Goal: Task Accomplishment & Management: Complete application form

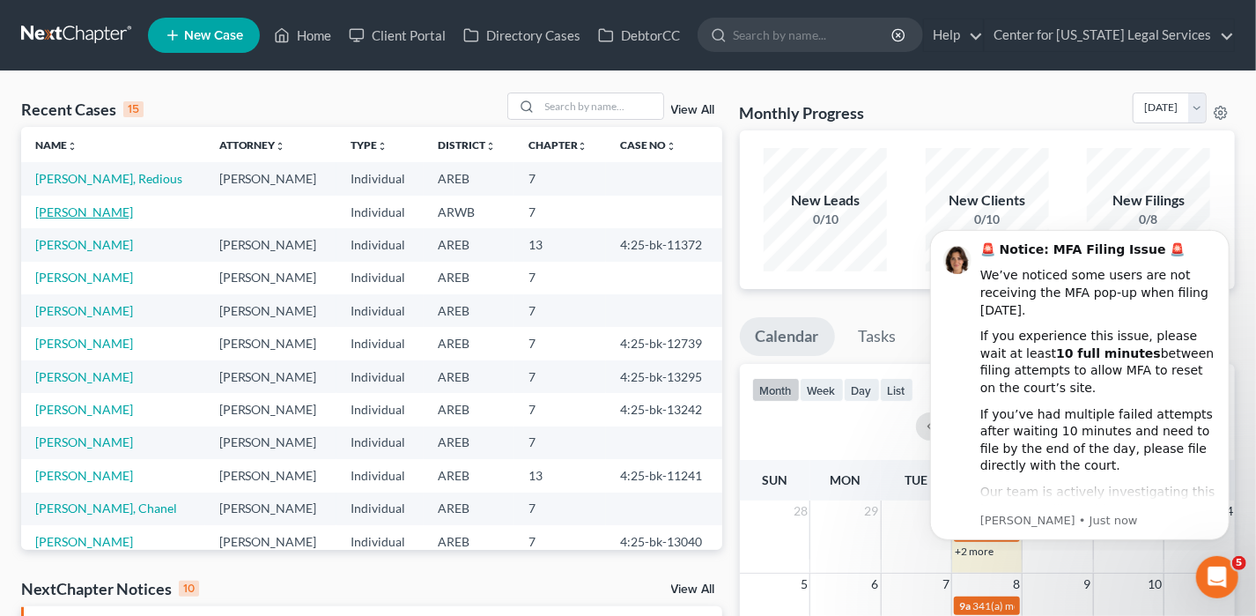
click at [72, 211] on link "[PERSON_NAME]" at bounding box center [84, 211] width 98 height 15
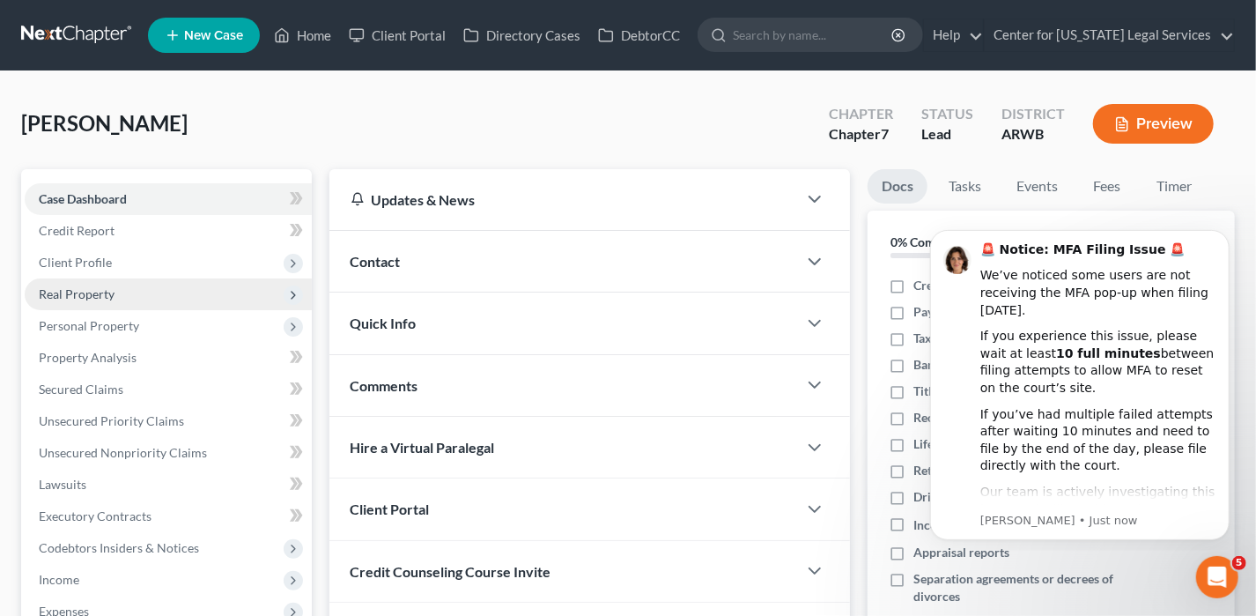
click at [90, 297] on span "Real Property" at bounding box center [77, 293] width 76 height 15
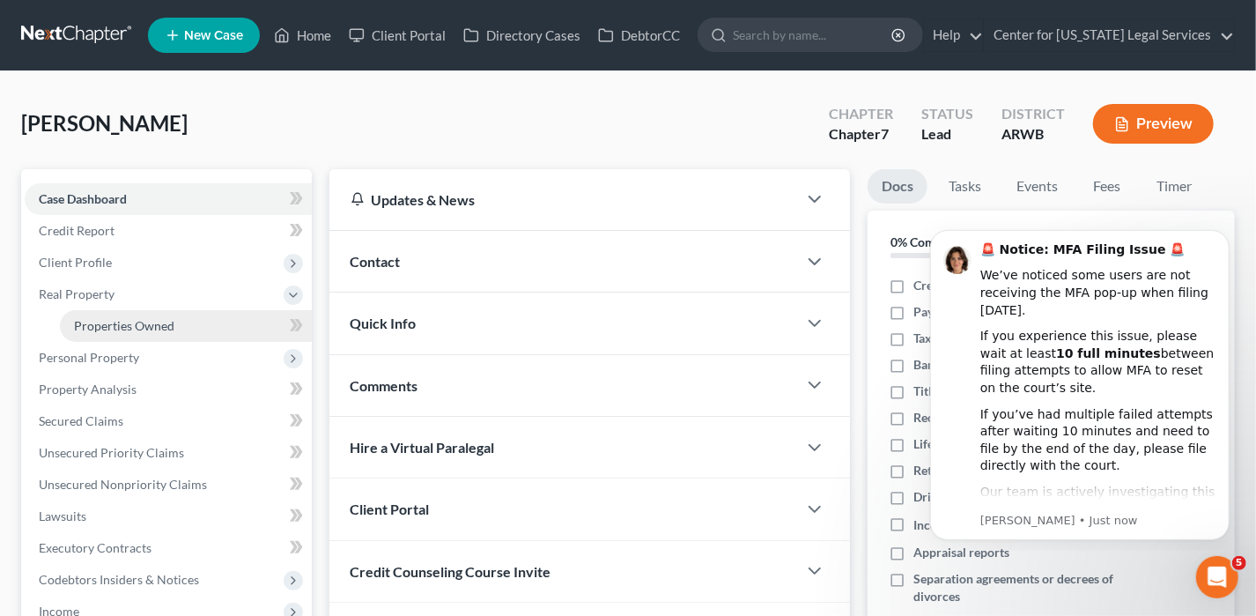
click at [98, 312] on link "Properties Owned" at bounding box center [186, 326] width 252 height 32
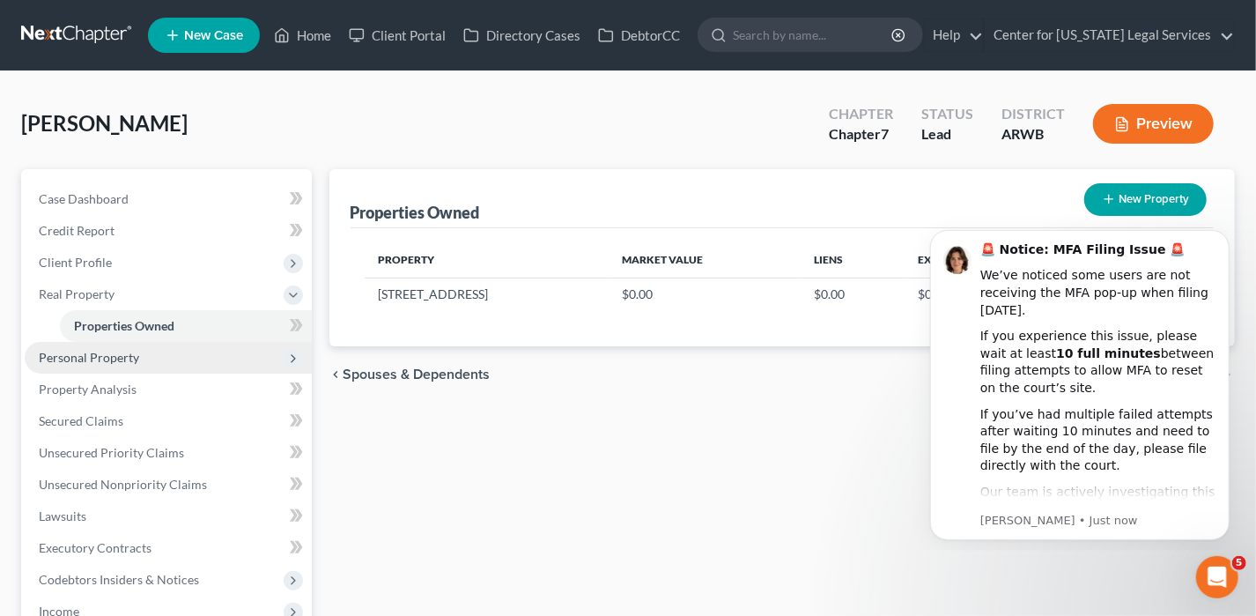
click at [79, 355] on span "Personal Property" at bounding box center [89, 357] width 100 height 15
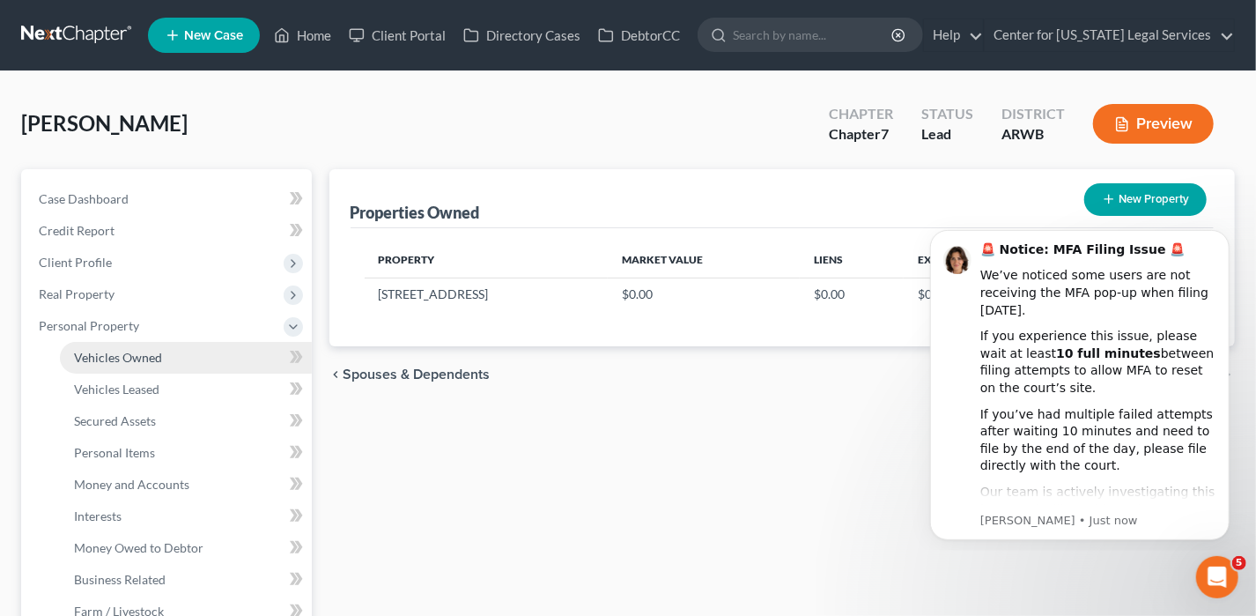
click at [104, 358] on span "Vehicles Owned" at bounding box center [118, 357] width 88 height 15
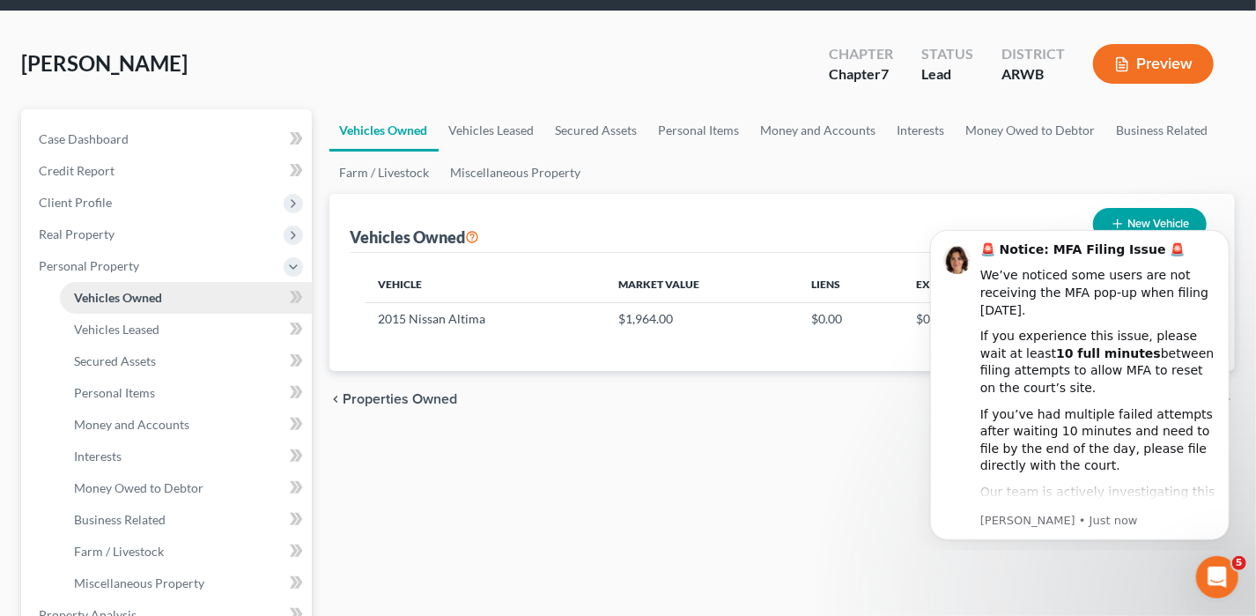
scroll to position [88, 0]
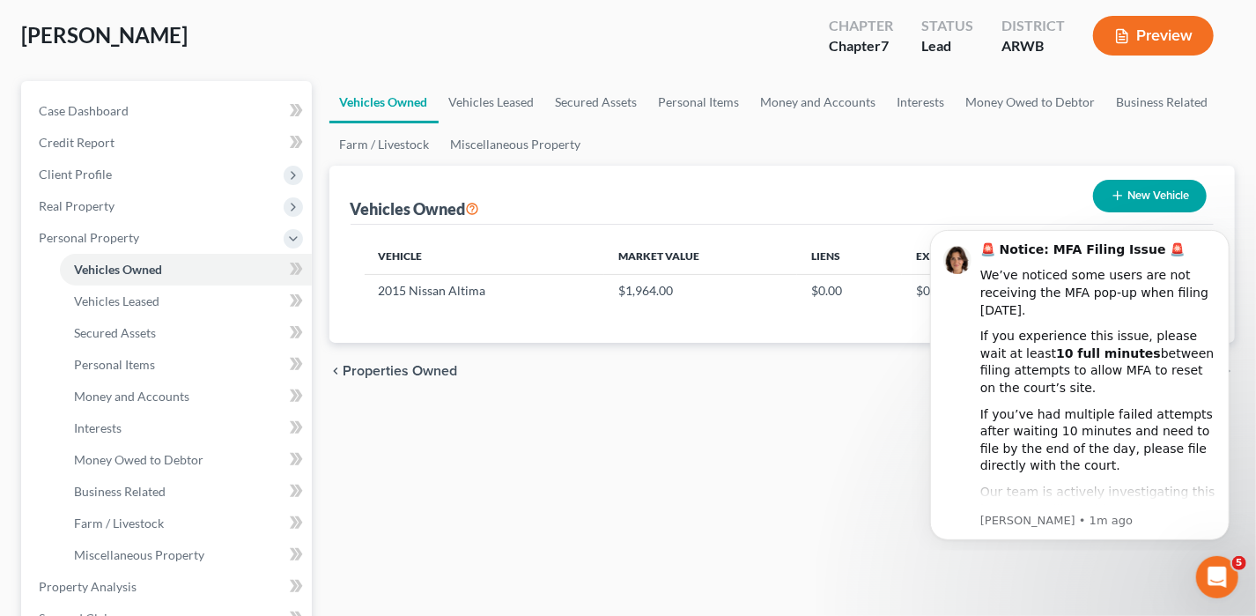
click at [699, 475] on div "Vehicles Owned Vehicles Leased Secured Assets Personal Items Money and Accounts…" at bounding box center [783, 590] width 924 height 1018
click at [83, 176] on span "Client Profile" at bounding box center [75, 174] width 73 height 15
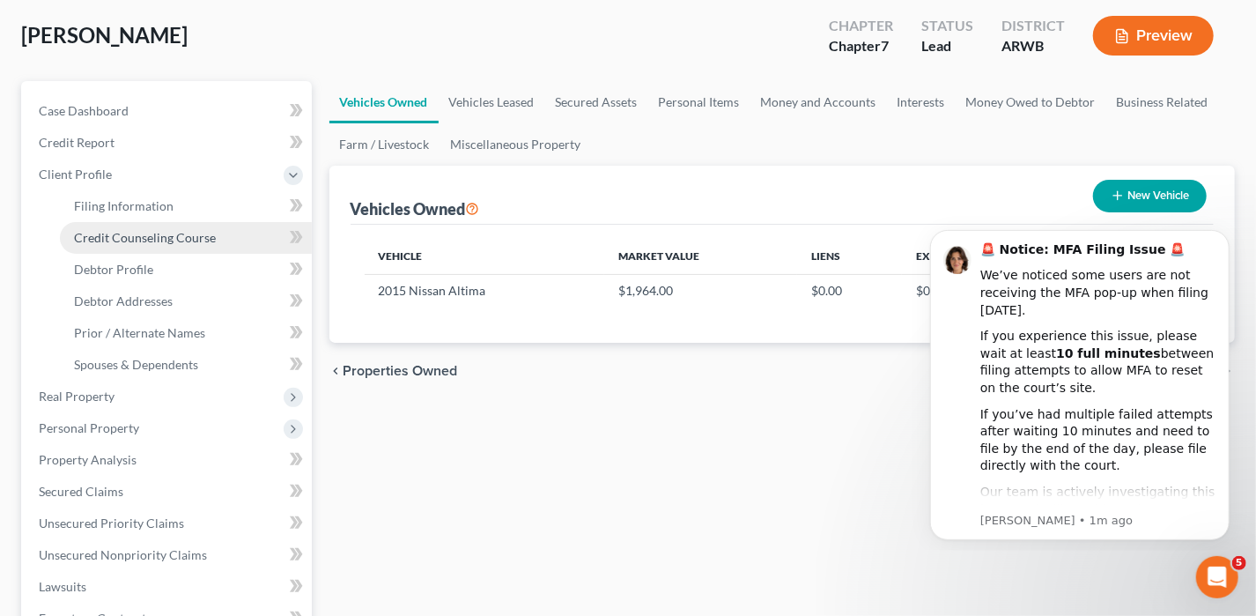
click at [131, 232] on span "Credit Counseling Course" at bounding box center [145, 237] width 142 height 15
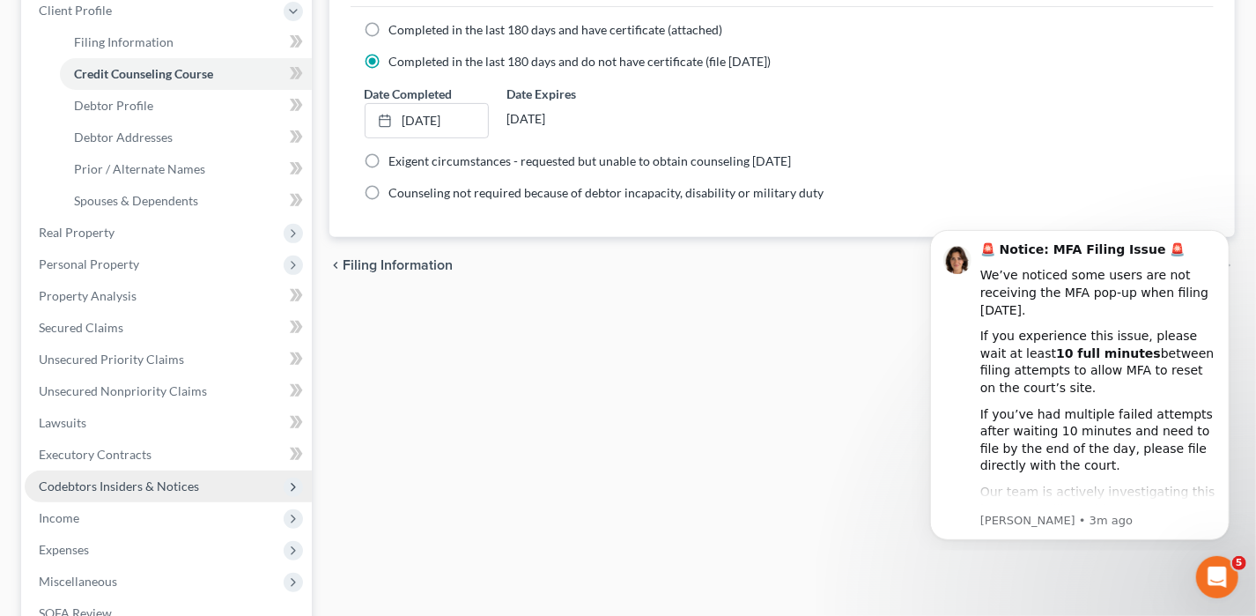
scroll to position [264, 0]
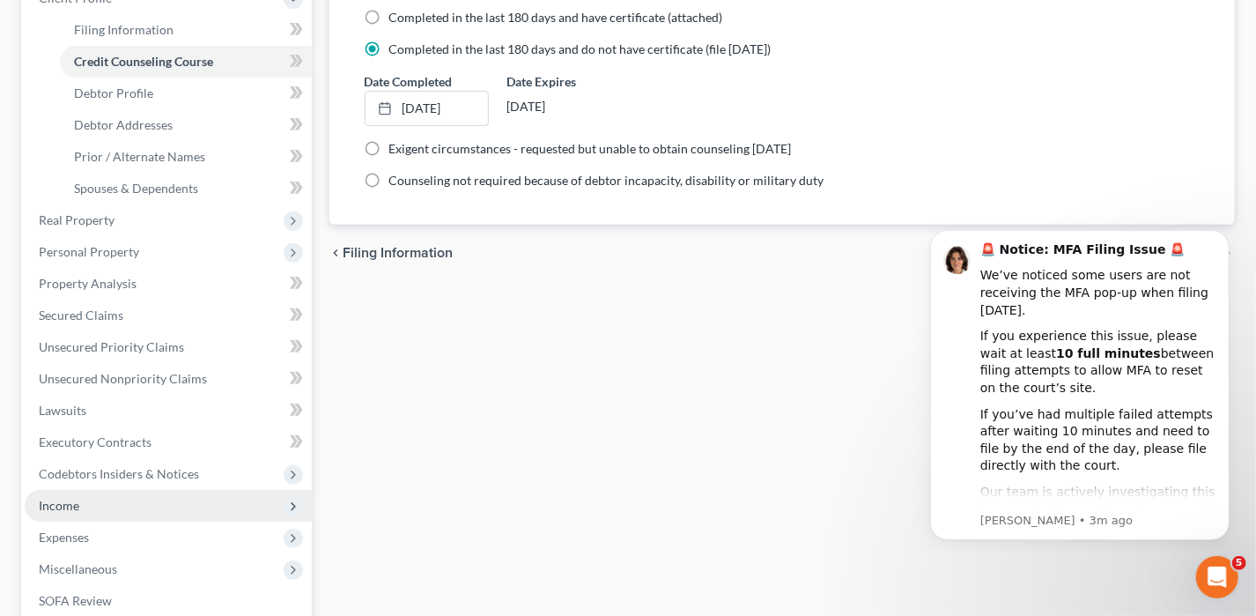
click at [122, 508] on span "Income" at bounding box center [168, 506] width 287 height 32
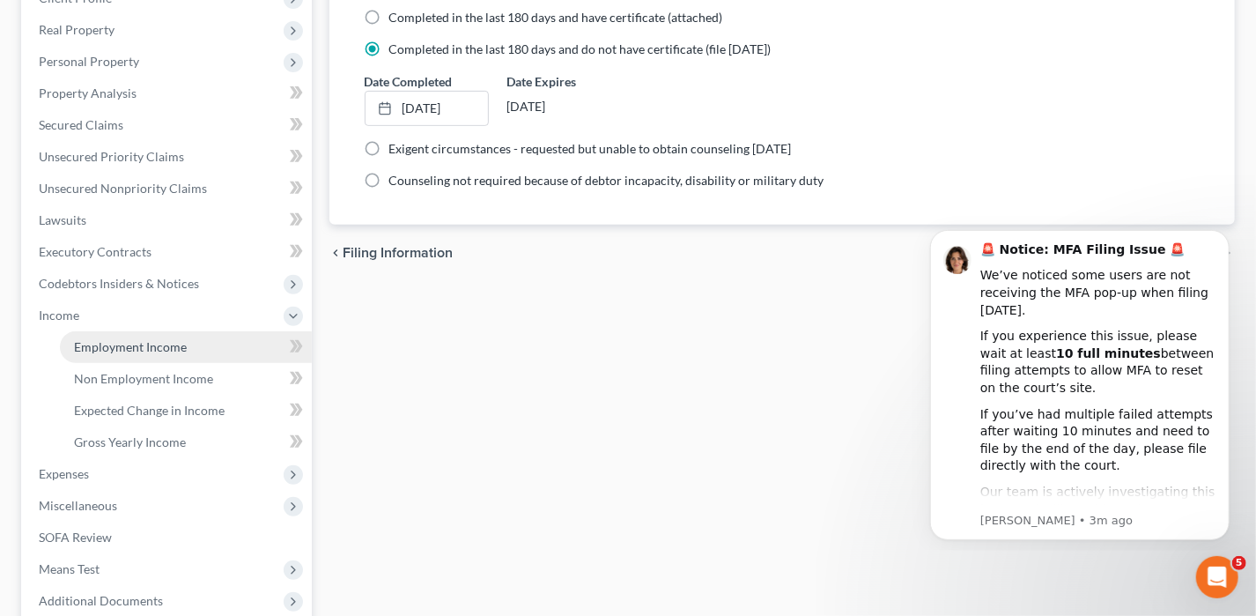
click at [142, 343] on span "Employment Income" at bounding box center [130, 346] width 113 height 15
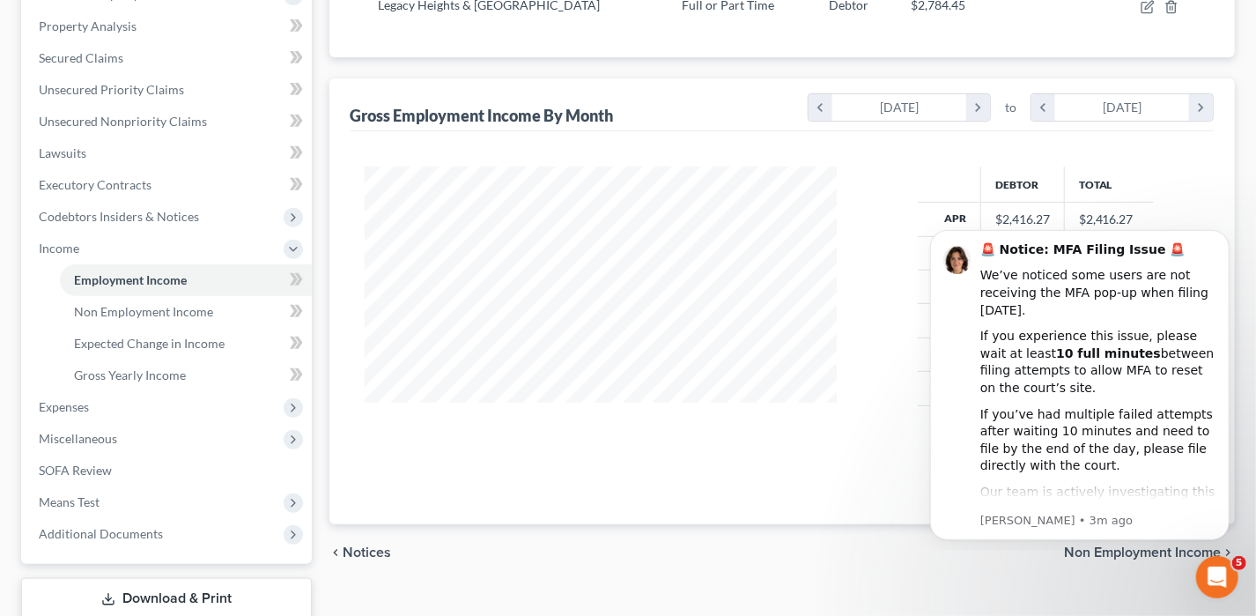
scroll to position [352, 0]
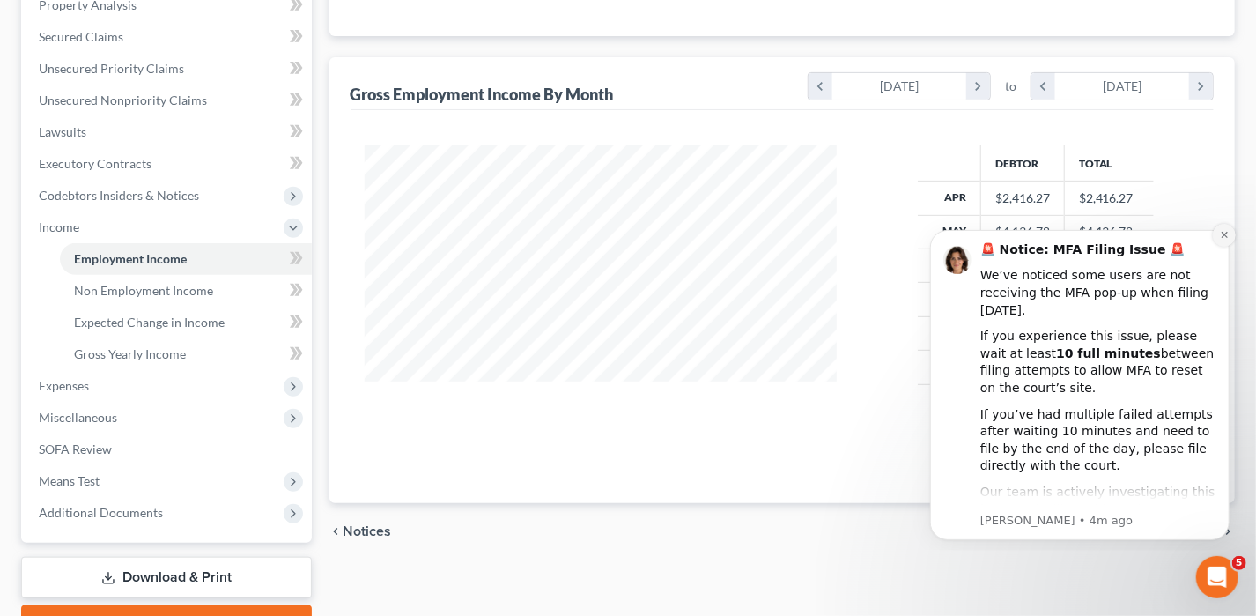
click at [1220, 234] on icon "Dismiss notification" at bounding box center [1224, 234] width 10 height 10
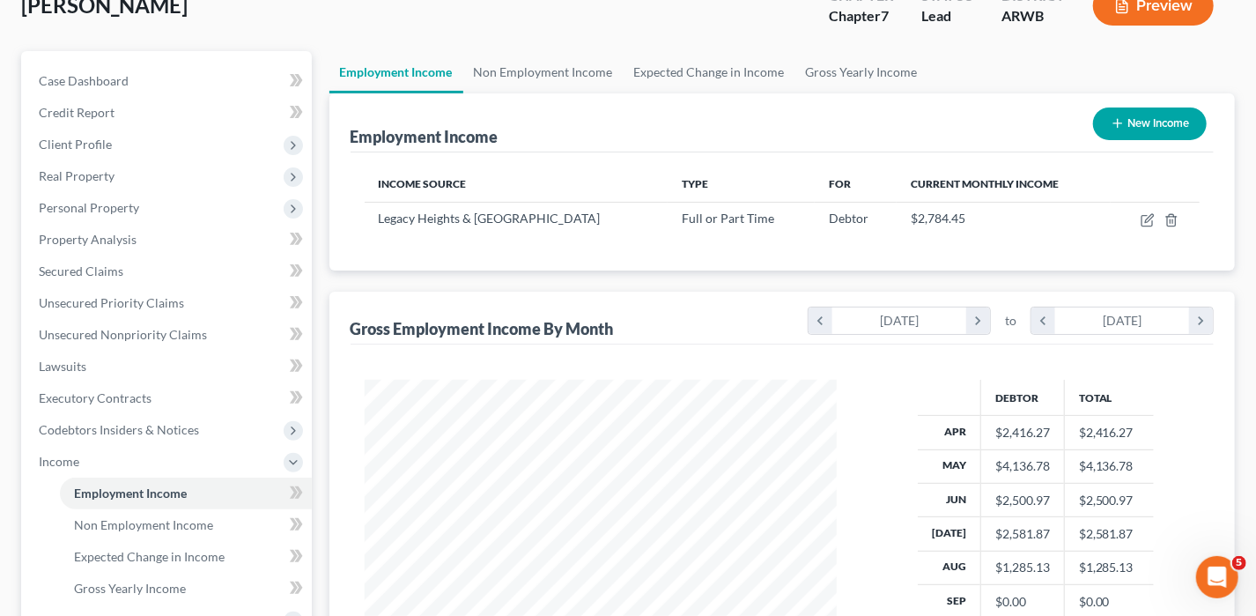
scroll to position [88, 0]
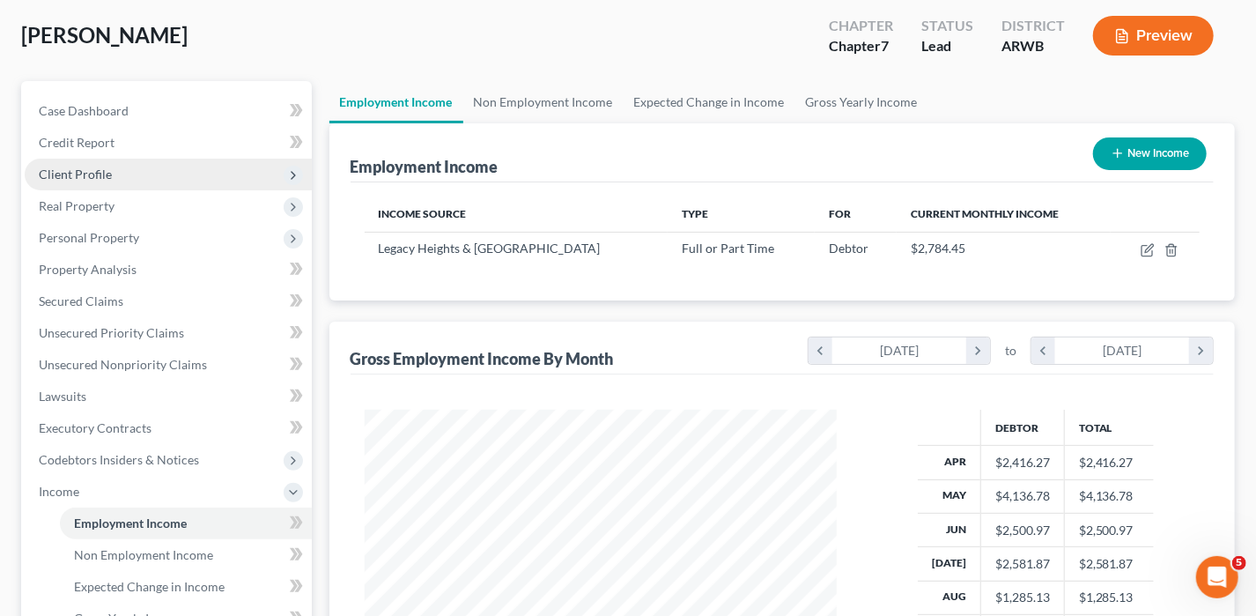
click at [66, 168] on span "Client Profile" at bounding box center [75, 174] width 73 height 15
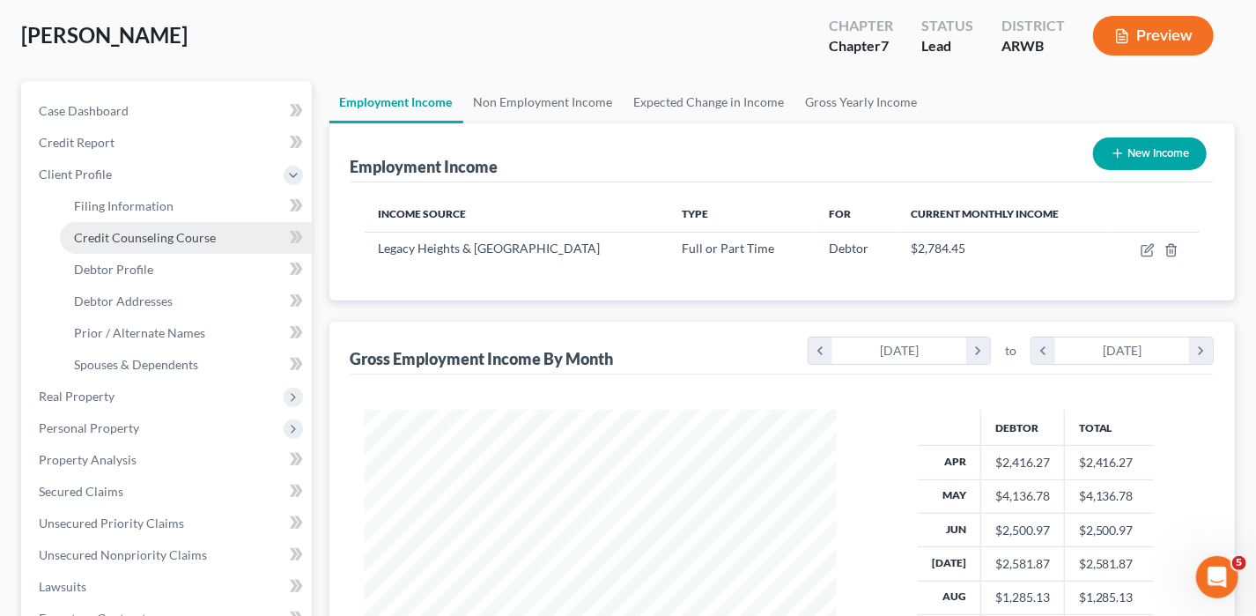
click at [139, 245] on link "Credit Counseling Course" at bounding box center [186, 238] width 252 height 32
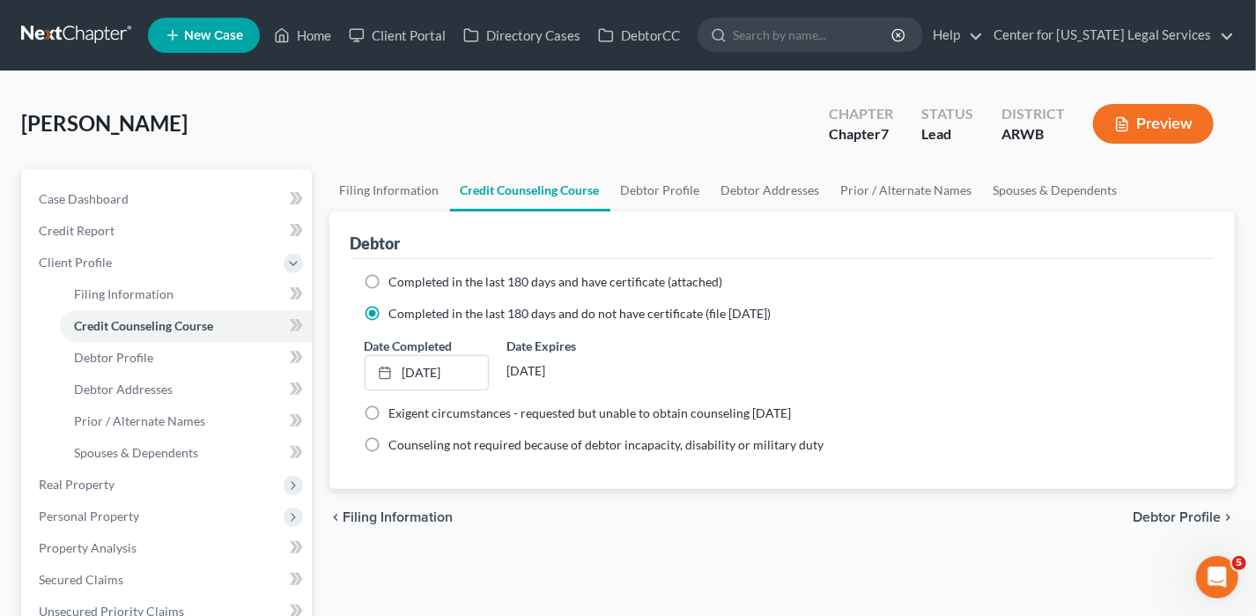
click at [389, 280] on label "Completed in the last 180 days and have certificate (attached)" at bounding box center [556, 282] width 334 height 18
click at [396, 280] on input "Completed in the last 180 days and have certificate (attached)" at bounding box center [401, 278] width 11 height 11
radio input "true"
radio input "false"
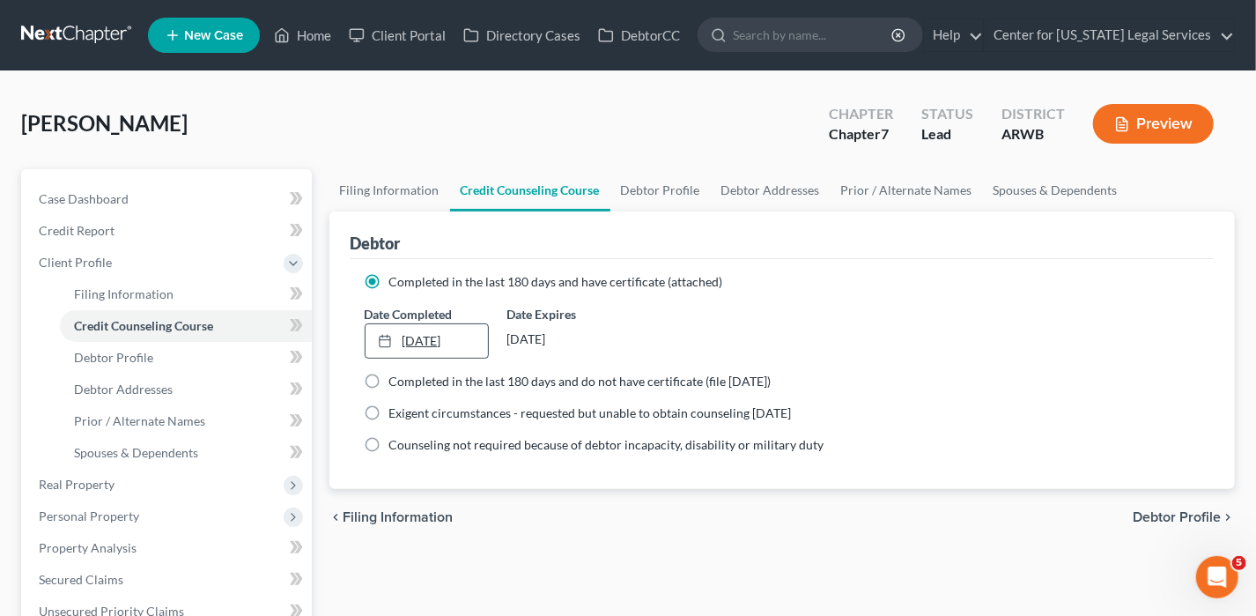
click at [426, 333] on link "[DATE]" at bounding box center [427, 340] width 122 height 33
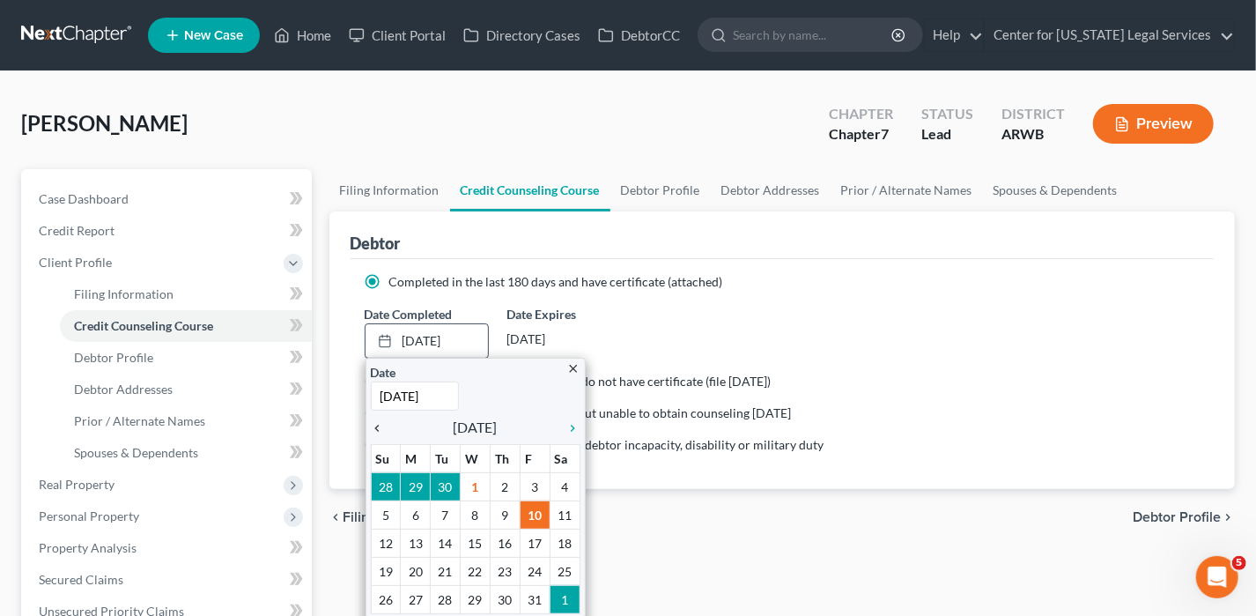
click at [373, 425] on icon "chevron_left" at bounding box center [382, 428] width 23 height 14
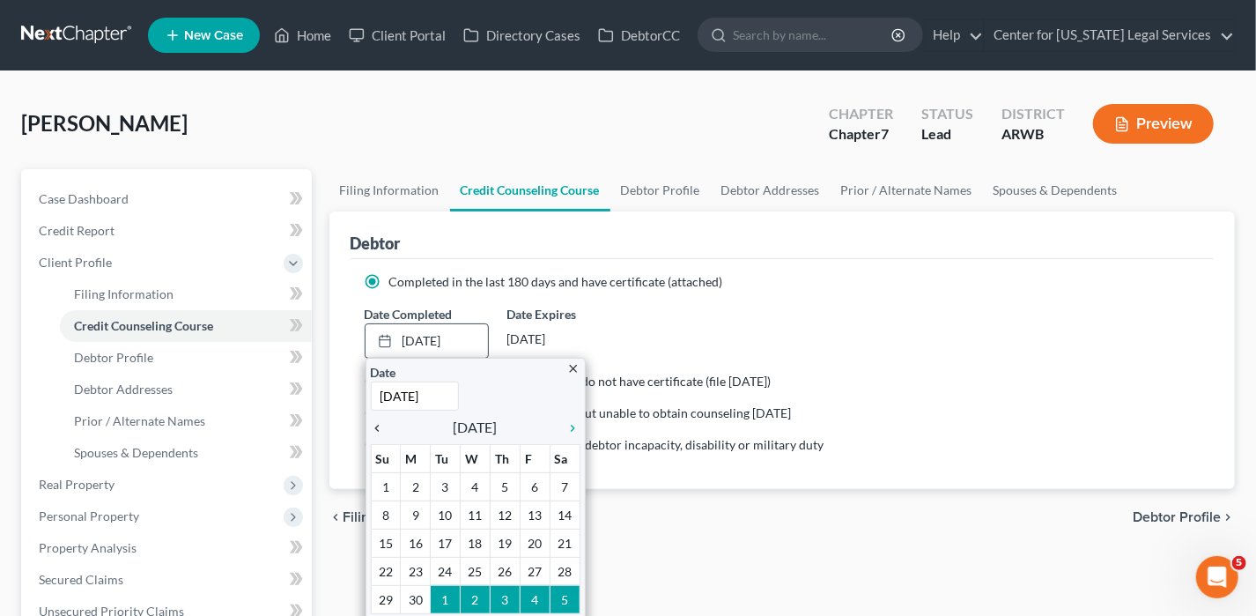
click at [373, 425] on icon "chevron_left" at bounding box center [382, 428] width 23 height 14
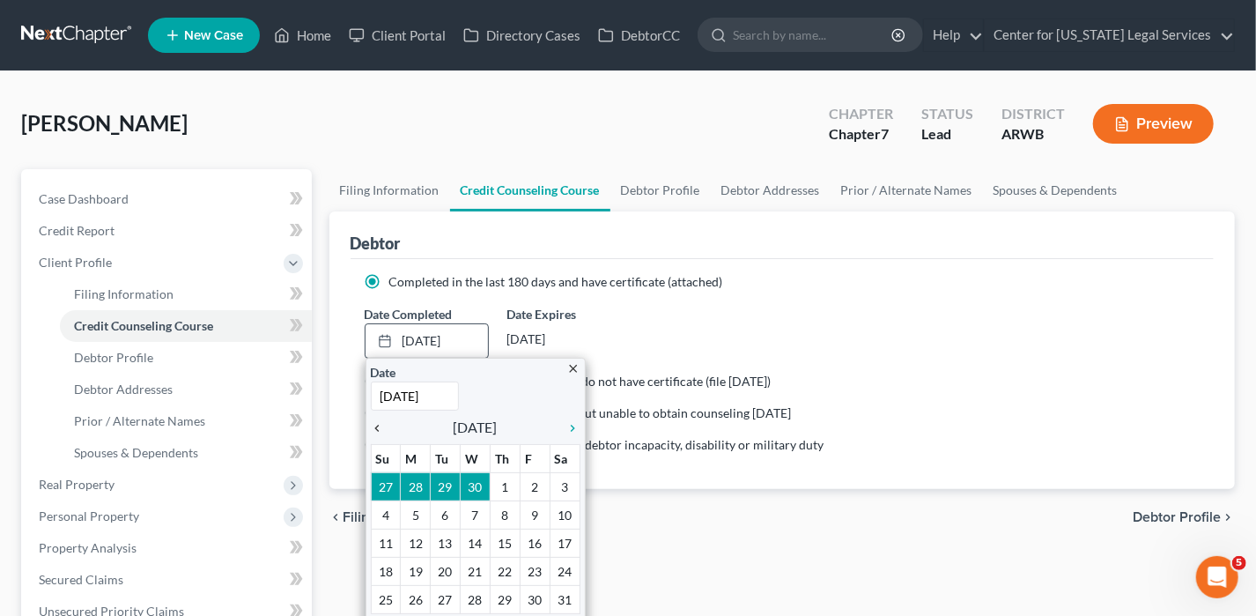
click at [373, 425] on icon "chevron_left" at bounding box center [382, 428] width 23 height 14
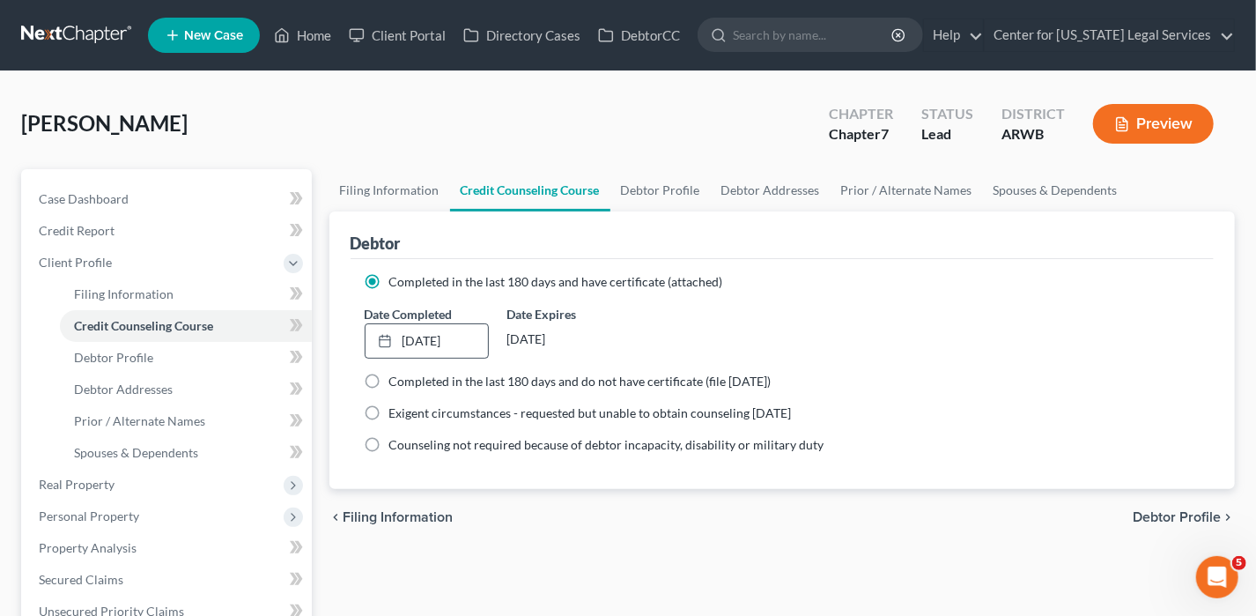
click at [1168, 512] on span "Debtor Profile" at bounding box center [1177, 517] width 88 height 14
select select "0"
select select "2"
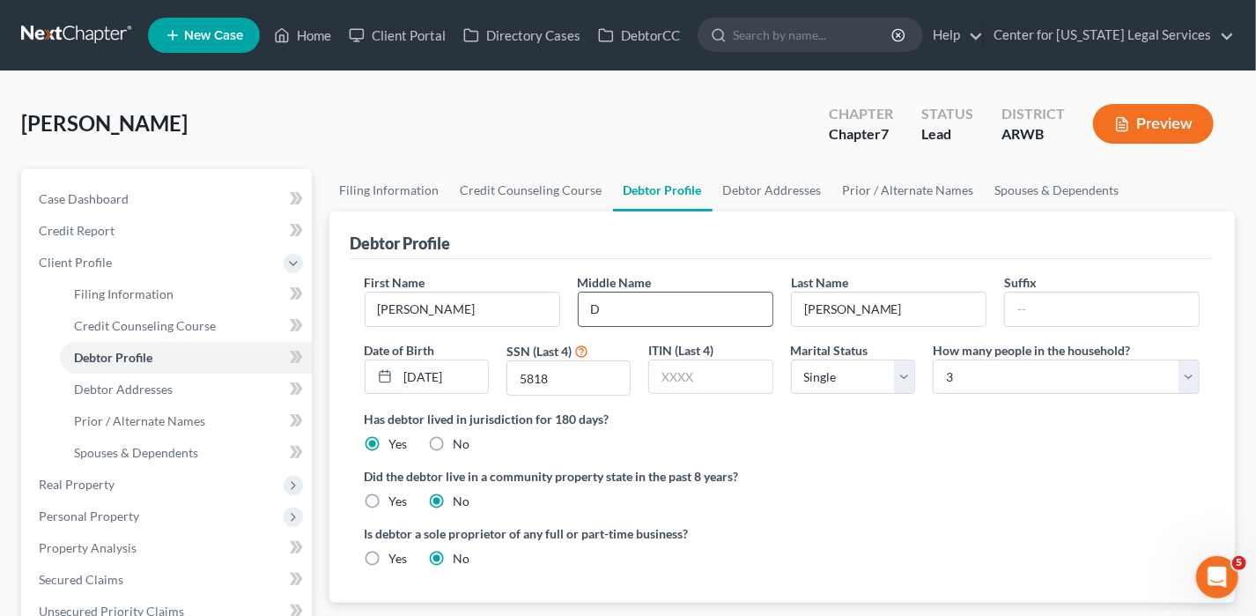
click at [622, 293] on input "D" at bounding box center [676, 309] width 194 height 33
type input "D."
click at [676, 221] on div "Debtor Profile" at bounding box center [783, 235] width 864 height 48
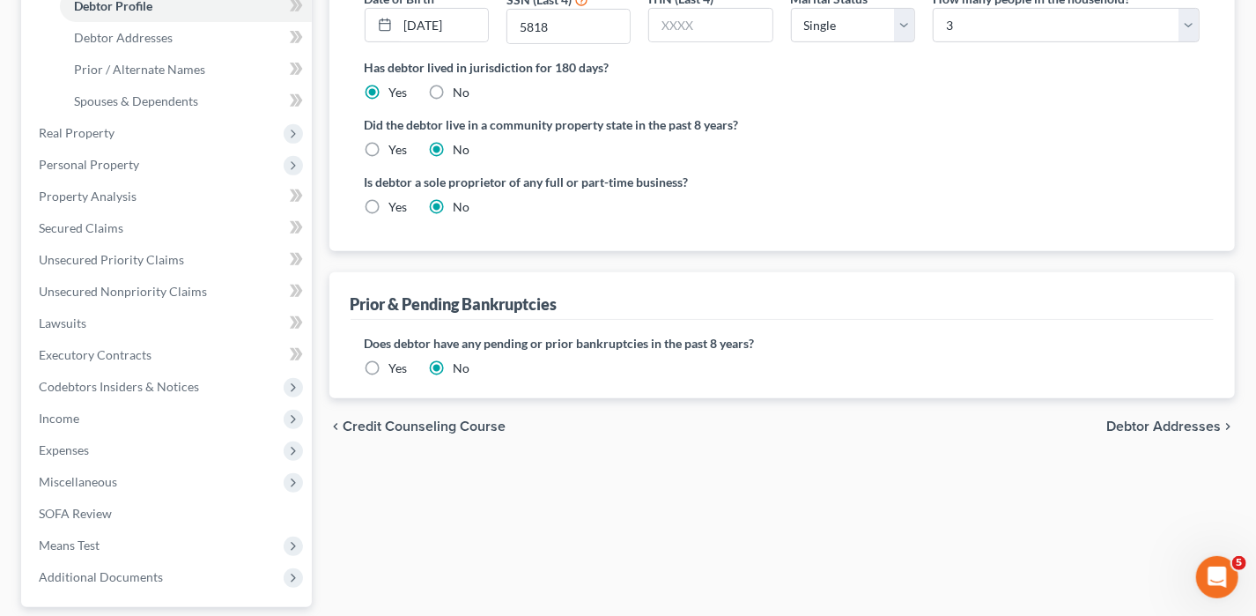
scroll to position [352, 0]
click at [1147, 421] on span "Debtor Addresses" at bounding box center [1164, 425] width 115 height 14
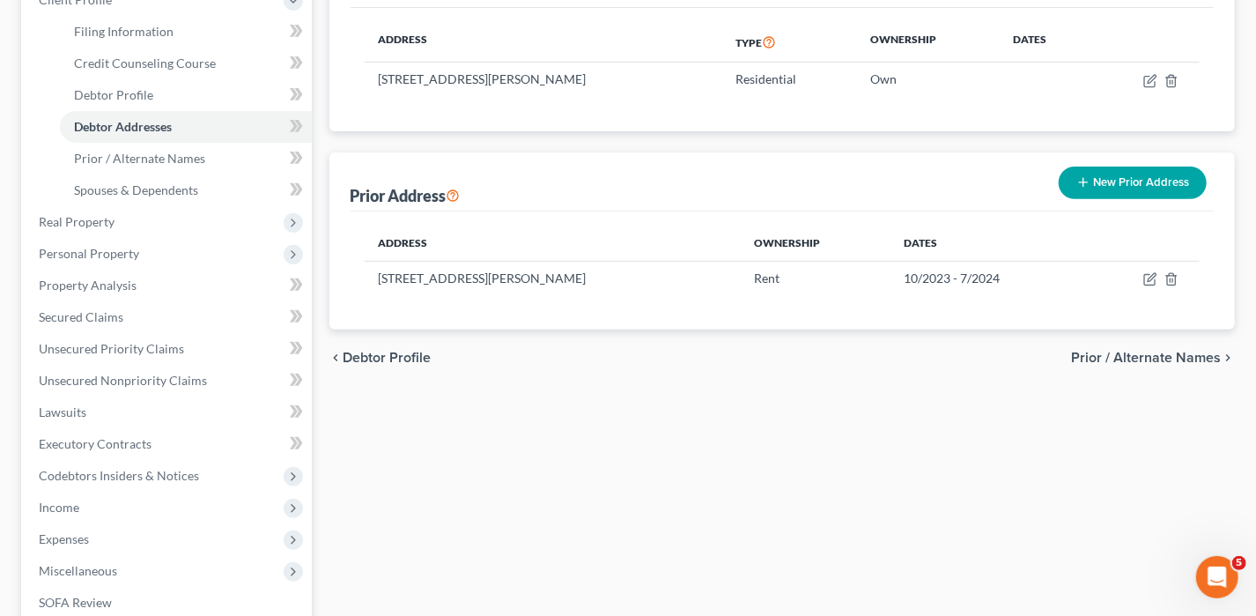
scroll to position [264, 0]
click at [1144, 358] on span "Prior / Alternate Names" at bounding box center [1146, 356] width 150 height 14
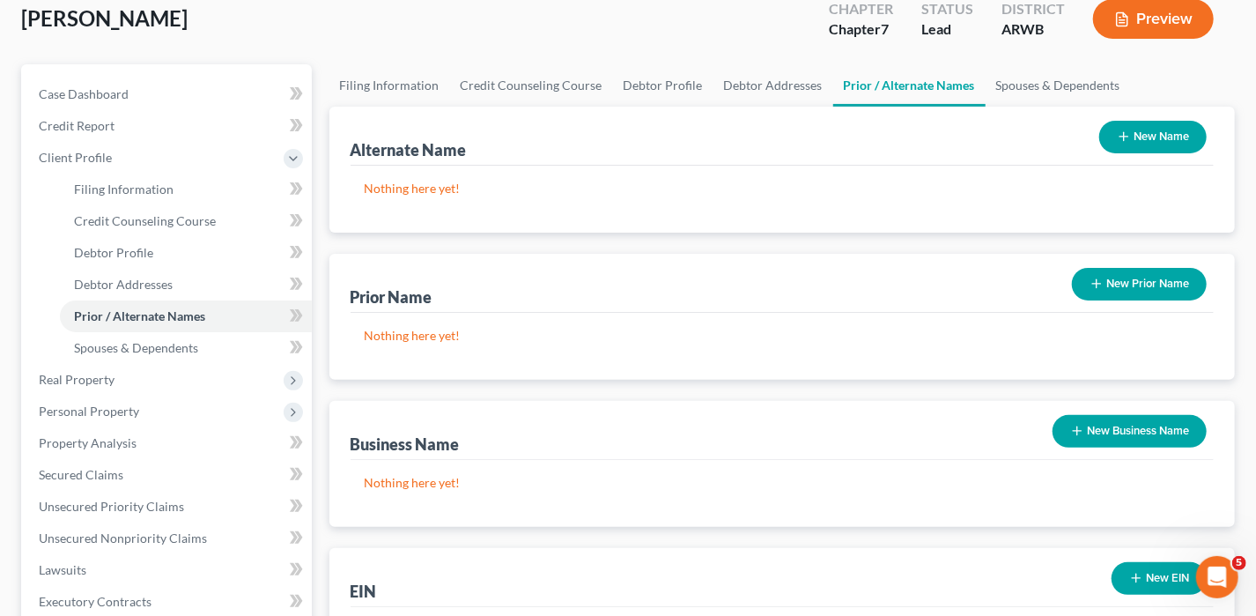
scroll to position [352, 0]
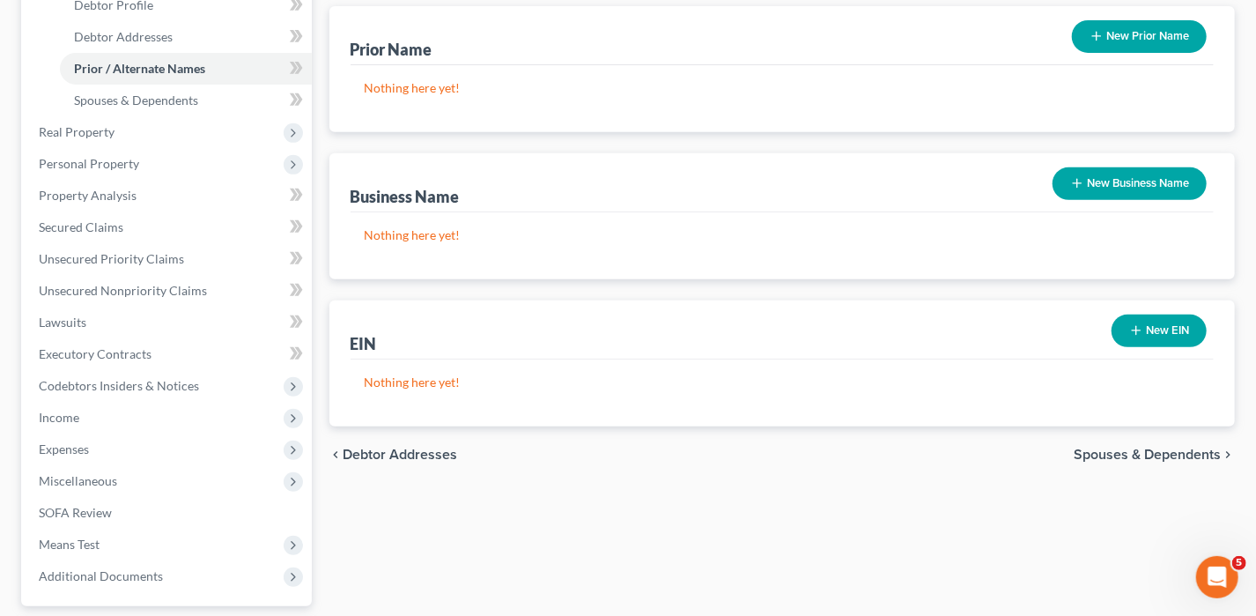
click at [1159, 448] on span "Spouses & Dependents" at bounding box center [1147, 455] width 147 height 14
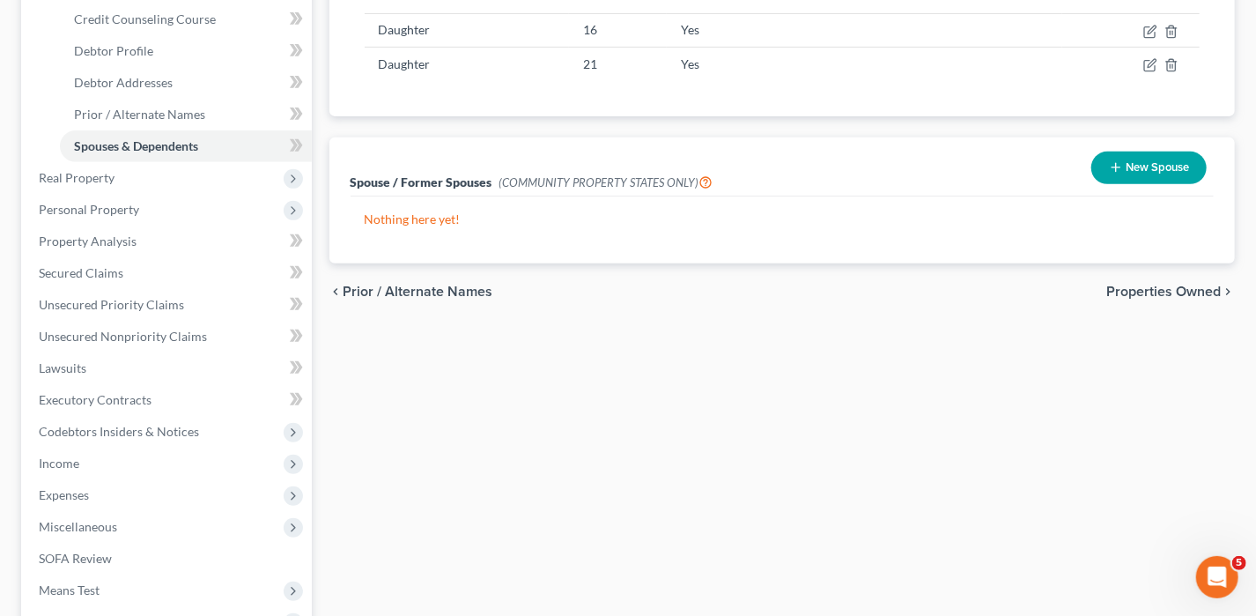
scroll to position [352, 0]
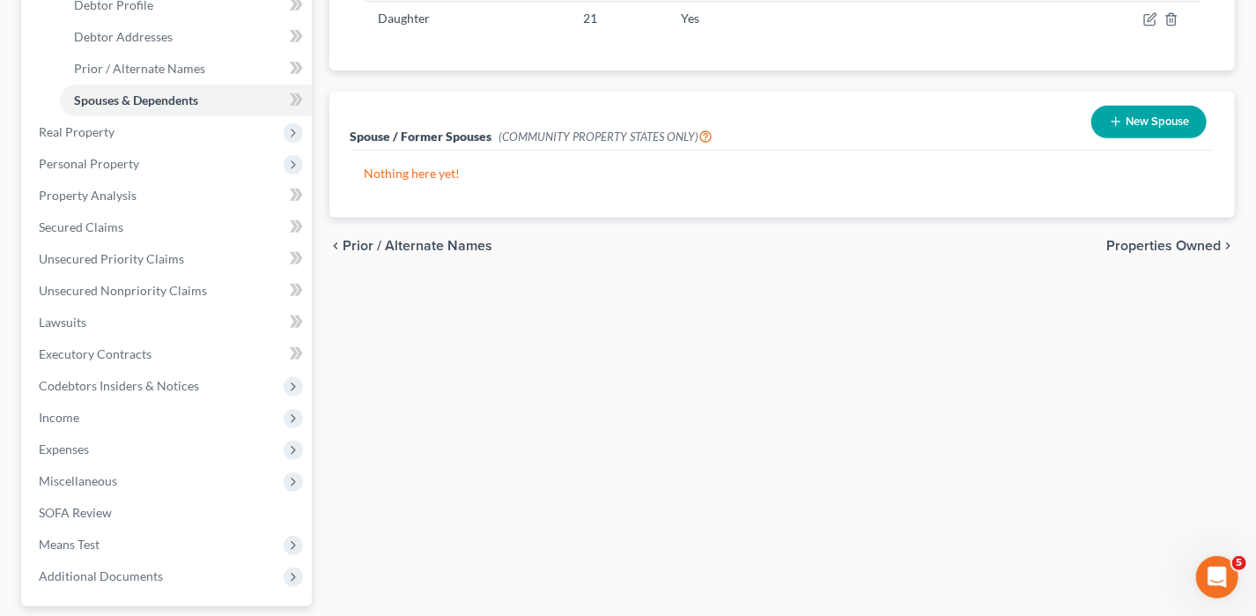
click at [1160, 244] on span "Properties Owned" at bounding box center [1164, 246] width 115 height 14
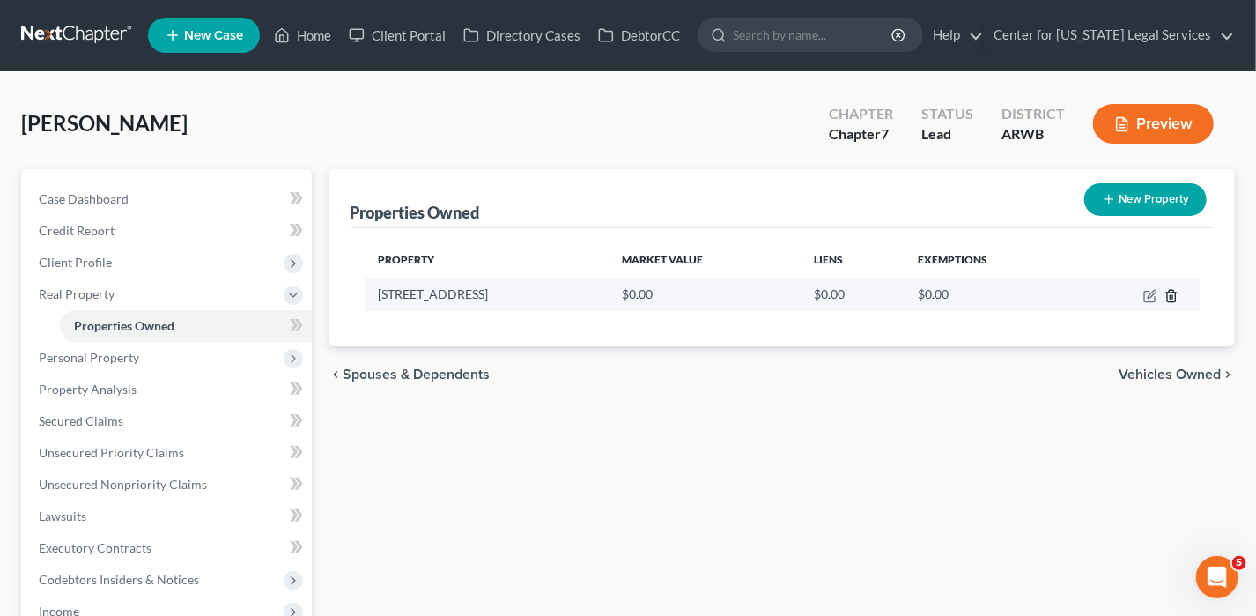
click at [1167, 297] on icon "button" at bounding box center [1171, 295] width 8 height 11
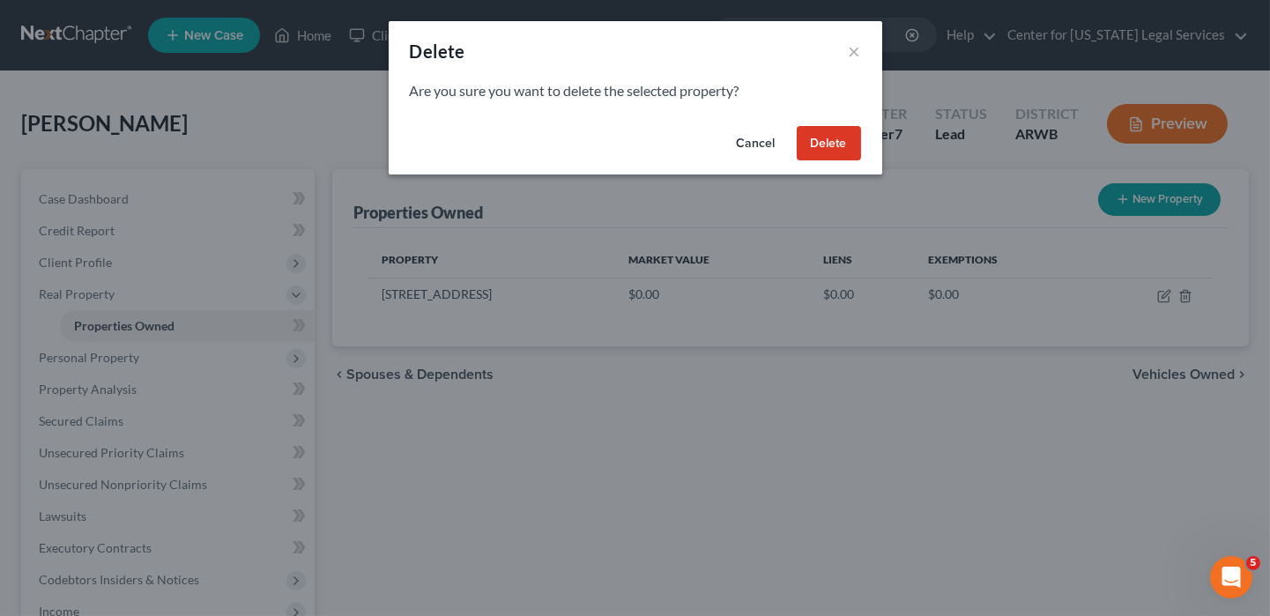
click at [828, 148] on button "Delete" at bounding box center [828, 143] width 64 height 35
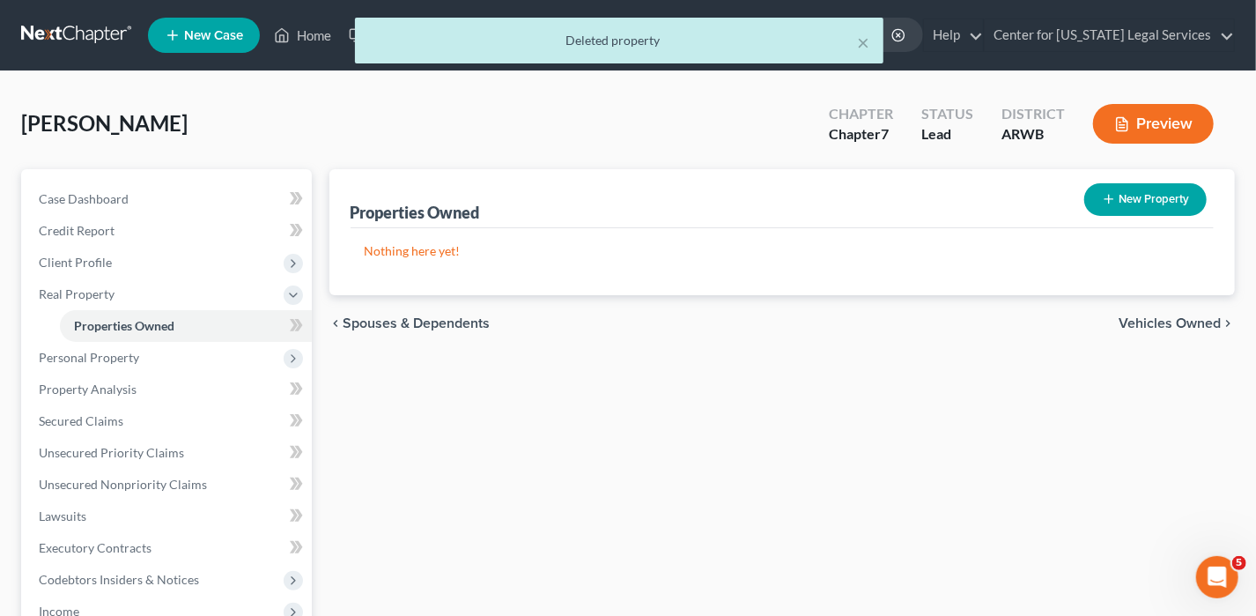
click at [1220, 316] on span "Vehicles Owned" at bounding box center [1170, 323] width 102 height 14
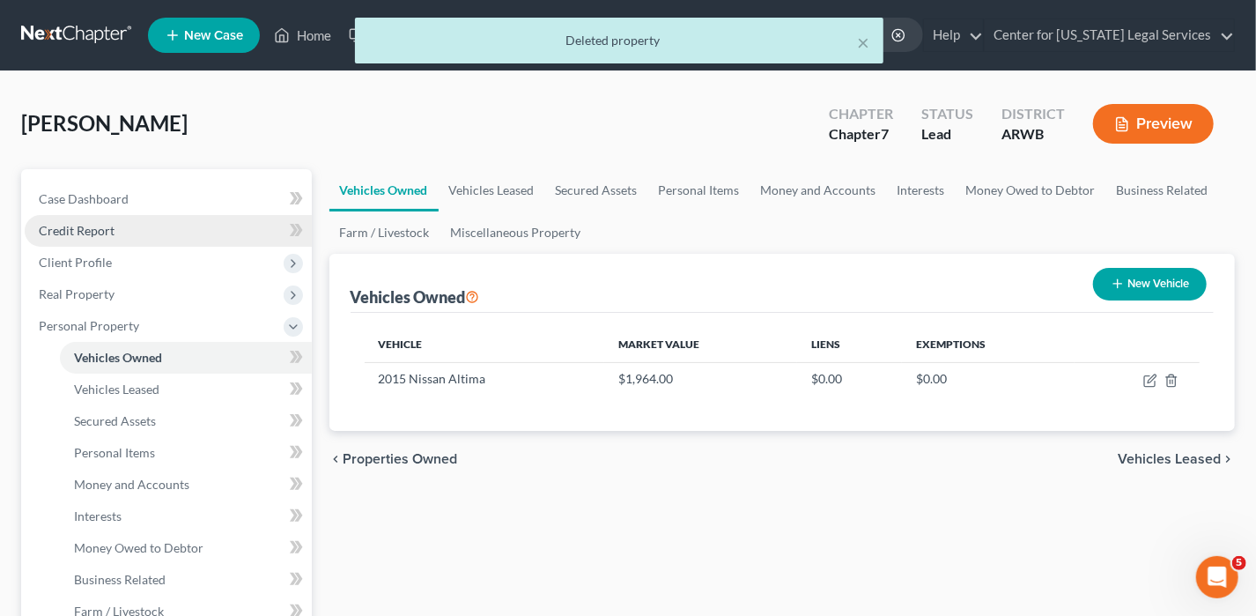
click at [104, 228] on span "Credit Report" at bounding box center [77, 230] width 76 height 15
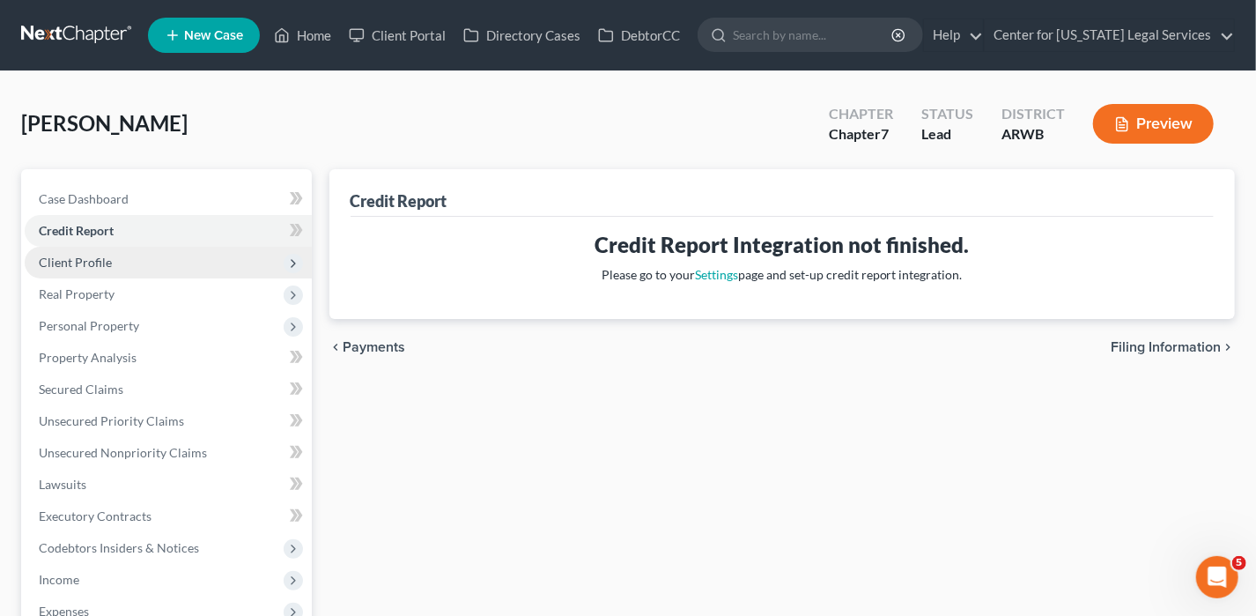
click at [90, 262] on span "Client Profile" at bounding box center [75, 262] width 73 height 15
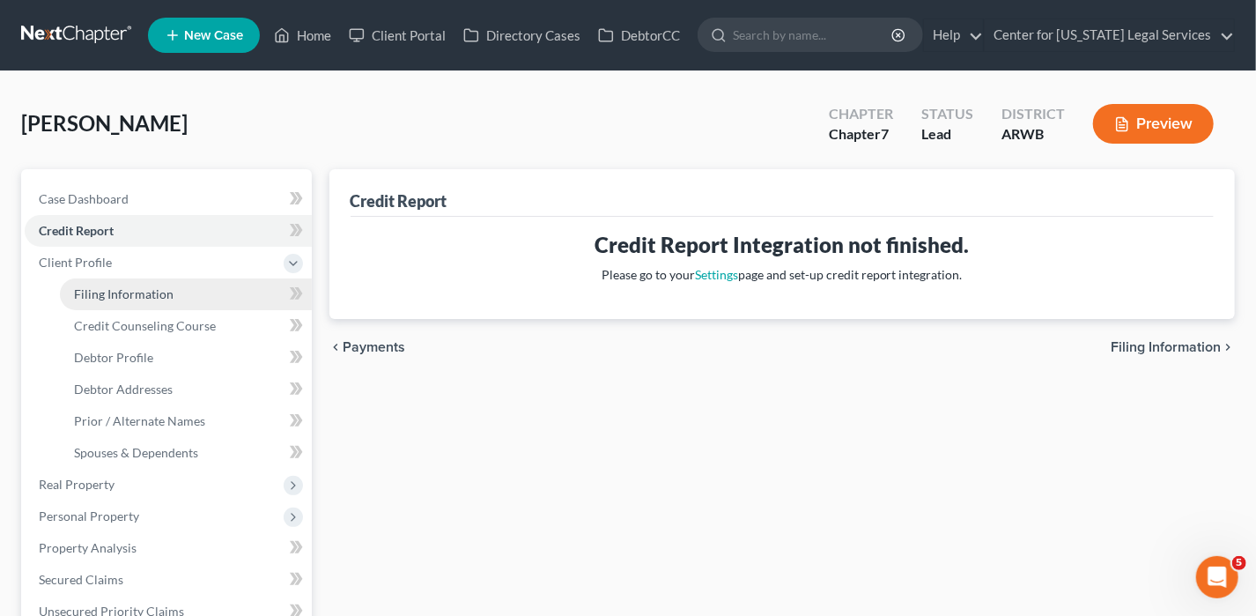
click at [175, 297] on link "Filing Information" at bounding box center [186, 294] width 252 height 32
select select "1"
select select "0"
select select "2"
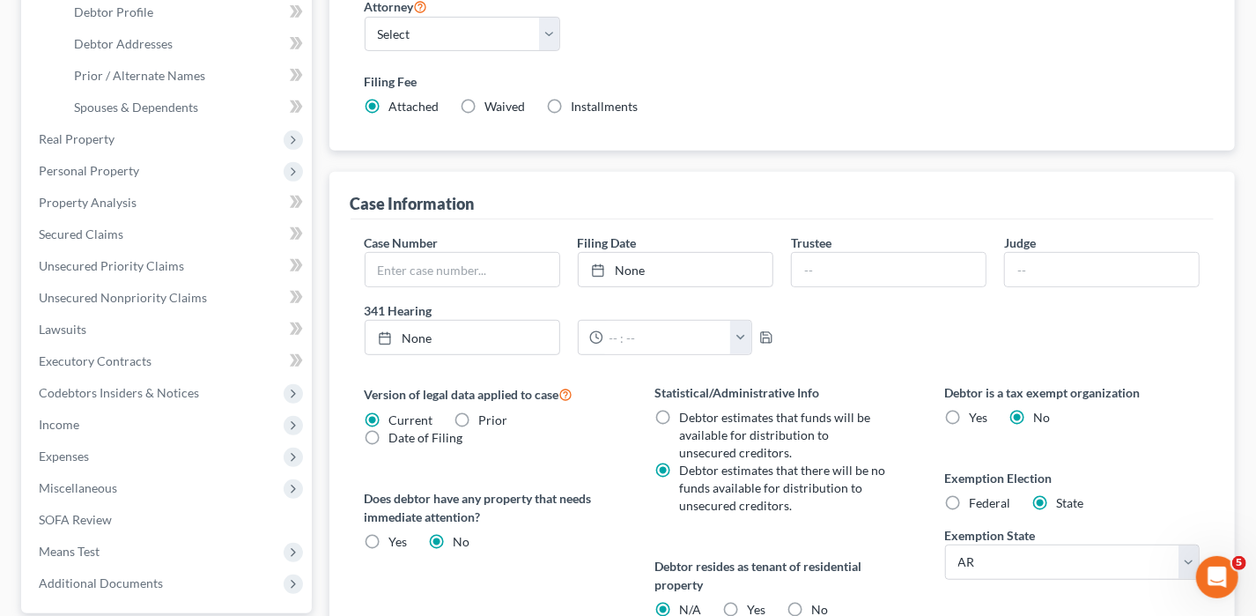
scroll to position [441, 0]
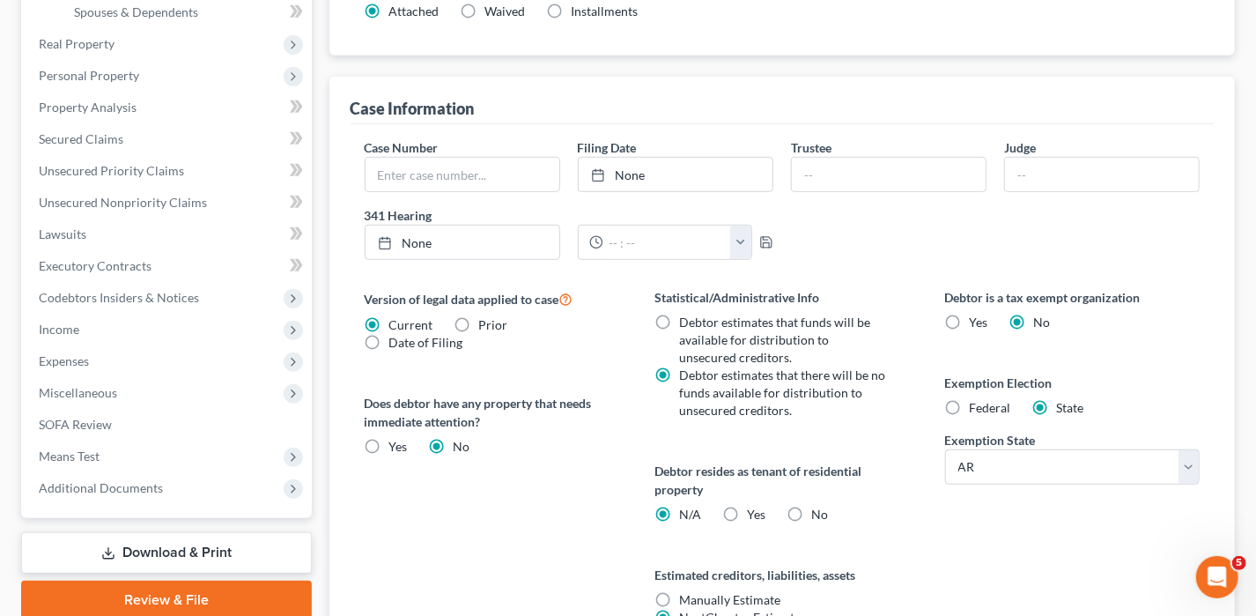
click at [966, 413] on div "Exemption Election Federal State Exemption State State [US_STATE] AK AR AZ CA C…" at bounding box center [1072, 429] width 255 height 111
click at [970, 402] on label "Federal" at bounding box center [990, 408] width 41 height 18
click at [977, 402] on input "Federal" at bounding box center [982, 404] width 11 height 11
radio input "true"
radio input "false"
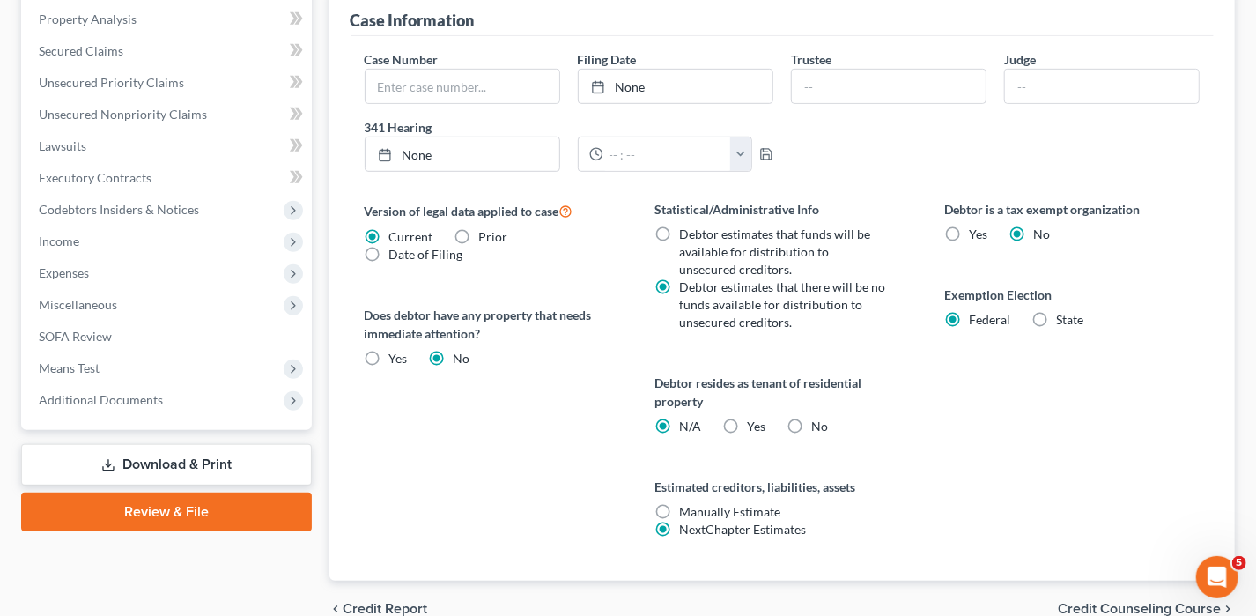
scroll to position [613, 0]
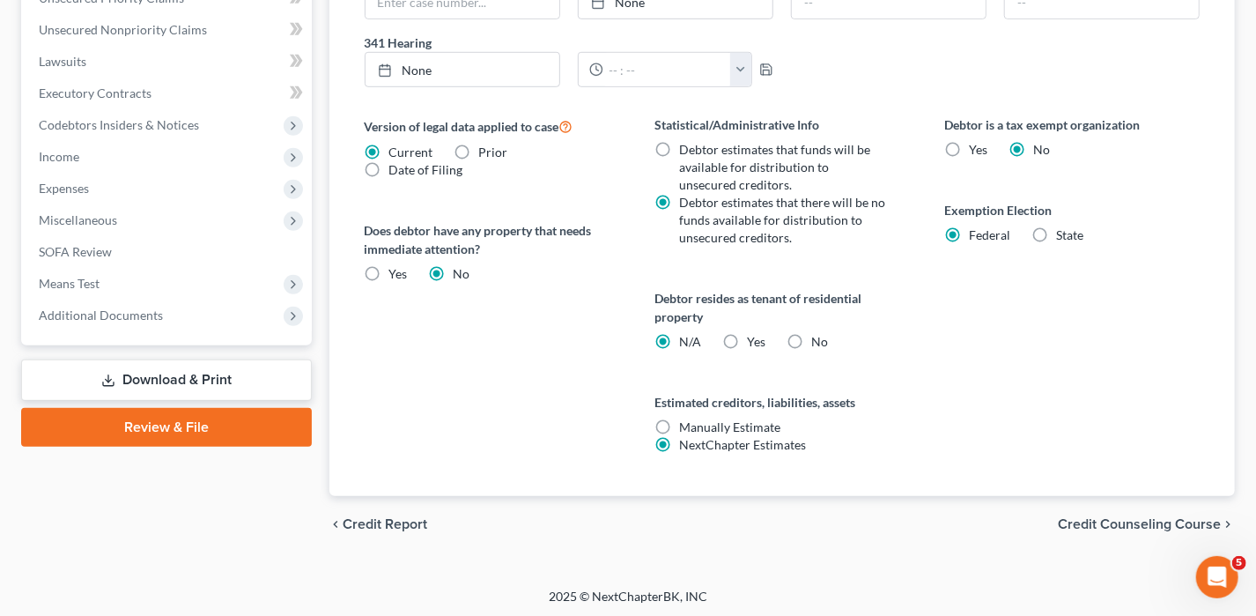
click at [1107, 517] on span "Credit Counseling Course" at bounding box center [1139, 524] width 163 height 14
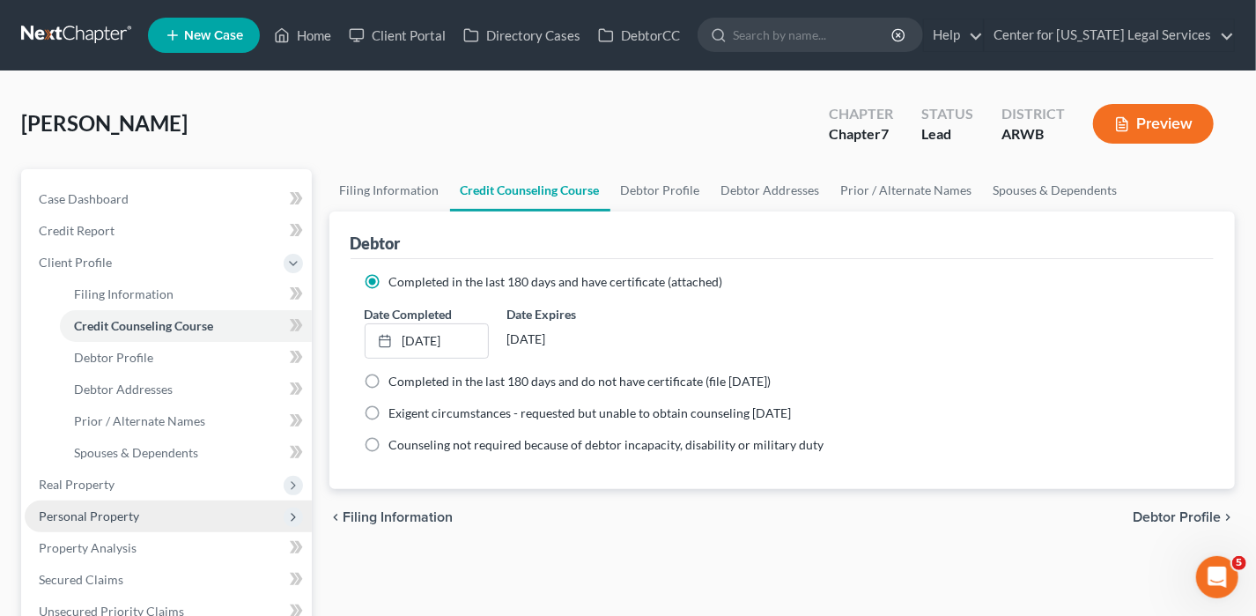
click at [122, 518] on span "Personal Property" at bounding box center [89, 515] width 100 height 15
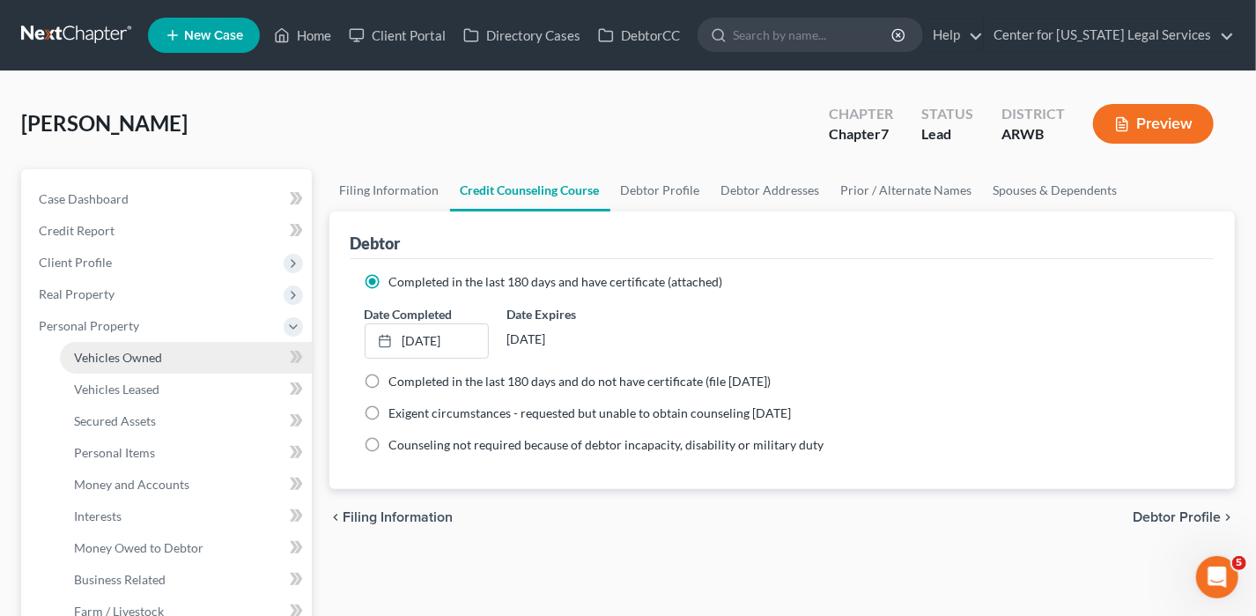
click at [143, 354] on span "Vehicles Owned" at bounding box center [118, 357] width 88 height 15
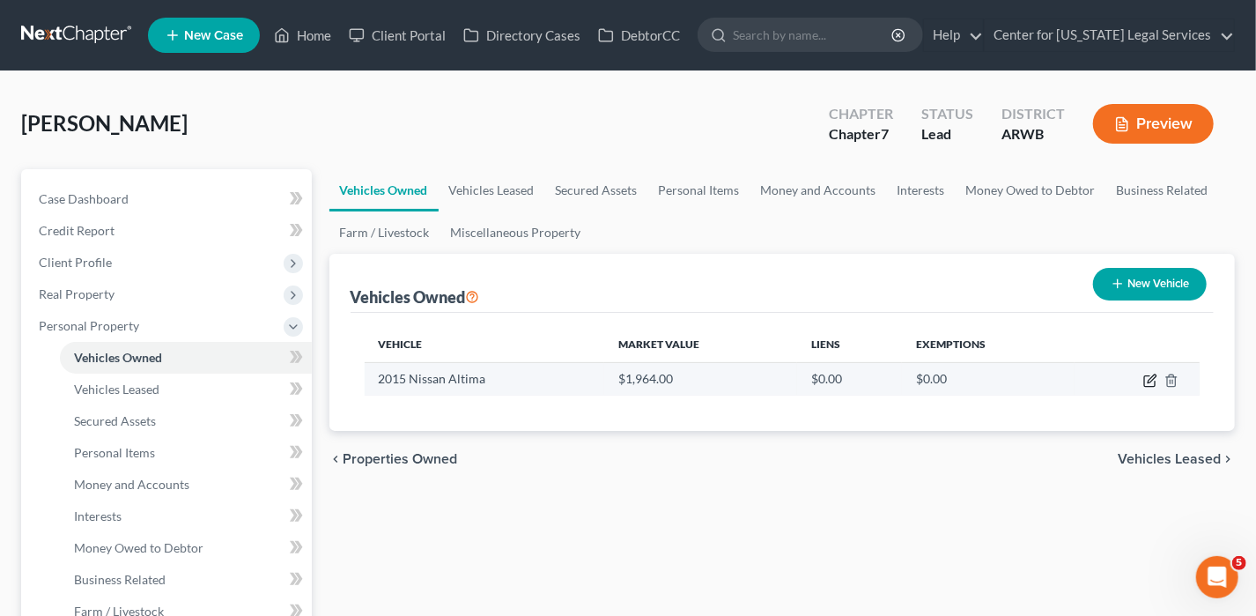
click at [1144, 378] on icon "button" at bounding box center [1151, 381] width 14 height 14
select select "0"
select select "11"
select select "3"
select select "0"
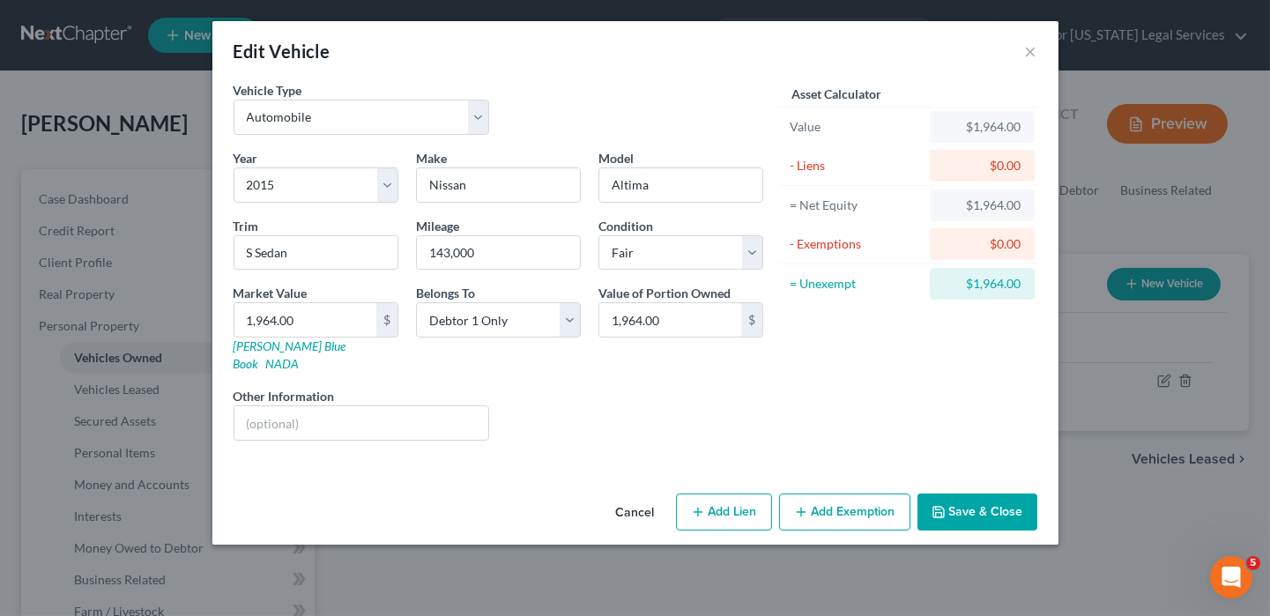
click at [878, 493] on button "Add Exemption" at bounding box center [844, 511] width 131 height 37
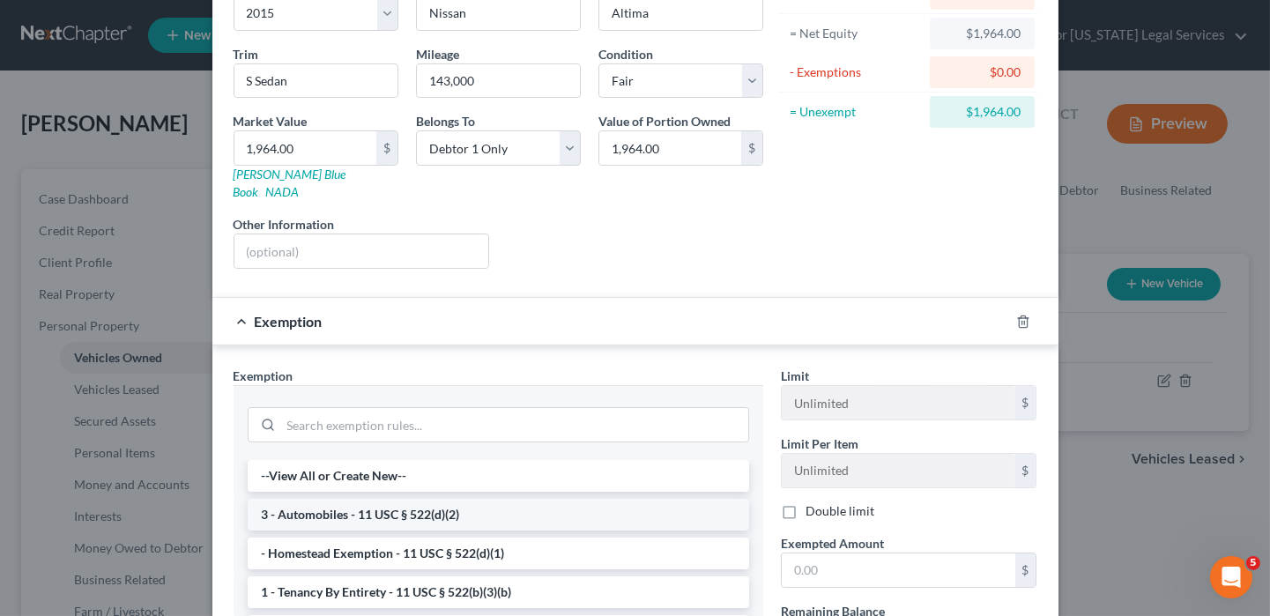
scroll to position [176, 0]
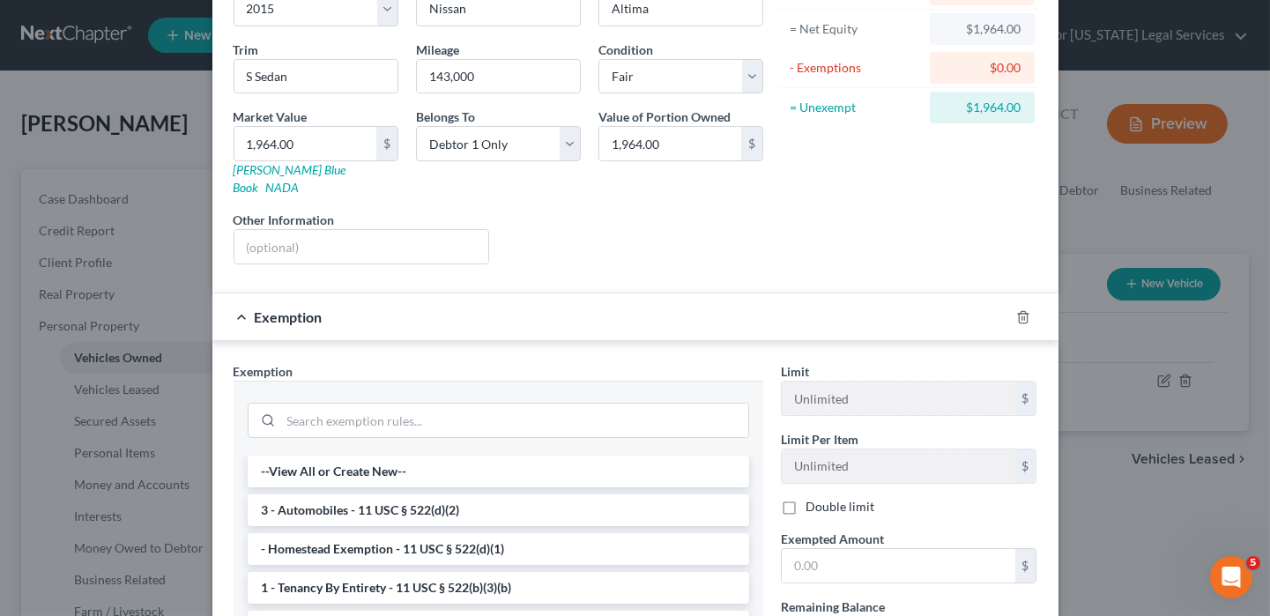
click at [340, 494] on li "3 - Automobiles - 11 USC § 522(d)(2)" at bounding box center [498, 510] width 501 height 32
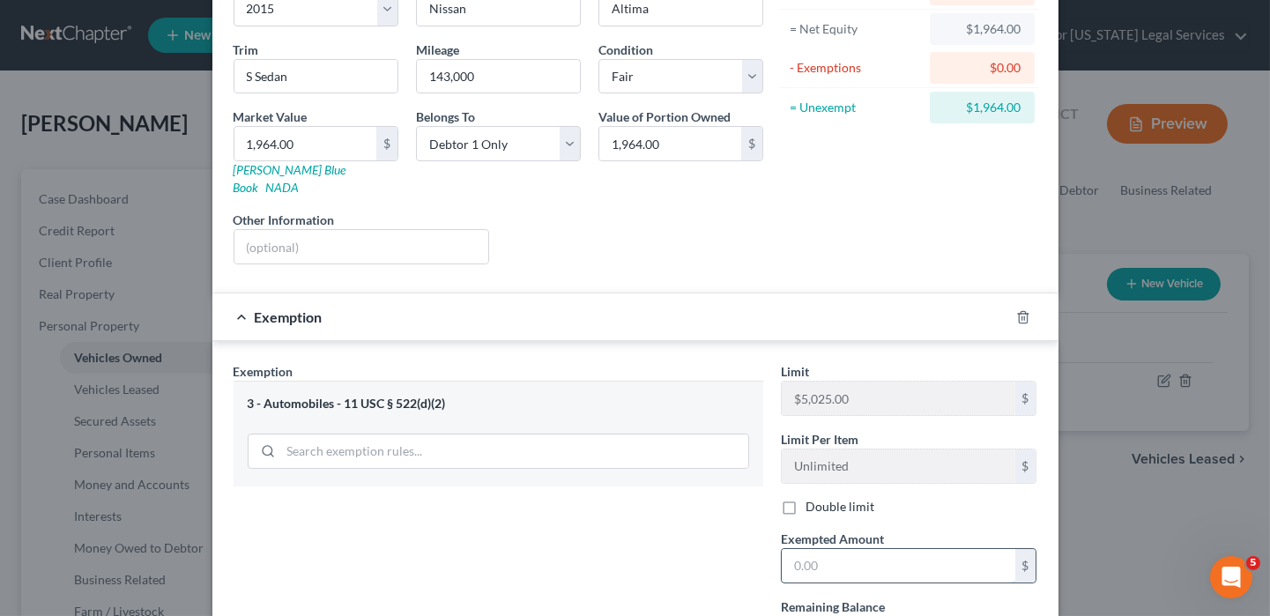
click at [781, 549] on input "text" at bounding box center [897, 565] width 233 height 33
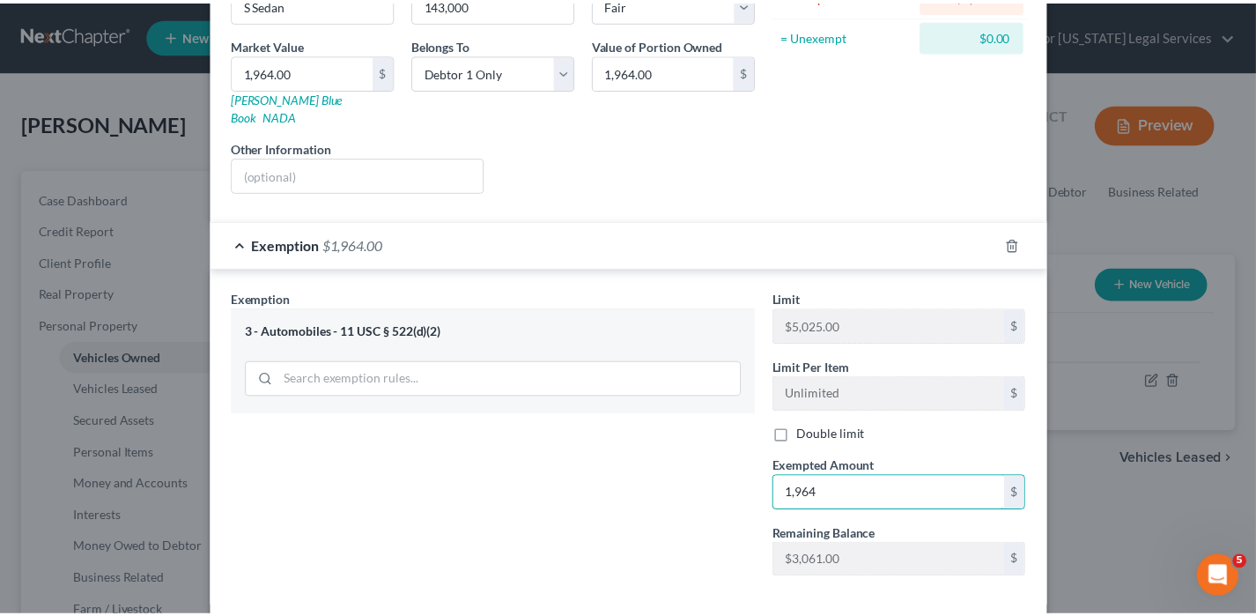
scroll to position [314, 0]
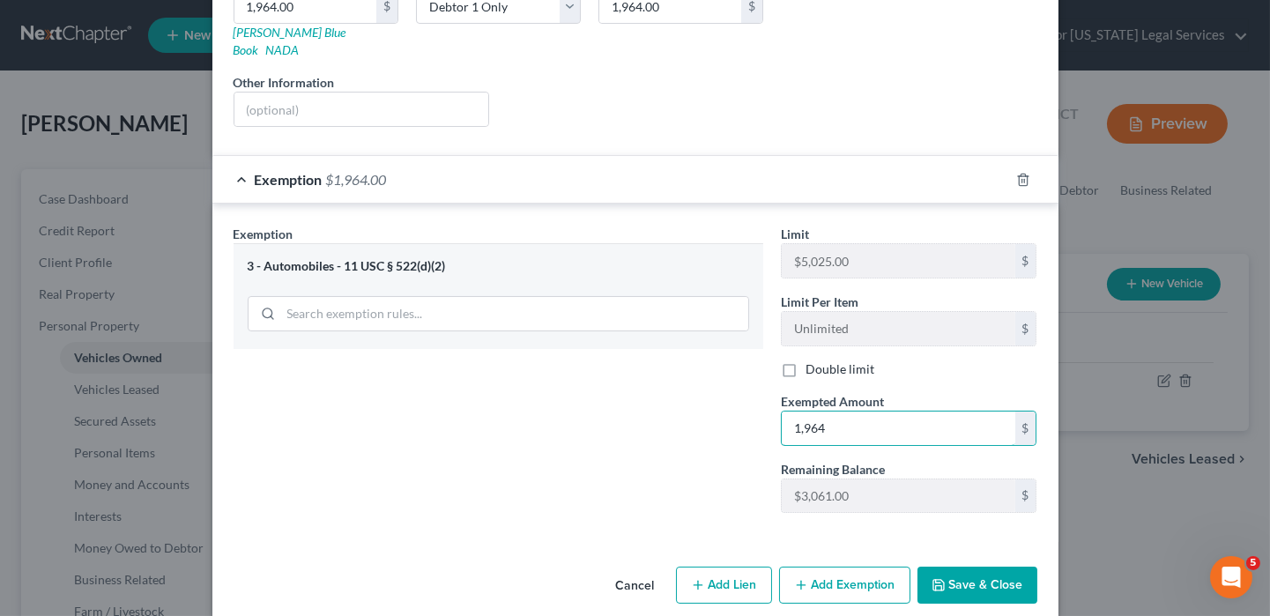
type input "1,964"
click at [925, 567] on button "Save & Close" at bounding box center [977, 585] width 120 height 37
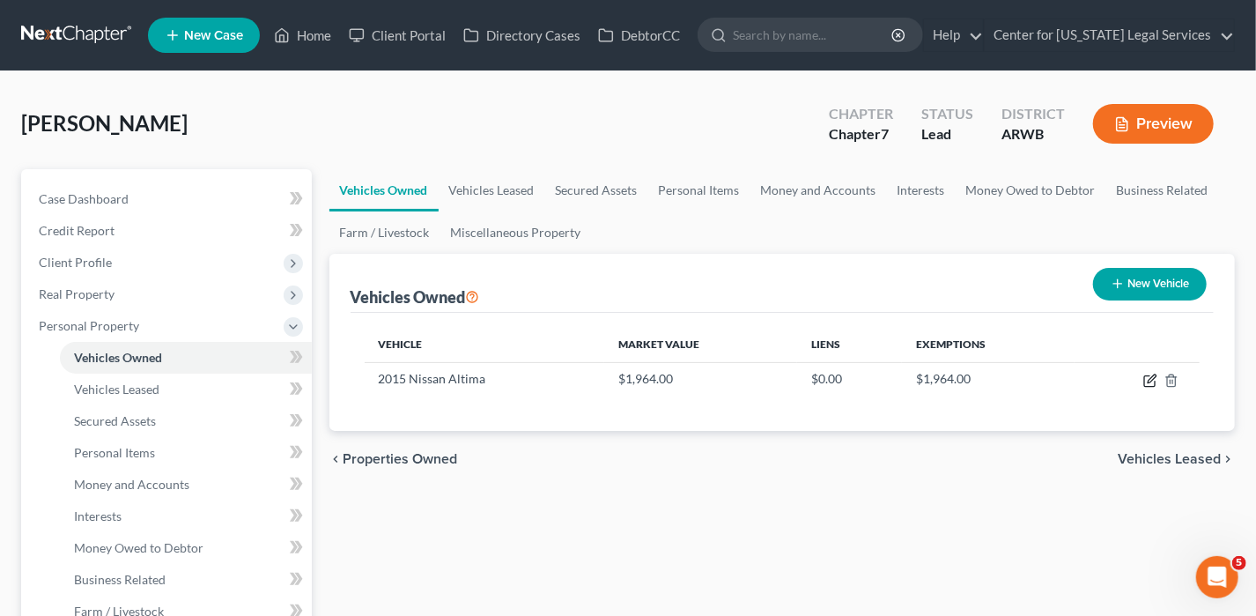
drag, startPoint x: 1148, startPoint y: 380, endPoint x: 993, endPoint y: 645, distance: 307.2
click at [993, 615] on html "Home New Case Client Portal Directory Cases DebtorCC Center for [US_STATE] Lega…" at bounding box center [628, 627] width 1256 height 1254
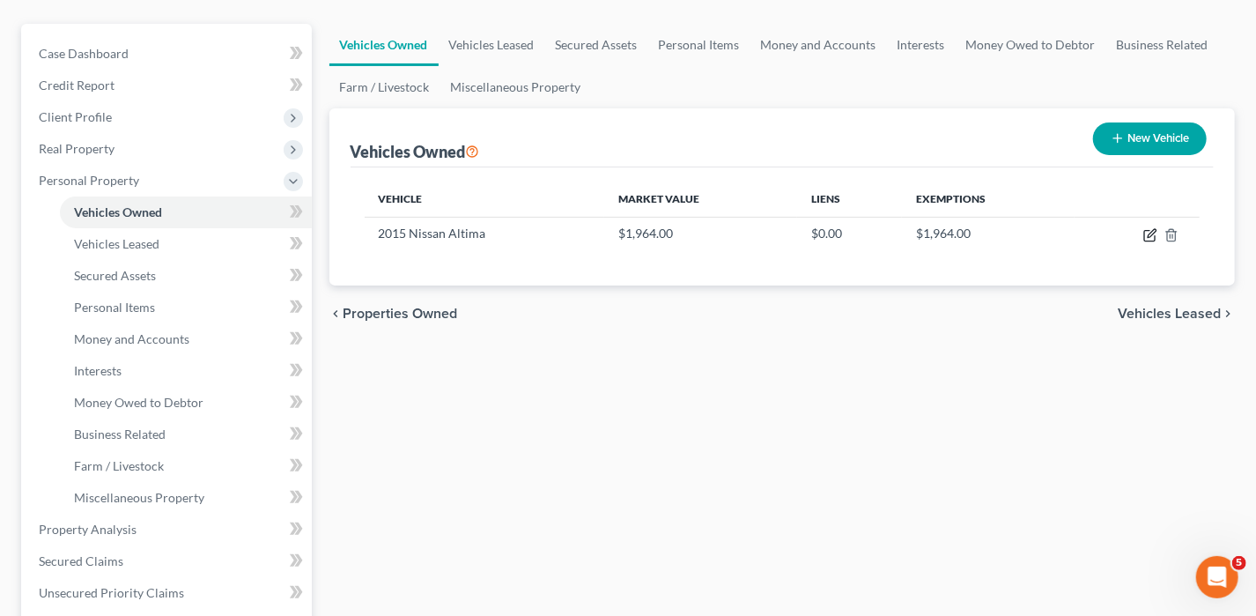
scroll to position [176, 0]
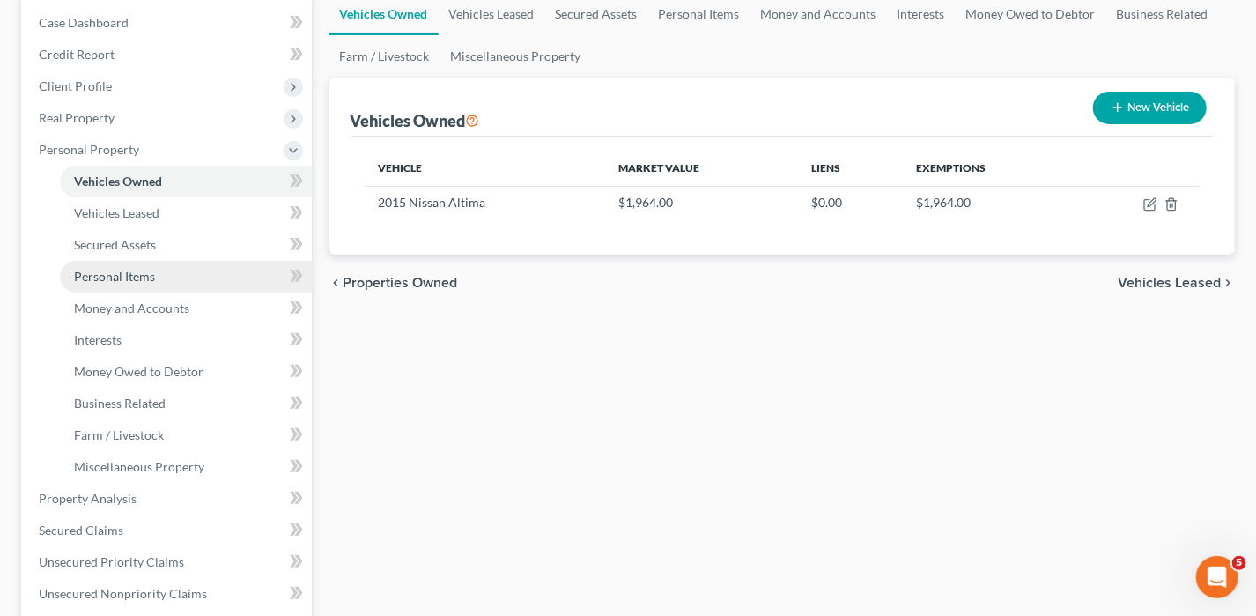
click at [130, 276] on span "Personal Items" at bounding box center [114, 276] width 81 height 15
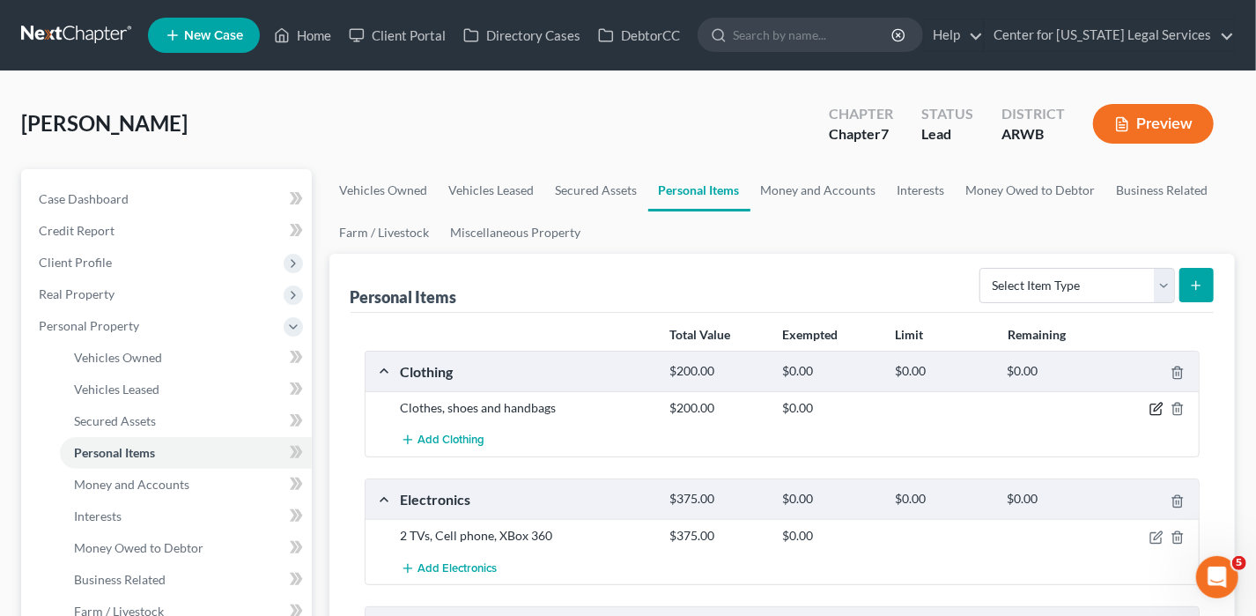
click at [1152, 405] on icon "button" at bounding box center [1157, 409] width 14 height 14
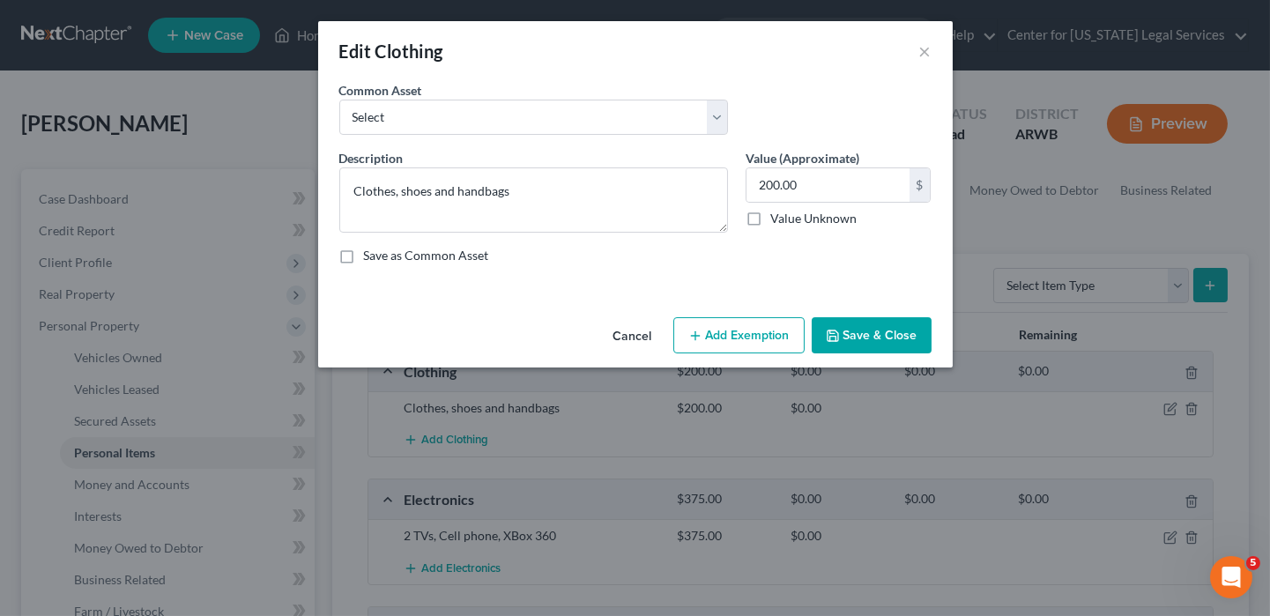
click at [714, 334] on button "Add Exemption" at bounding box center [738, 335] width 131 height 37
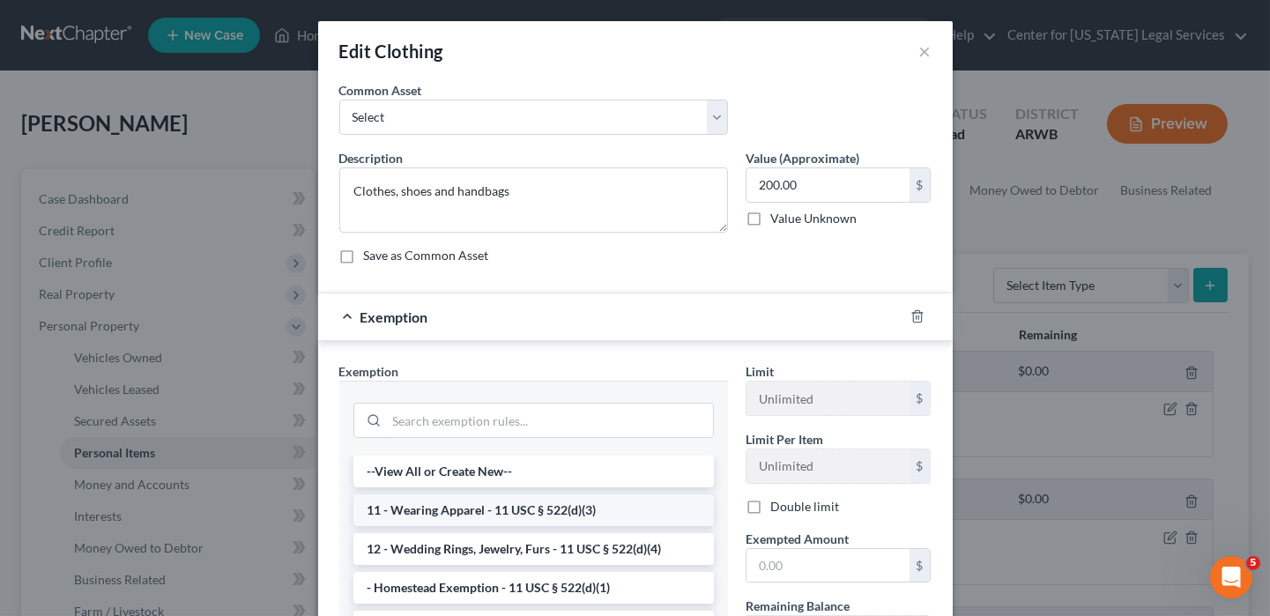
click at [439, 503] on li "11 - Wearing Apparel - 11 USC § 522(d)(3)" at bounding box center [533, 510] width 360 height 32
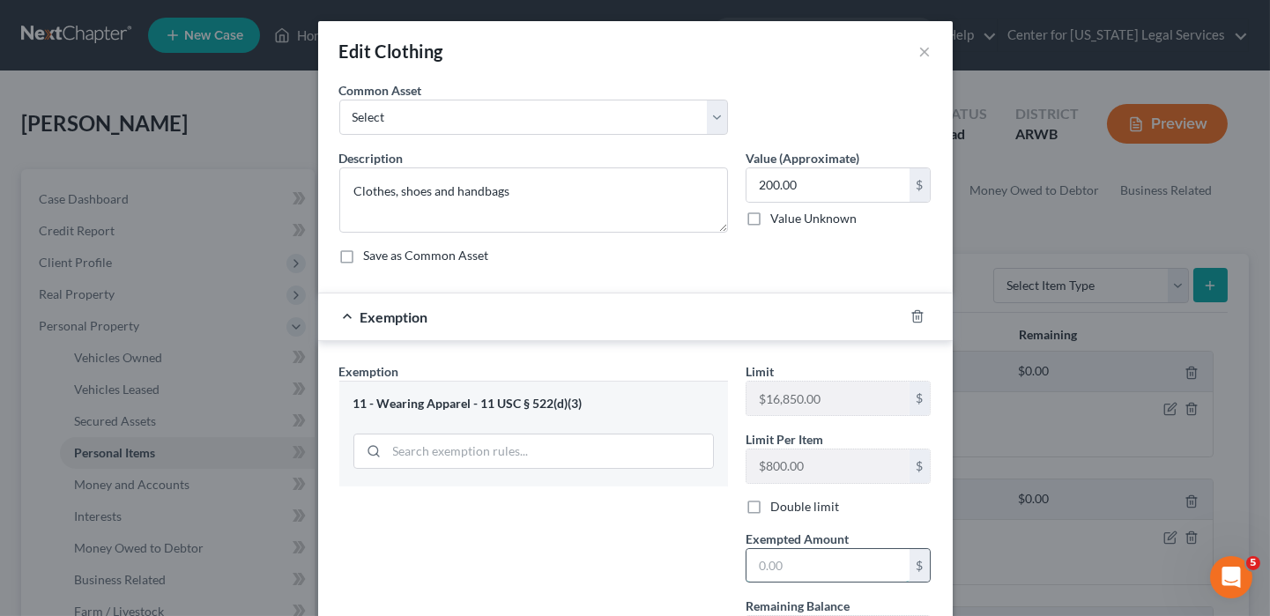
click at [841, 574] on input "text" at bounding box center [827, 565] width 163 height 33
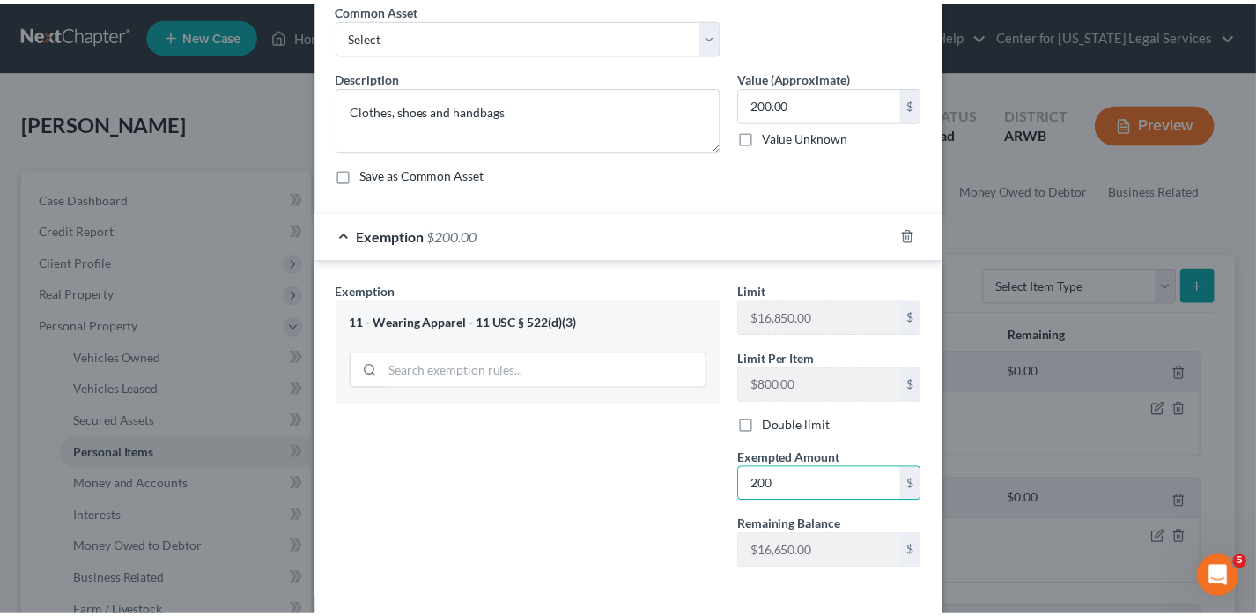
scroll to position [157, 0]
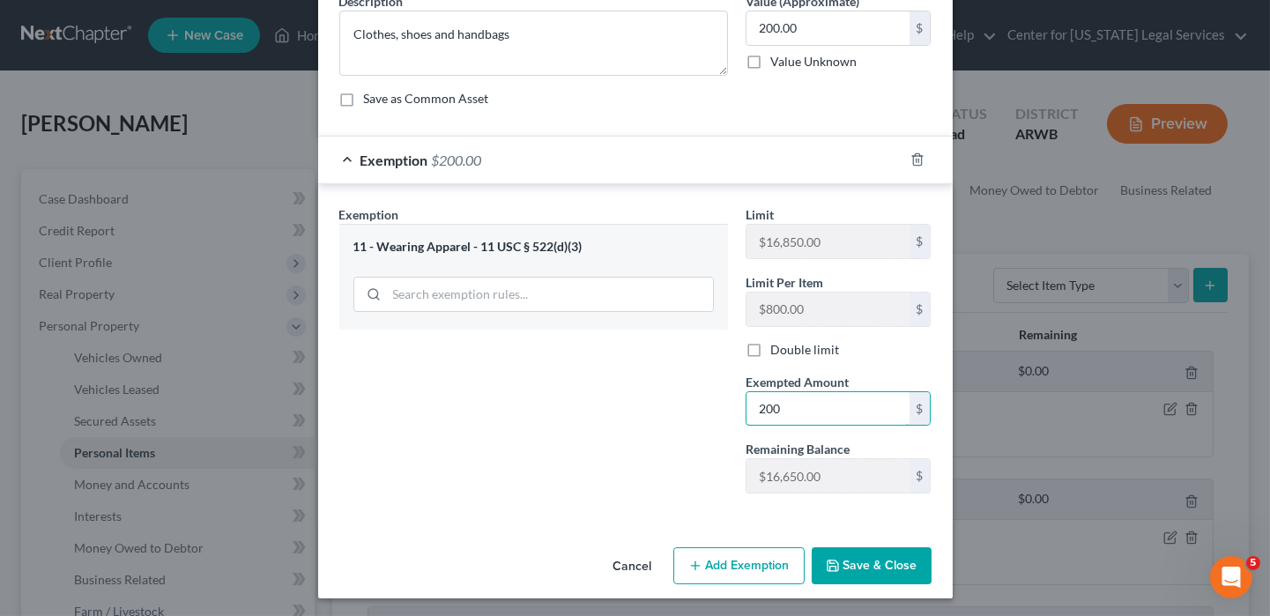
type input "200"
click at [856, 574] on button "Save & Close" at bounding box center [871, 565] width 120 height 37
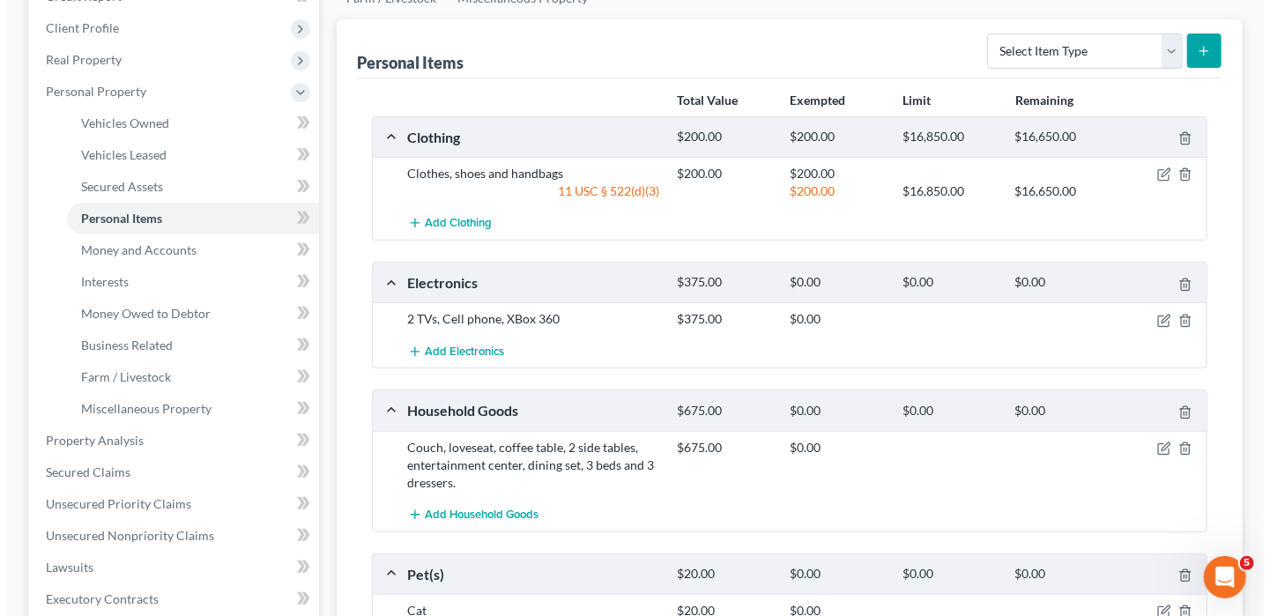
scroll to position [264, 0]
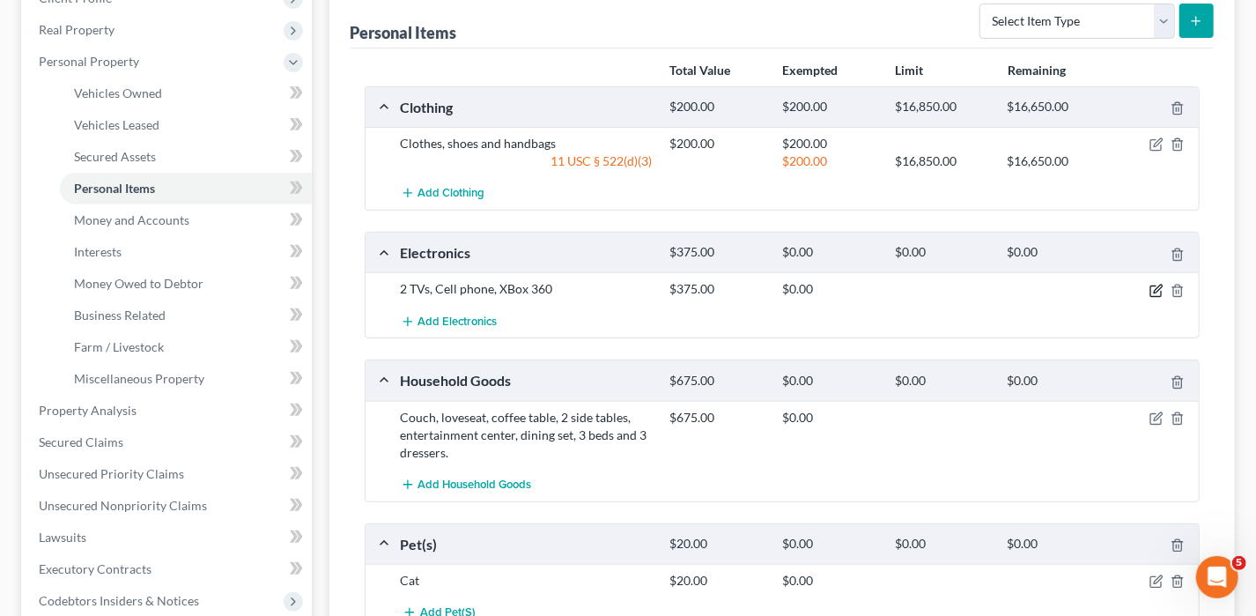
click at [1159, 293] on icon "button" at bounding box center [1156, 290] width 11 height 11
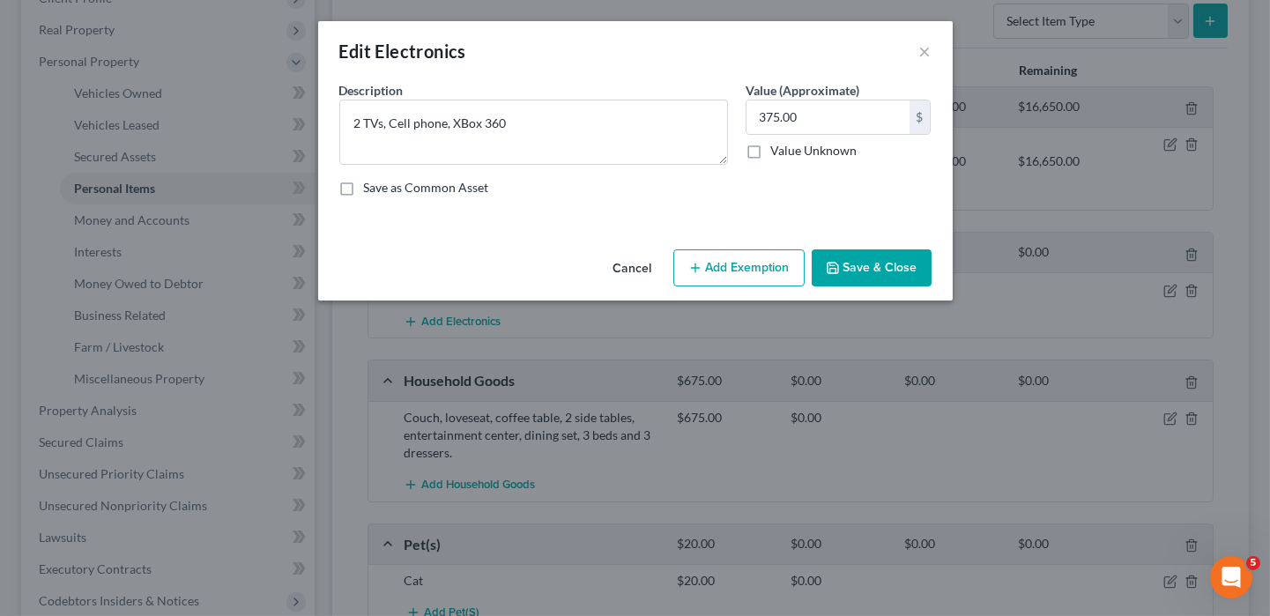
click at [737, 278] on button "Add Exemption" at bounding box center [738, 267] width 131 height 37
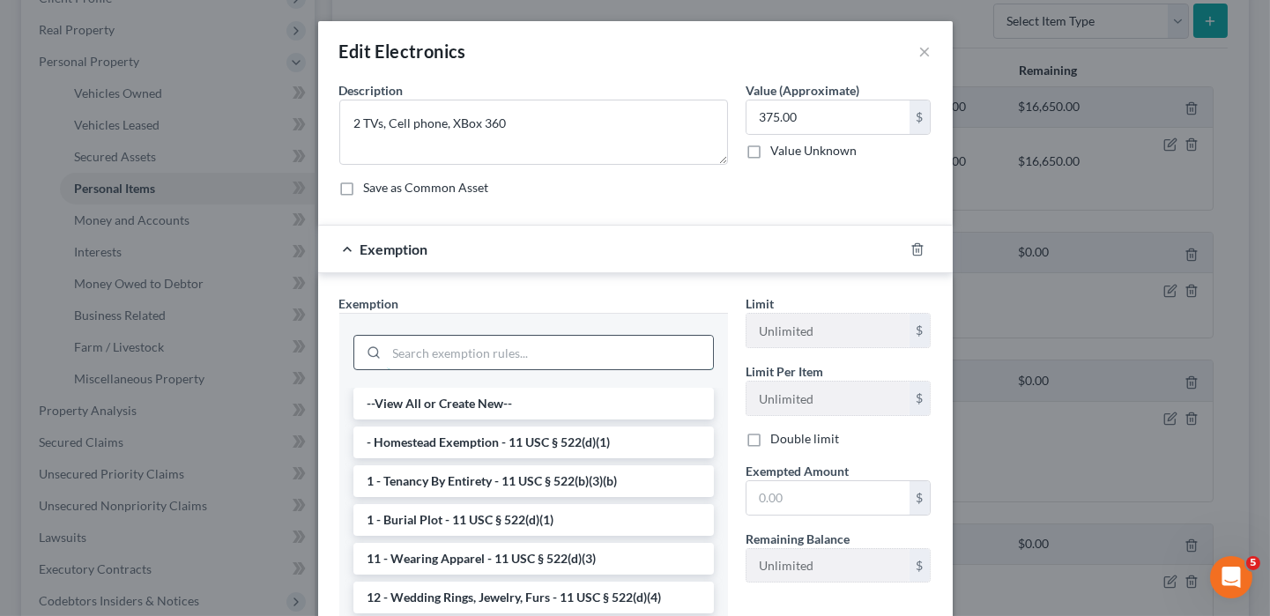
click at [441, 356] on input "search" at bounding box center [550, 352] width 326 height 33
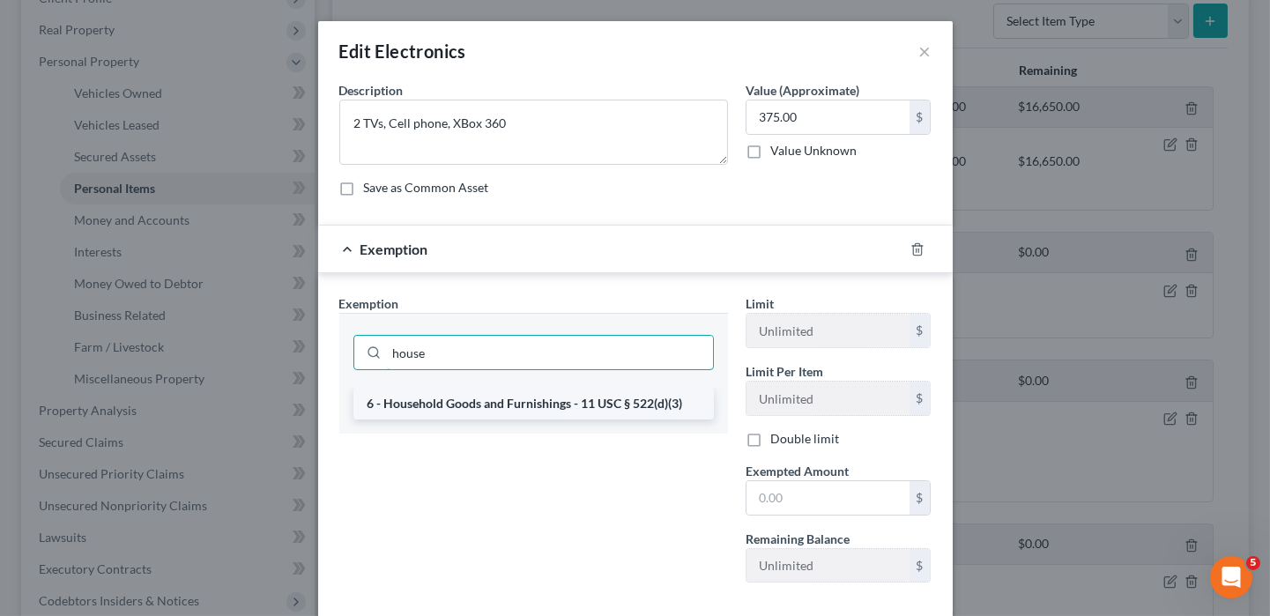
type input "house"
click at [460, 398] on li "6 - Household Goods and Furnishings - 11 USC § 522(d)(3)" at bounding box center [533, 404] width 360 height 32
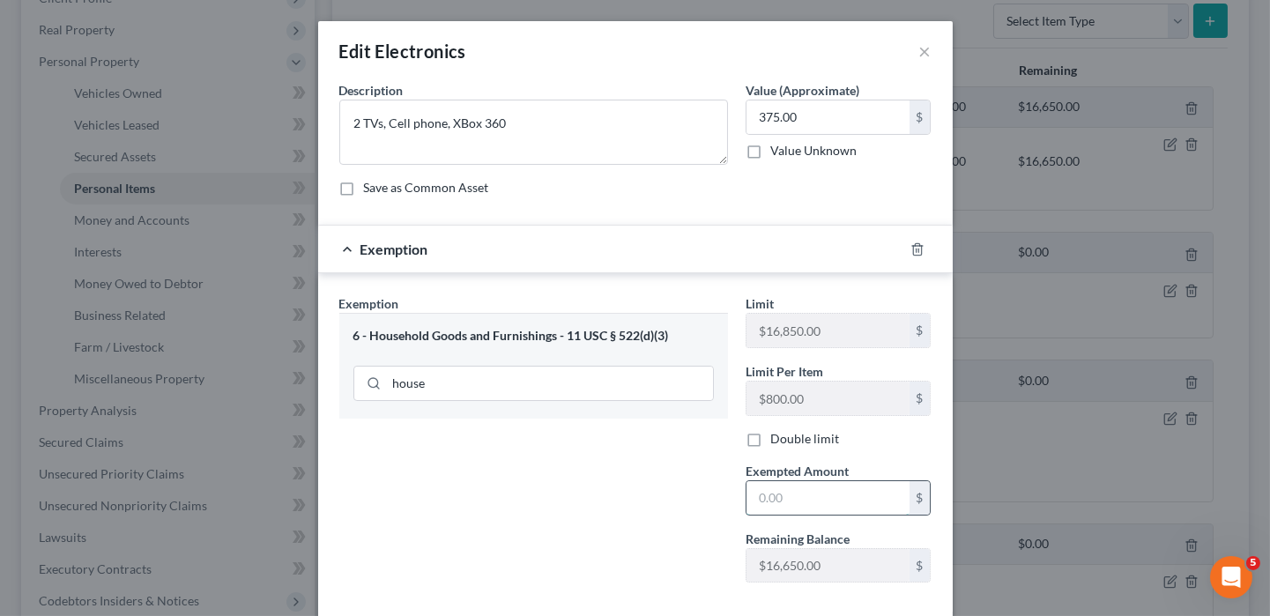
click at [770, 507] on input "text" at bounding box center [827, 497] width 163 height 33
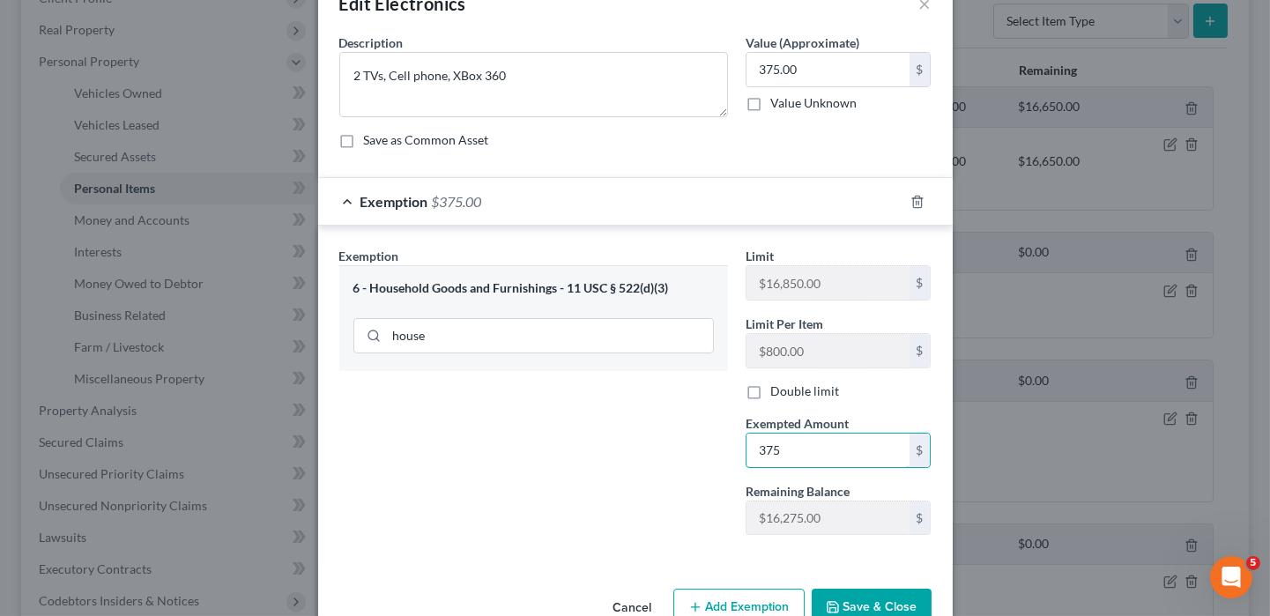
scroll to position [89, 0]
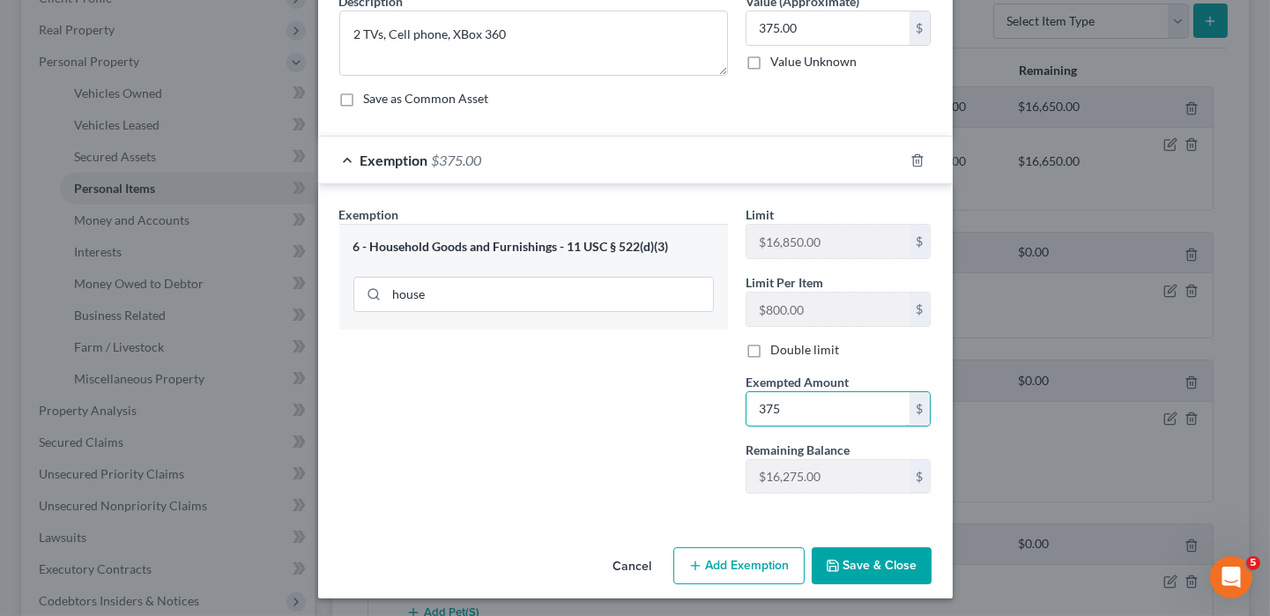
type input "375"
click at [841, 563] on button "Save & Close" at bounding box center [871, 565] width 120 height 37
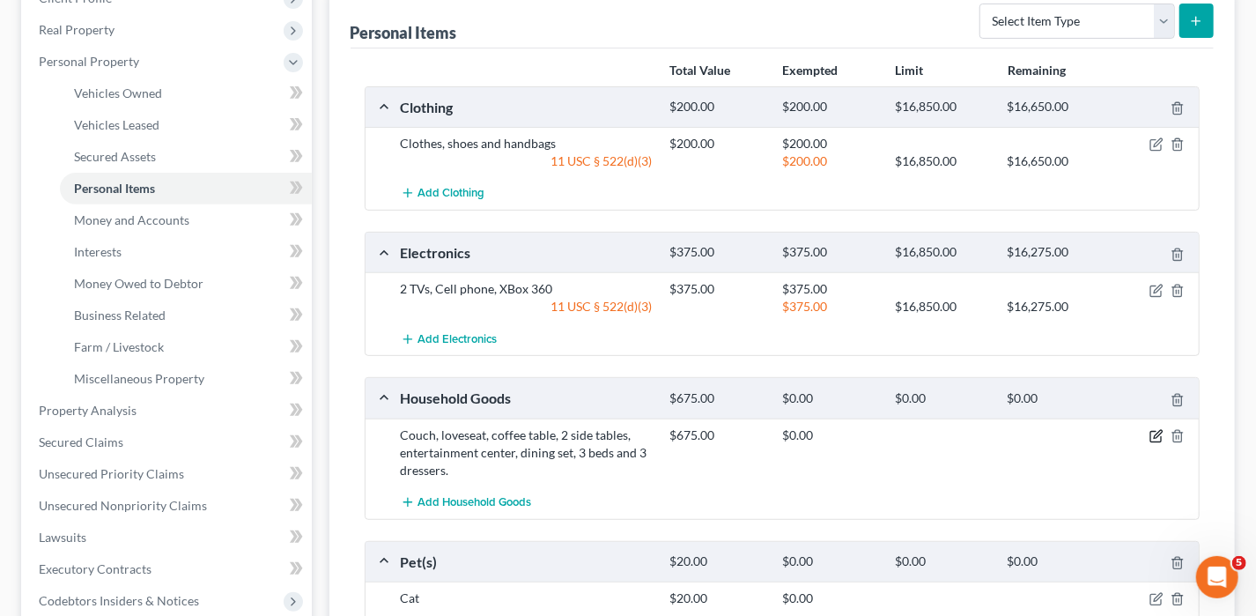
click at [1162, 429] on icon "button" at bounding box center [1157, 436] width 14 height 14
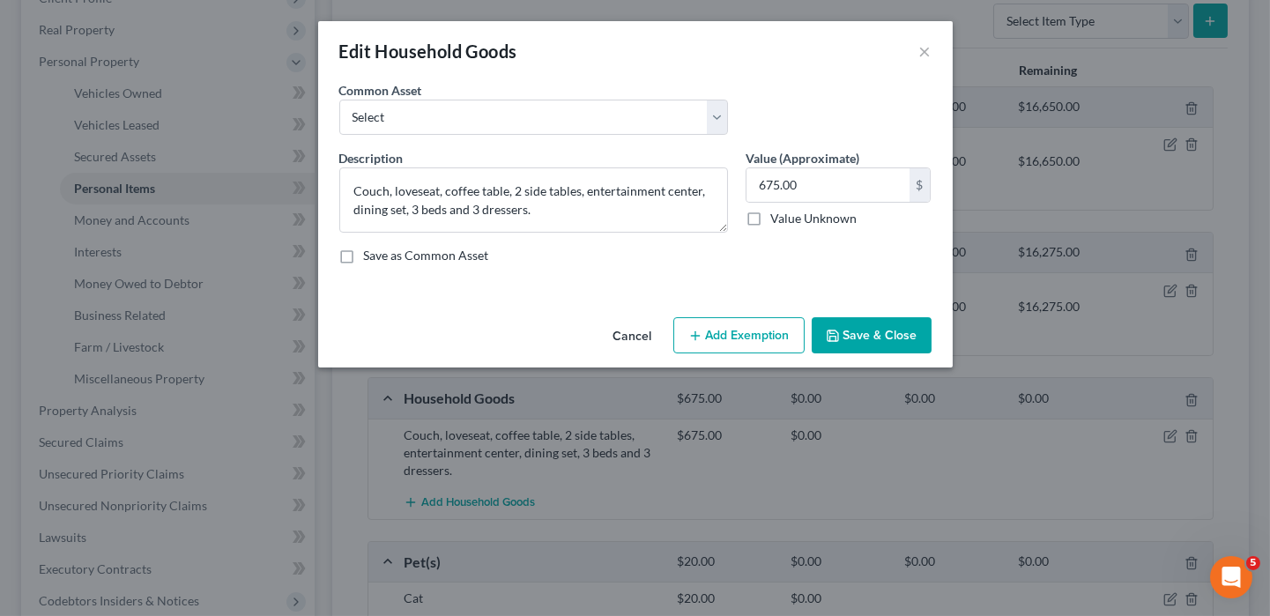
click at [736, 332] on button "Add Exemption" at bounding box center [738, 335] width 131 height 37
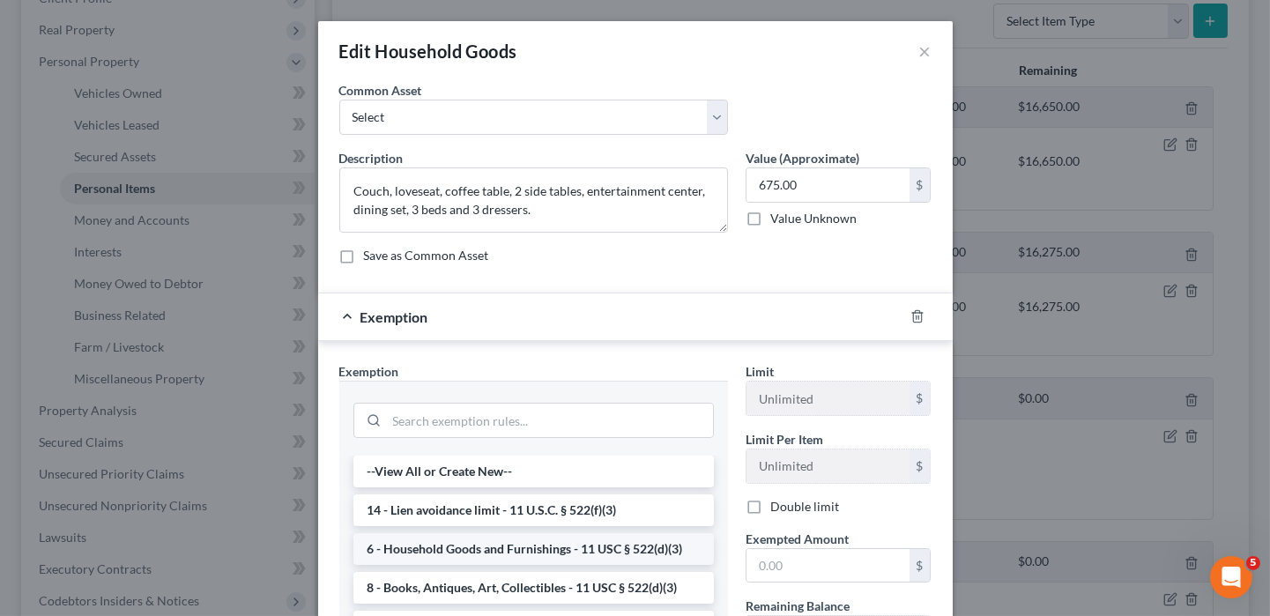
click at [552, 556] on li "6 - Household Goods and Furnishings - 11 USC § 522(d)(3)" at bounding box center [533, 549] width 360 height 32
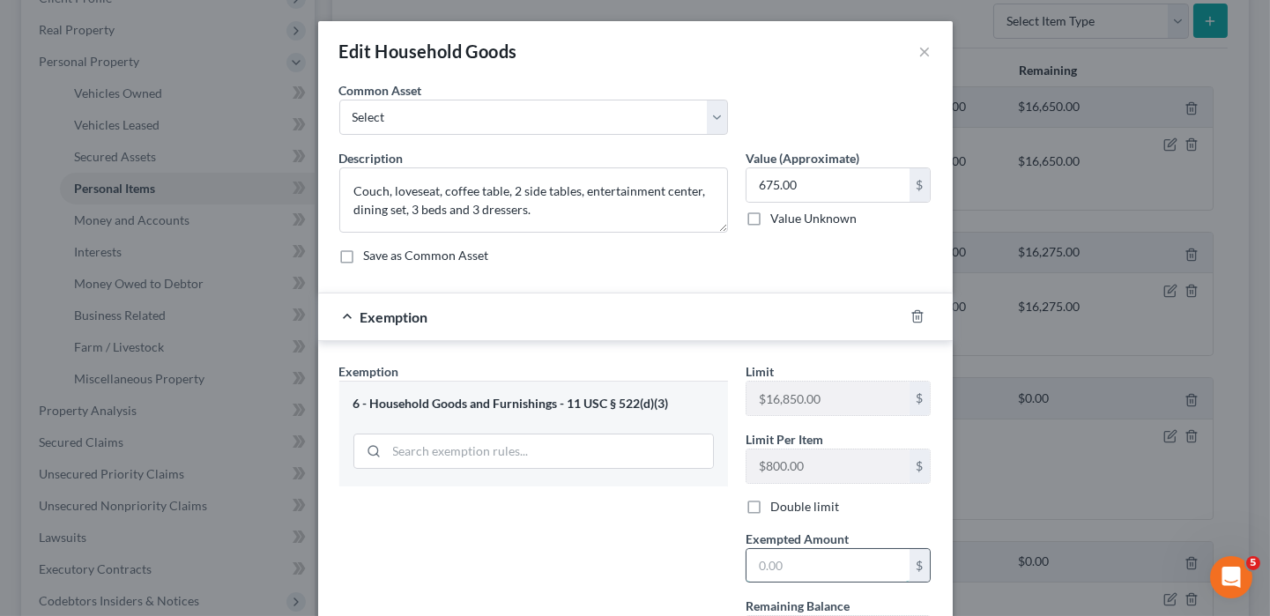
click at [789, 568] on input "text" at bounding box center [827, 565] width 163 height 33
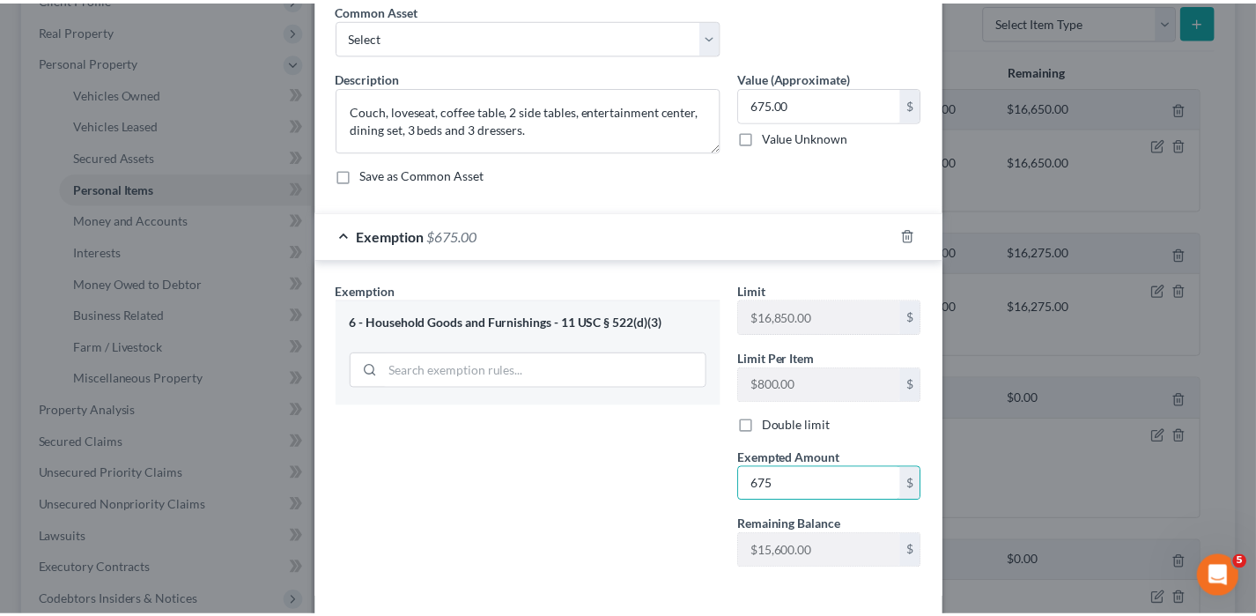
scroll to position [157, 0]
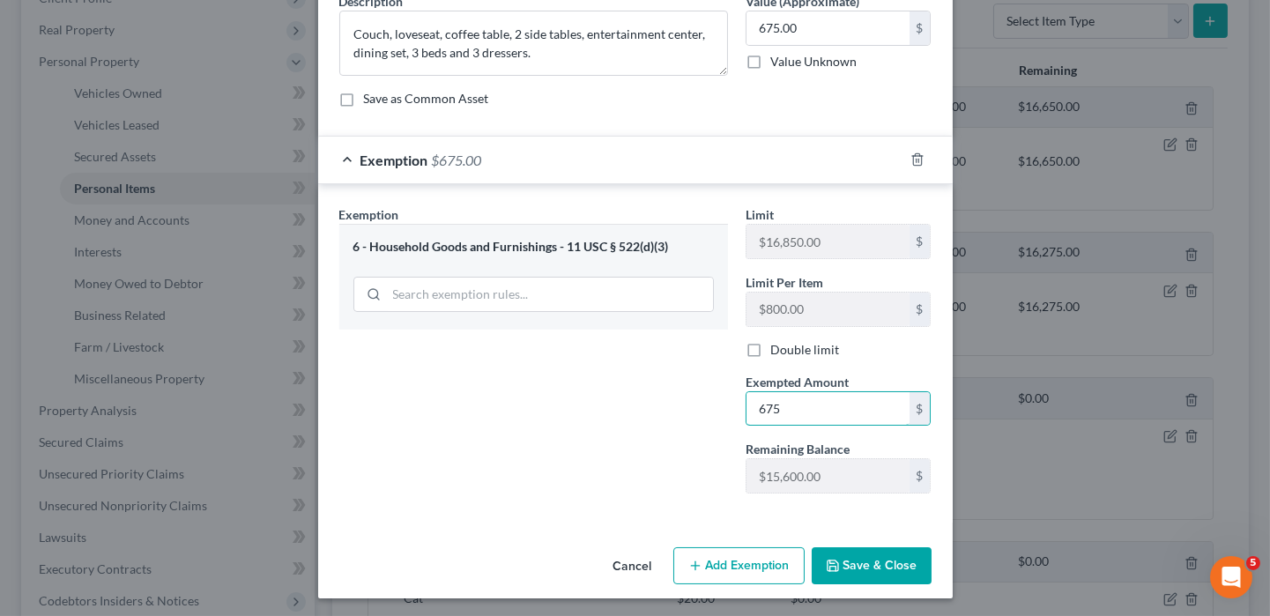
type input "675"
click at [876, 559] on button "Save & Close" at bounding box center [871, 565] width 120 height 37
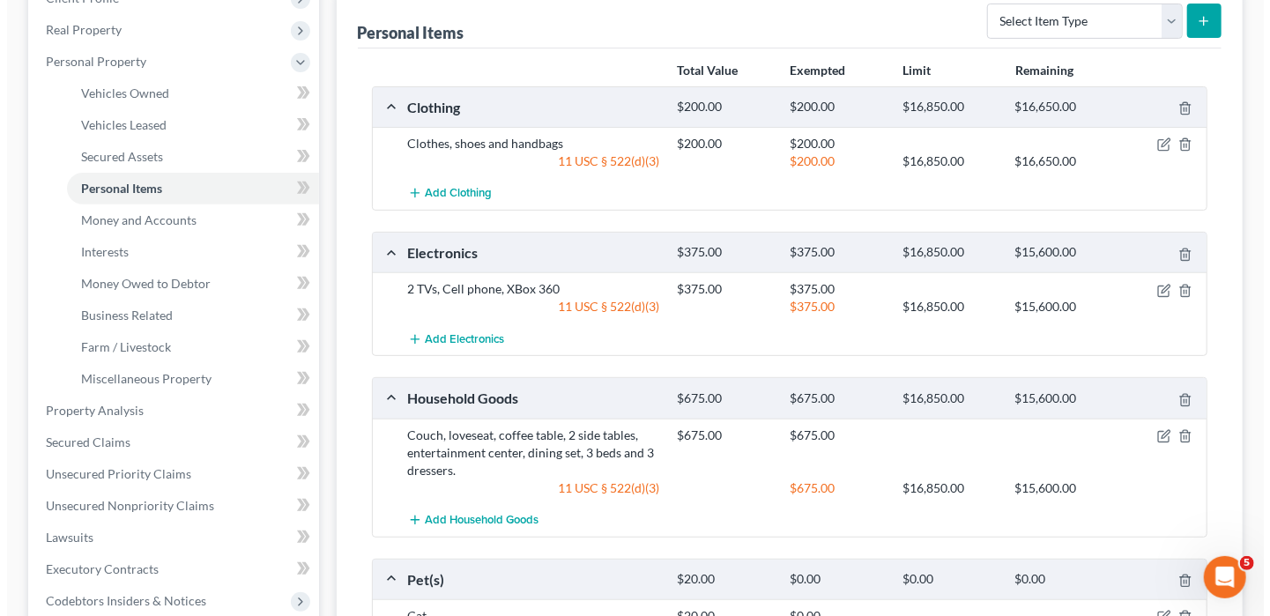
scroll to position [441, 0]
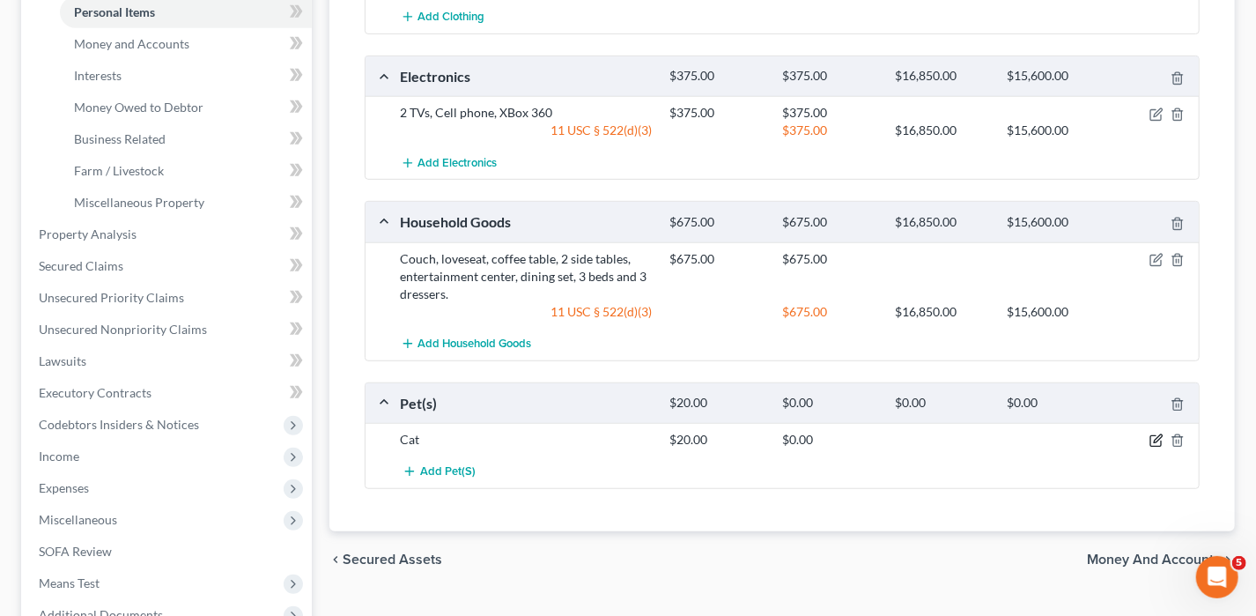
click at [1161, 435] on icon "button" at bounding box center [1157, 440] width 14 height 14
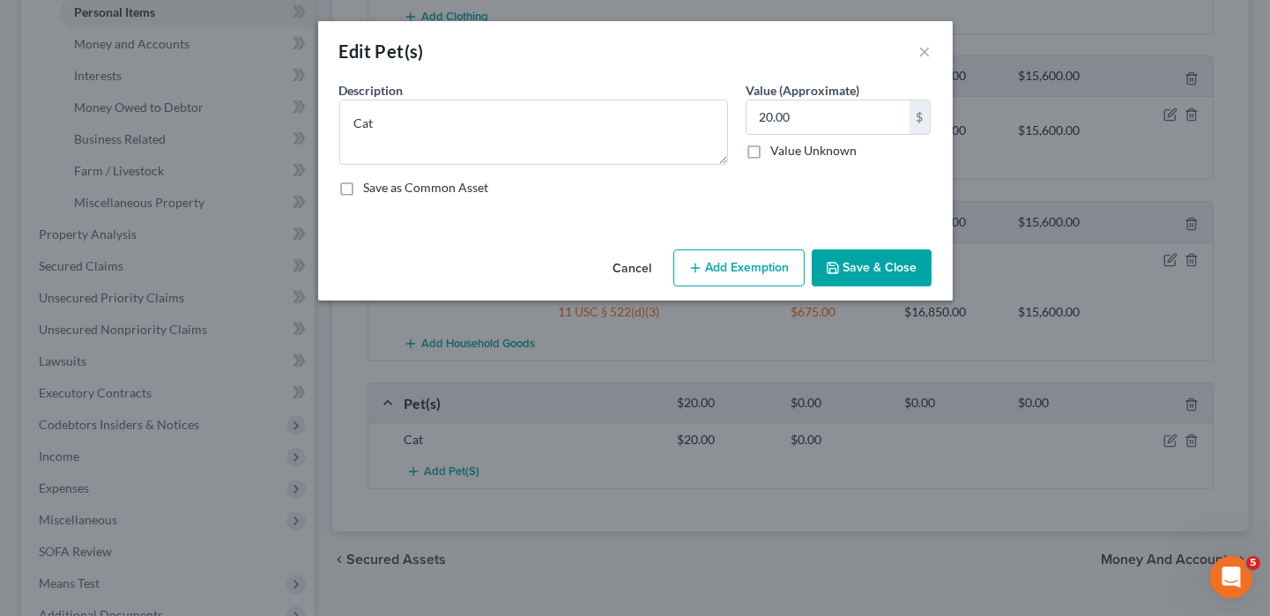
click at [730, 248] on div "Cancel Add Exemption Save & Close" at bounding box center [635, 271] width 634 height 58
click at [735, 268] on button "Add Exemption" at bounding box center [738, 267] width 131 height 37
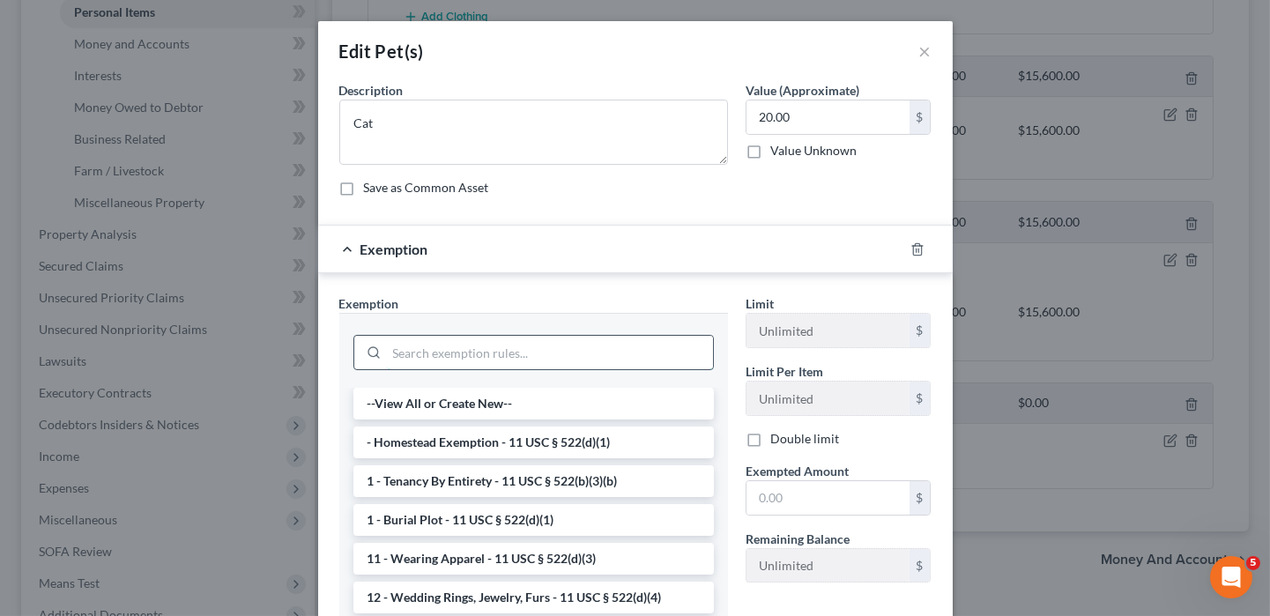
click at [470, 357] on input "search" at bounding box center [550, 352] width 326 height 33
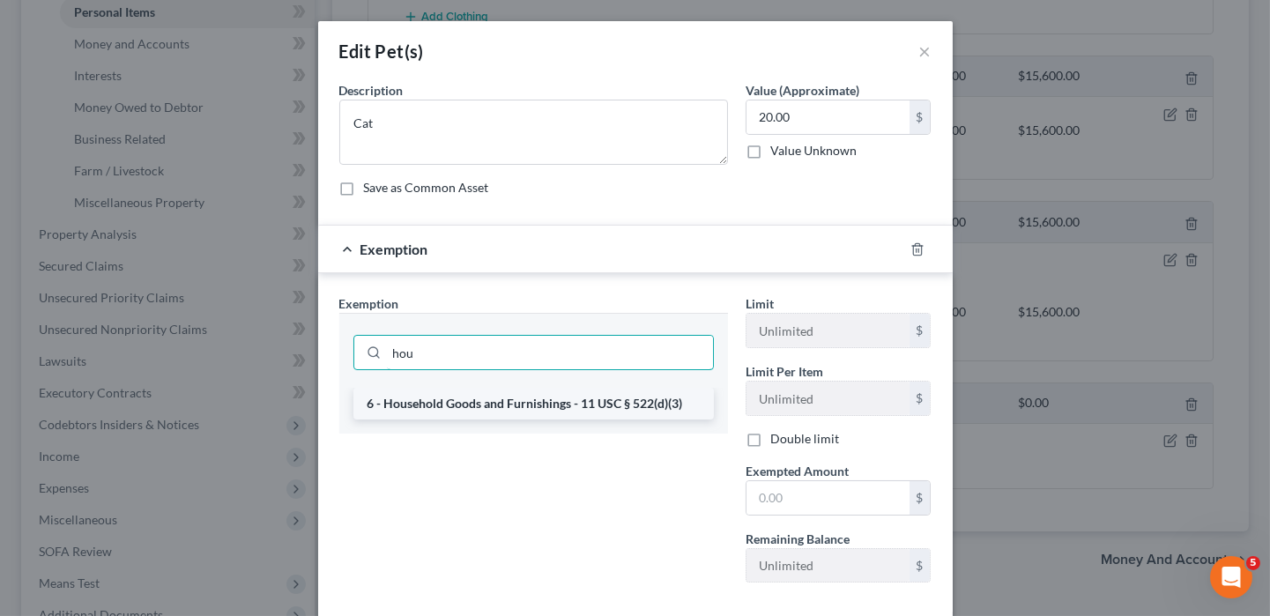
type input "hou"
click at [470, 410] on li "6 - Household Goods and Furnishings - 11 USC § 522(d)(3)" at bounding box center [533, 404] width 360 height 32
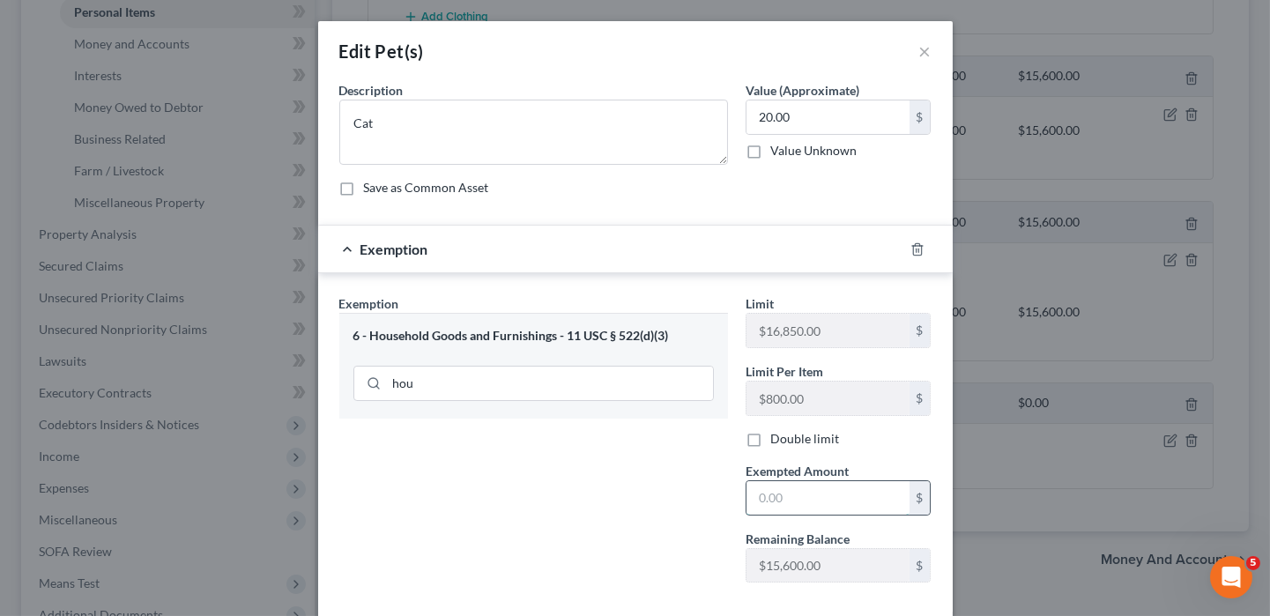
click at [813, 503] on input "text" at bounding box center [827, 497] width 163 height 33
type input "20"
click at [539, 502] on div "Exemption Set must be selected for CA. Exemption * 6 - Household Goods and Furn…" at bounding box center [533, 445] width 406 height 302
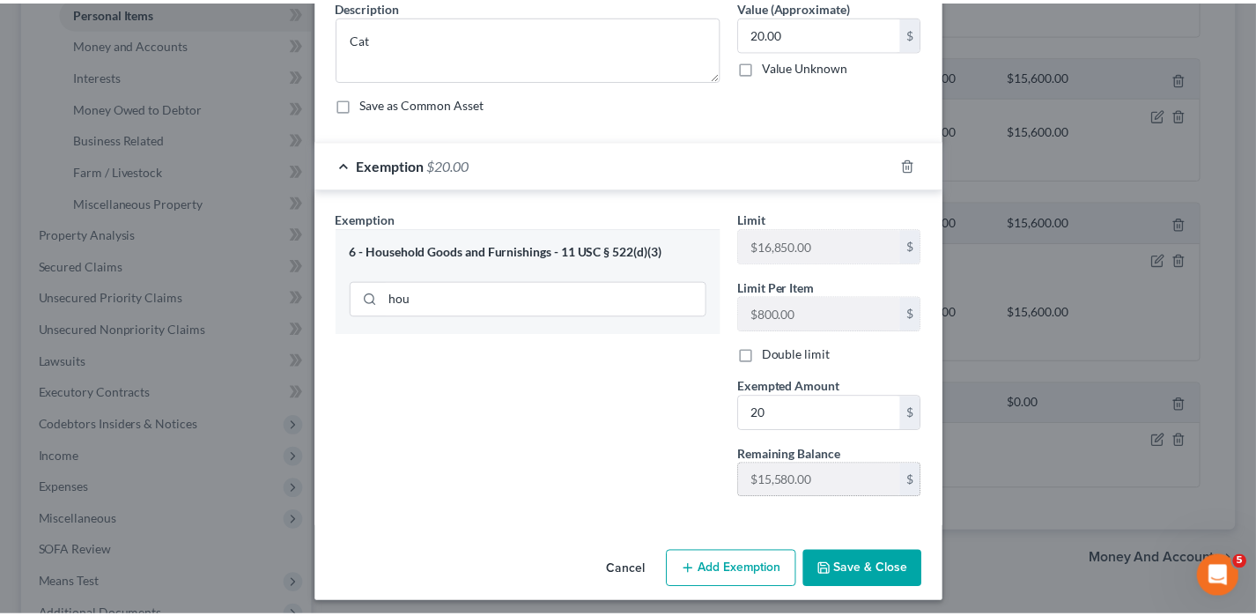
scroll to position [89, 0]
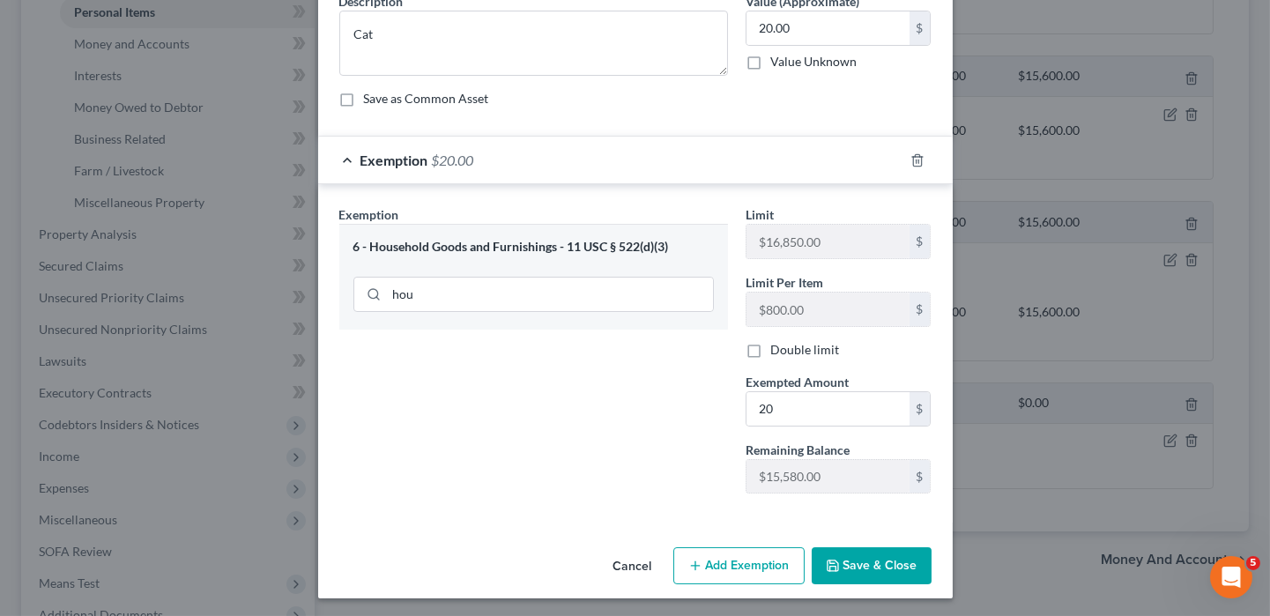
click at [825, 551] on button "Save & Close" at bounding box center [871, 565] width 120 height 37
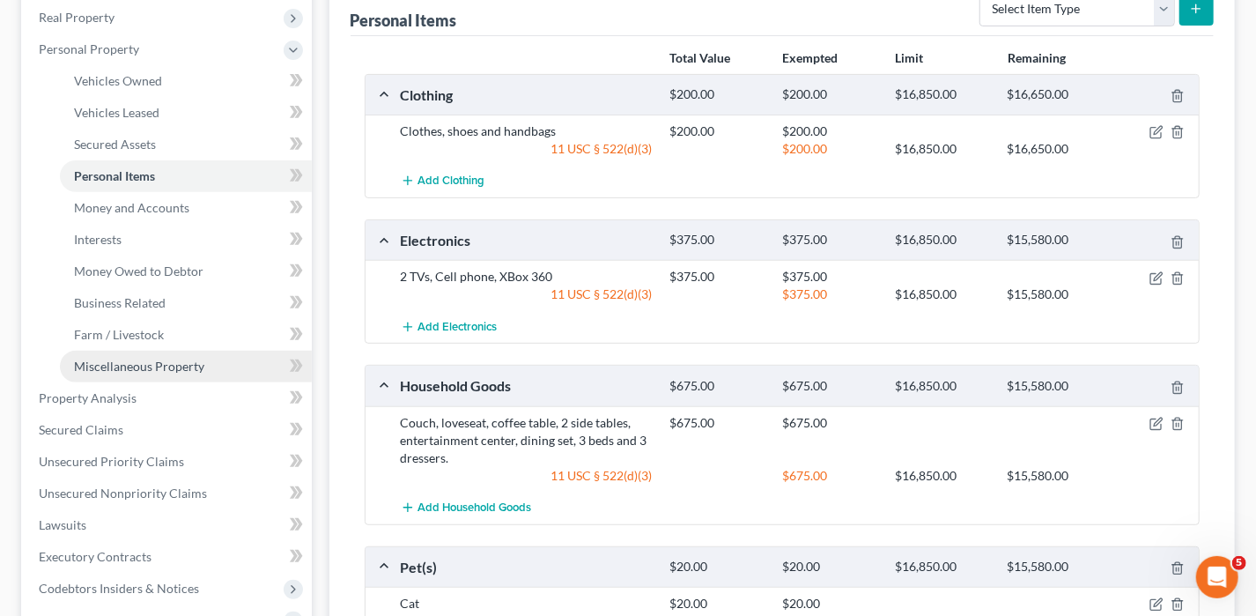
scroll to position [264, 0]
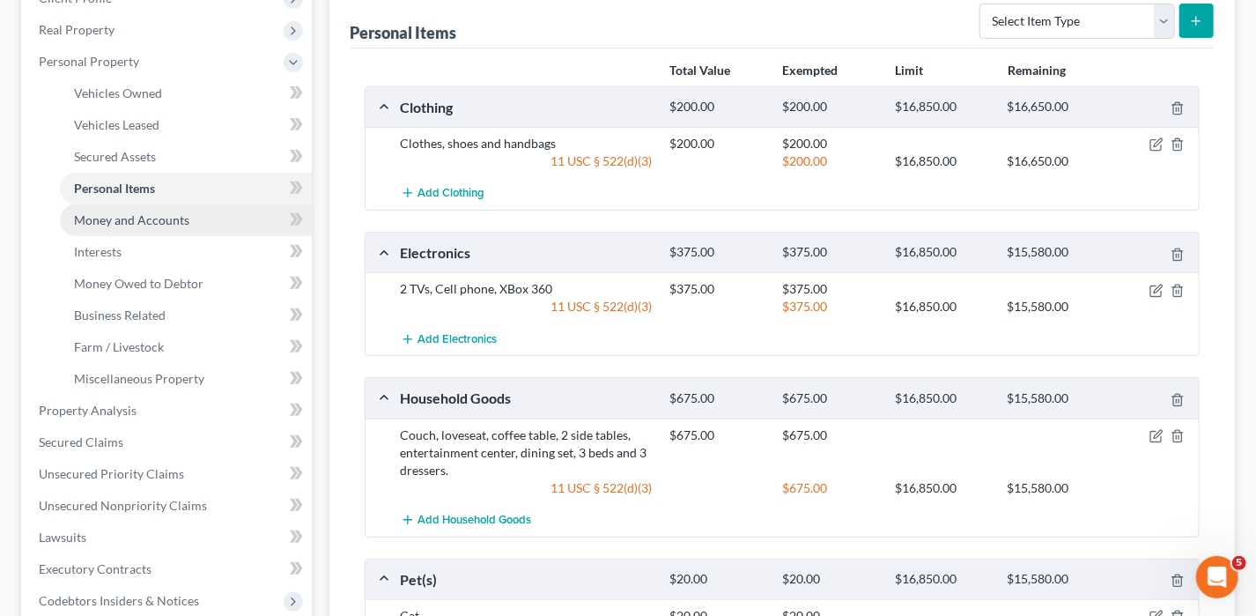
click at [137, 220] on span "Money and Accounts" at bounding box center [131, 219] width 115 height 15
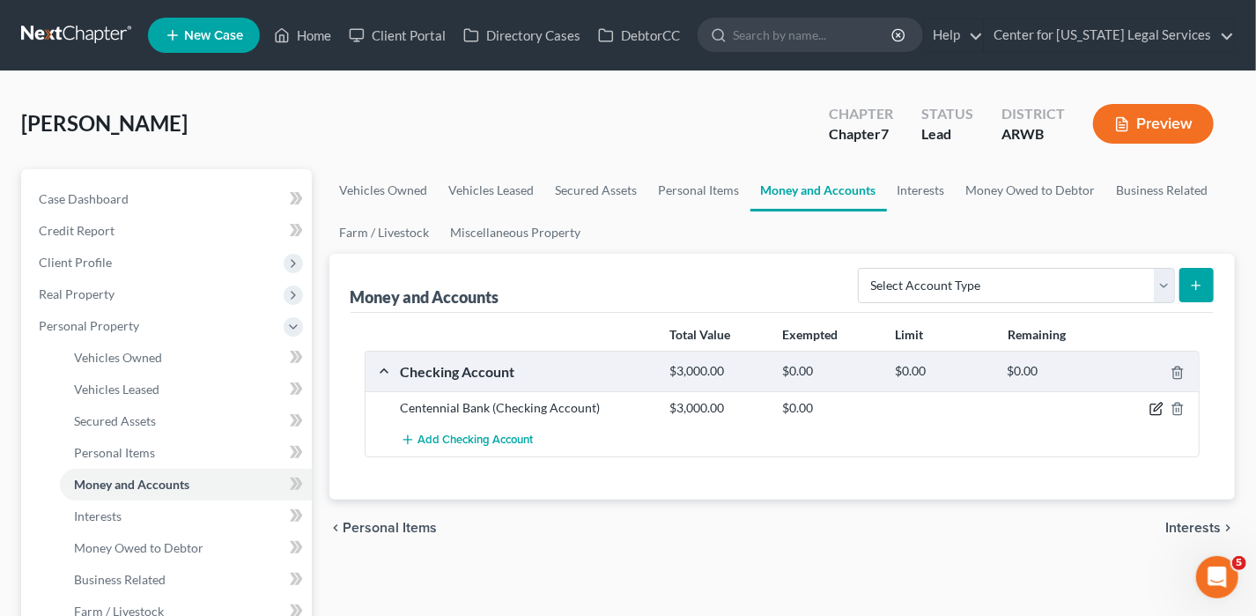
click at [1152, 409] on icon "button" at bounding box center [1156, 409] width 11 height 11
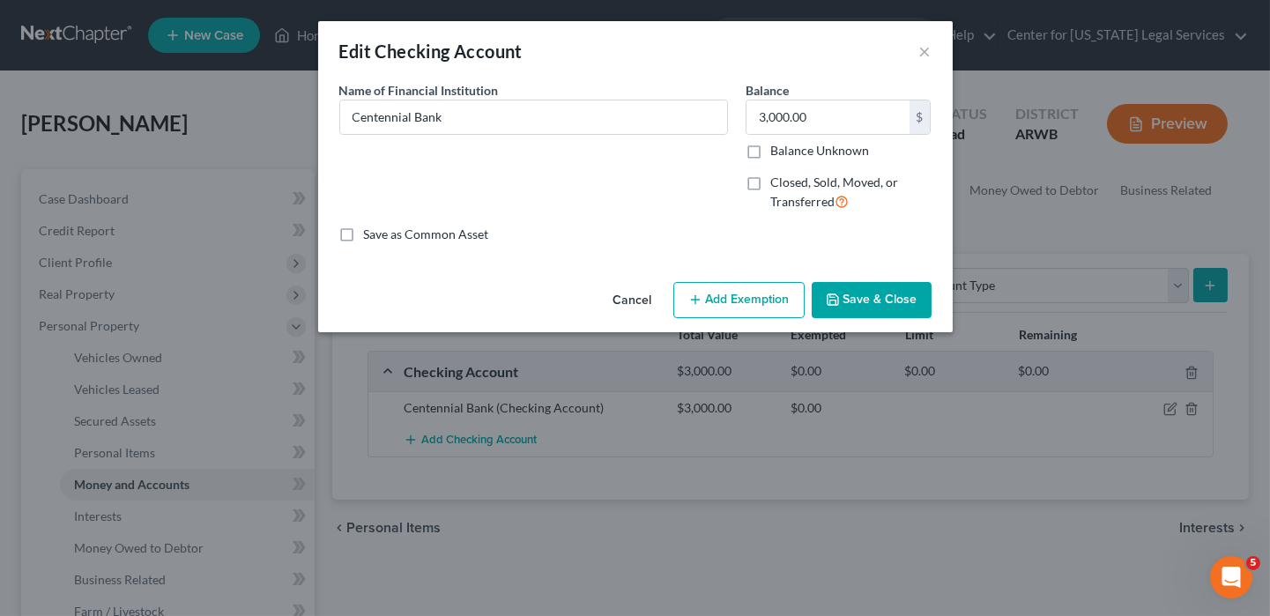
click at [752, 307] on button "Add Exemption" at bounding box center [738, 300] width 131 height 37
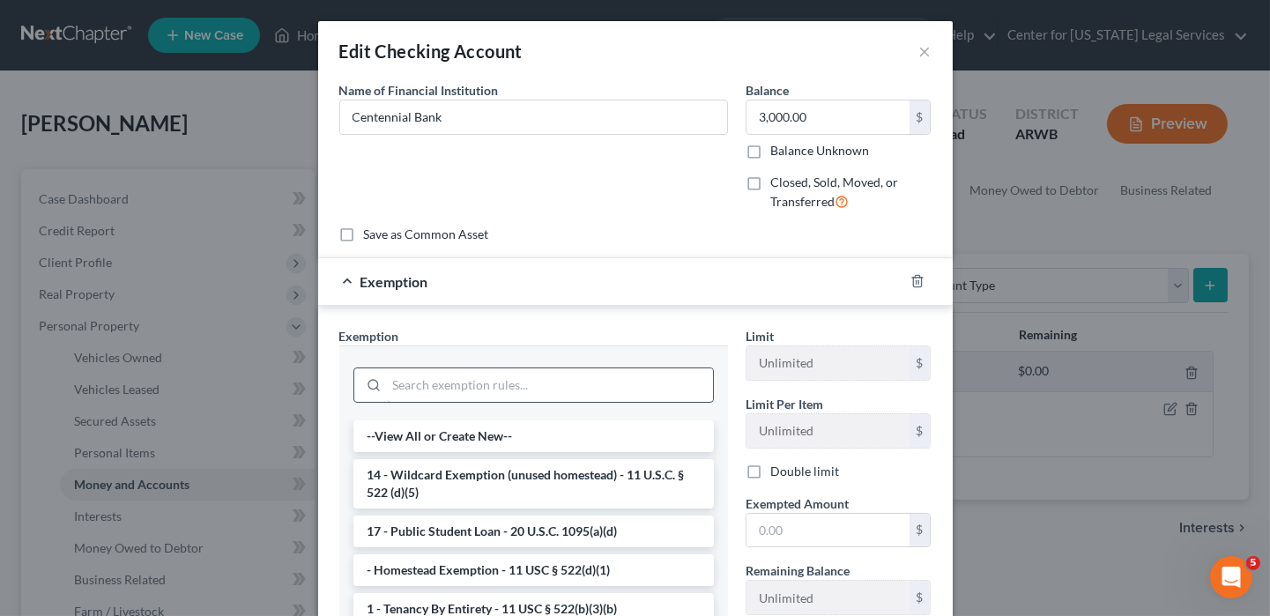
click at [436, 387] on input "search" at bounding box center [550, 384] width 326 height 33
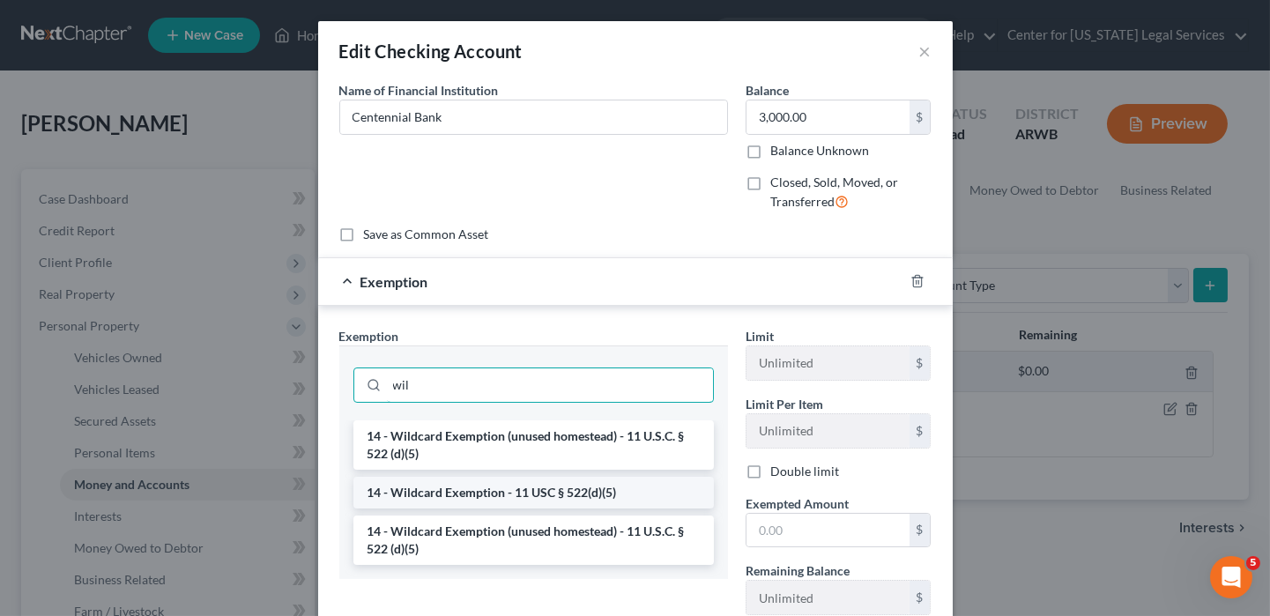
type input "wil"
click at [427, 493] on li "14 - Wildcard Exemption - 11 USC § 522(d)(5)" at bounding box center [533, 493] width 360 height 32
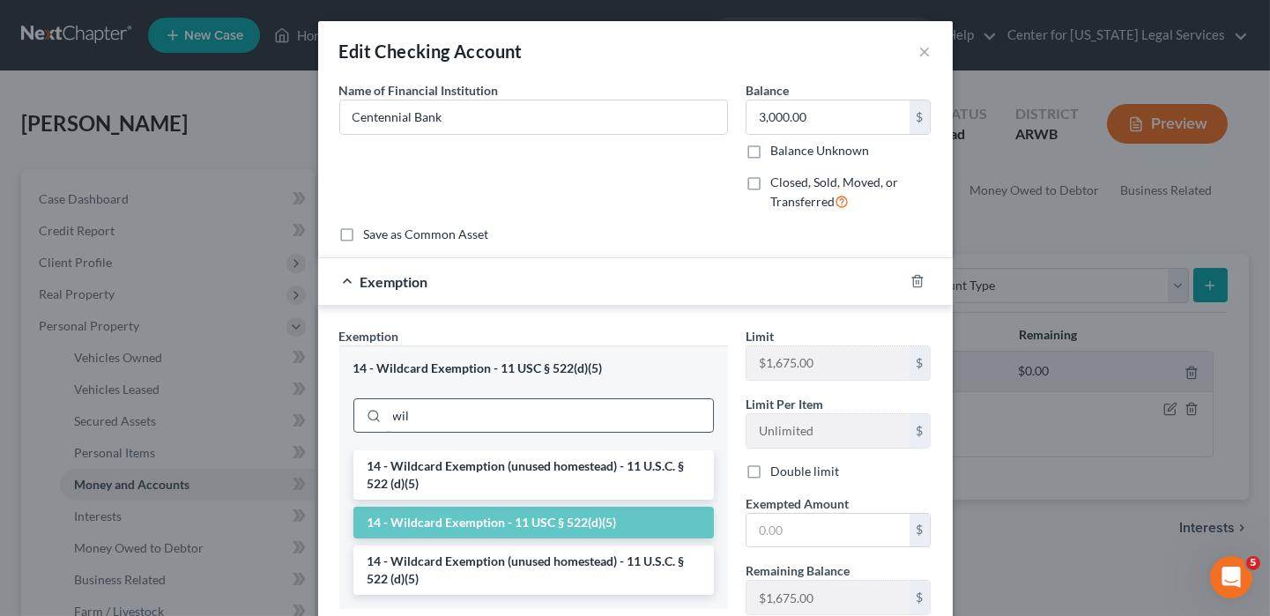
click at [504, 412] on input "wil" at bounding box center [550, 415] width 326 height 33
click at [508, 466] on li "14 - Wildcard Exemption (unused homestead) - 11 U.S.C. § 522 (d)(5)" at bounding box center [533, 474] width 360 height 49
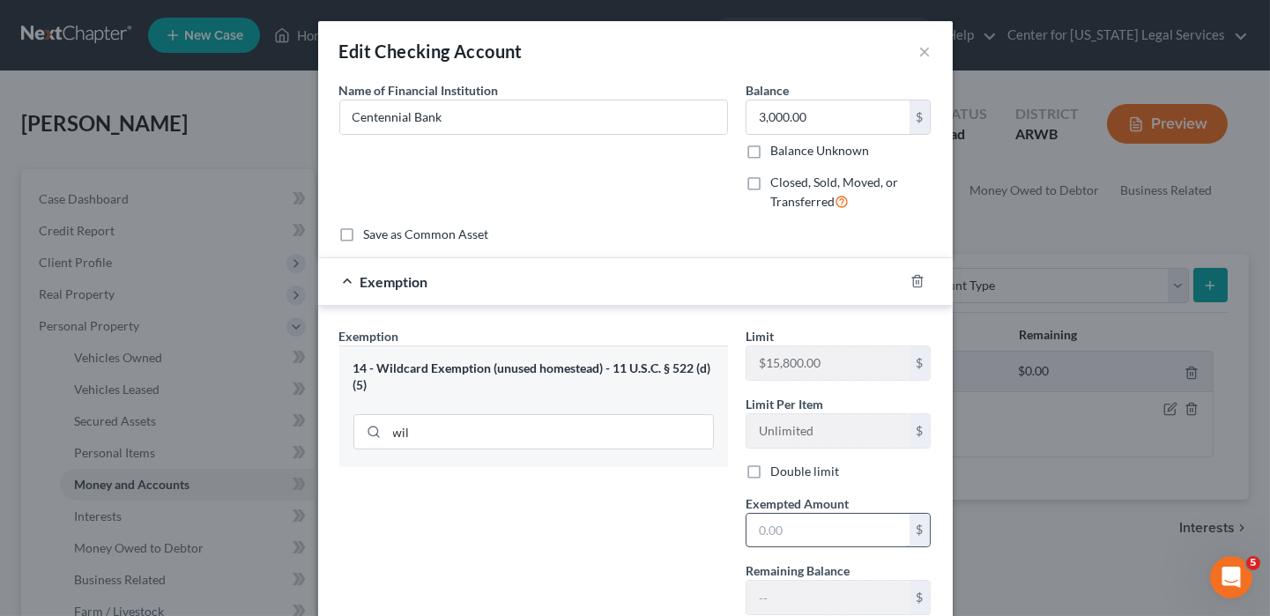
click at [766, 534] on input "text" at bounding box center [827, 530] width 163 height 33
type input "3,000"
click at [618, 525] on div "Exemption Set must be selected for CA. Exemption * 14 - Wildcard Exemption (unu…" at bounding box center [533, 478] width 406 height 302
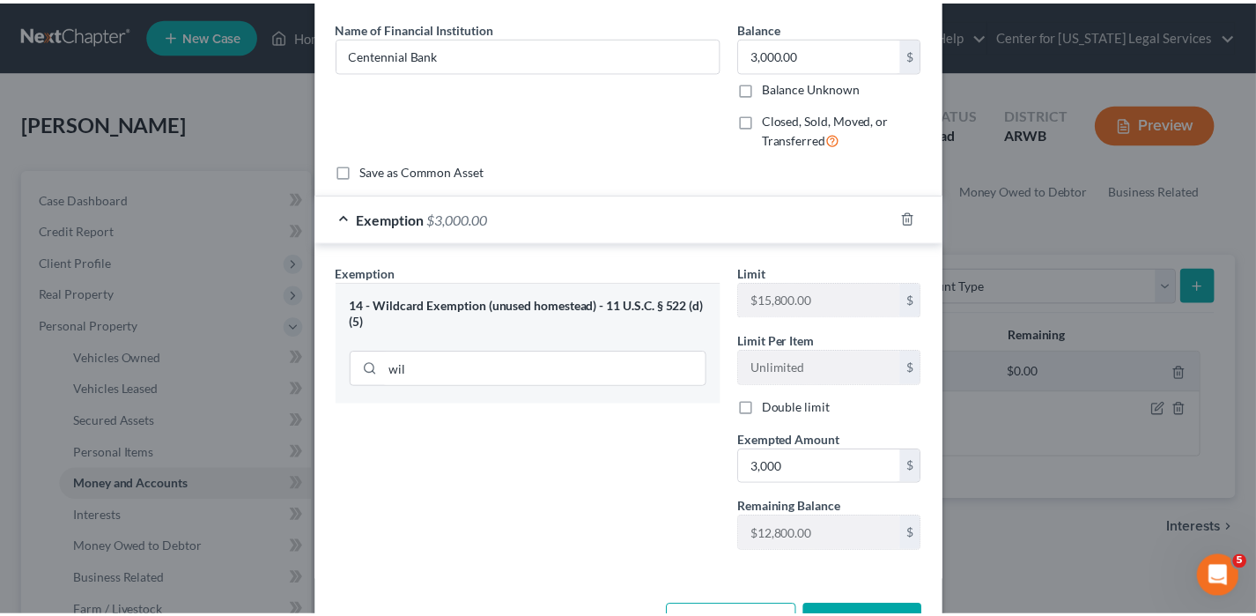
scroll to position [122, 0]
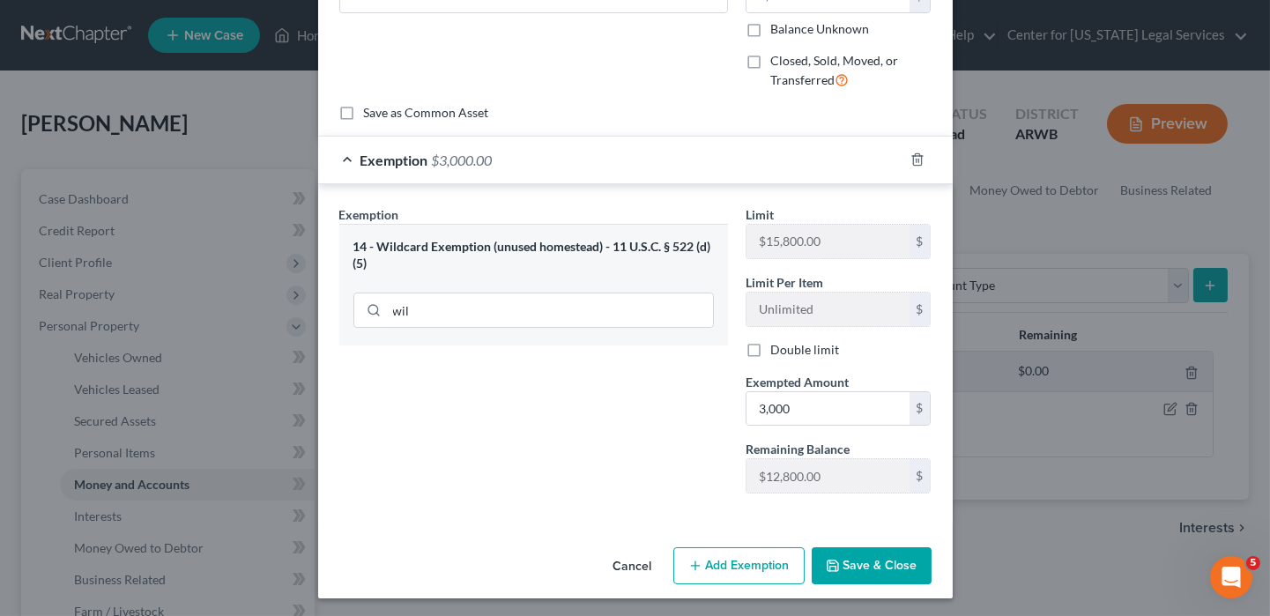
click at [884, 569] on button "Save & Close" at bounding box center [871, 565] width 120 height 37
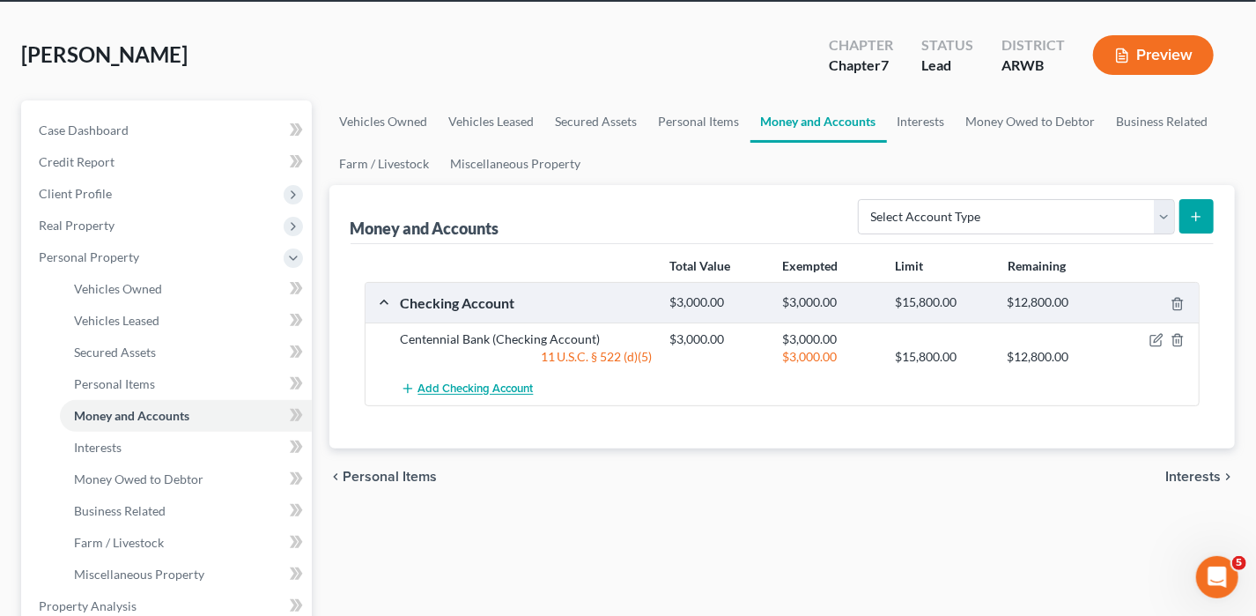
scroll to position [176, 0]
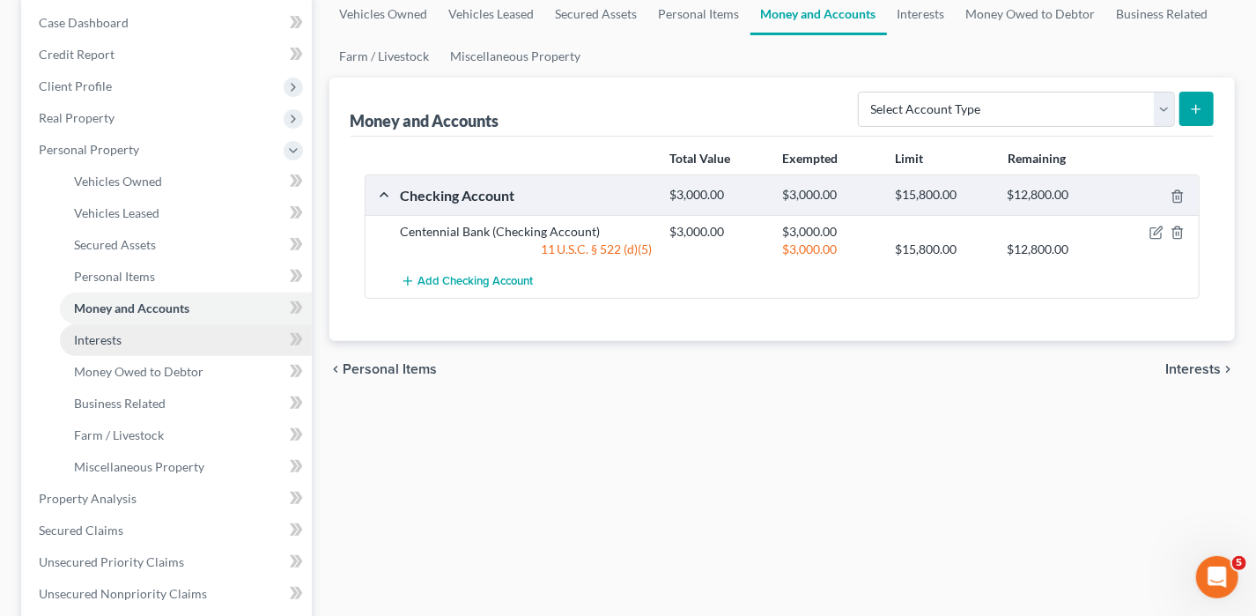
click at [144, 339] on link "Interests" at bounding box center [186, 340] width 252 height 32
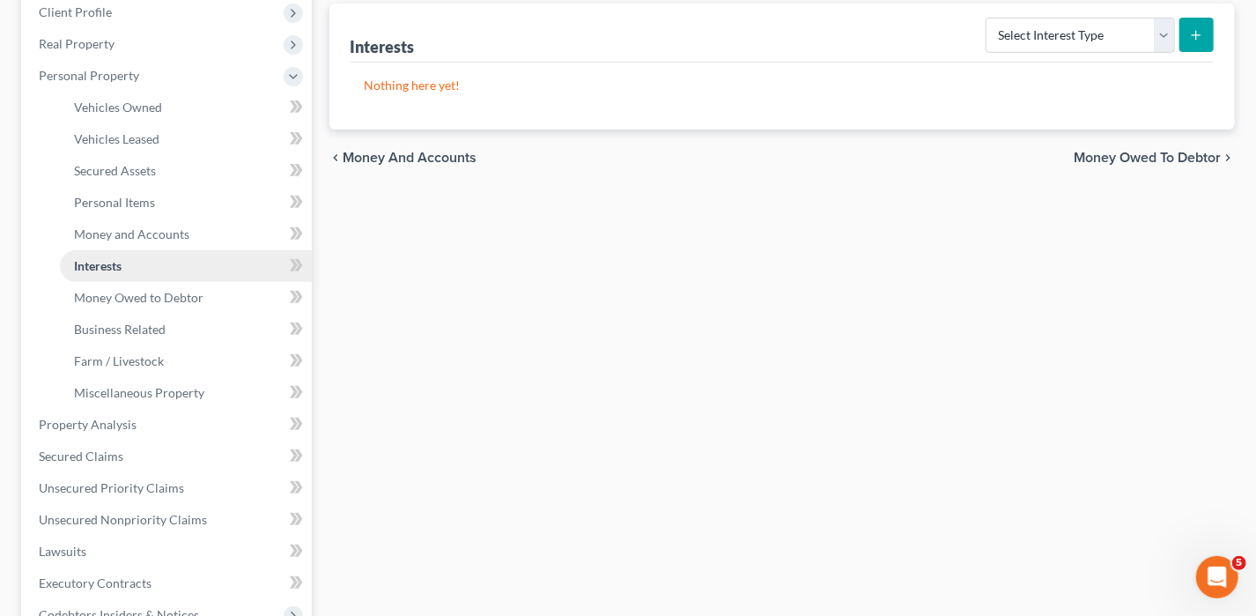
scroll to position [264, 0]
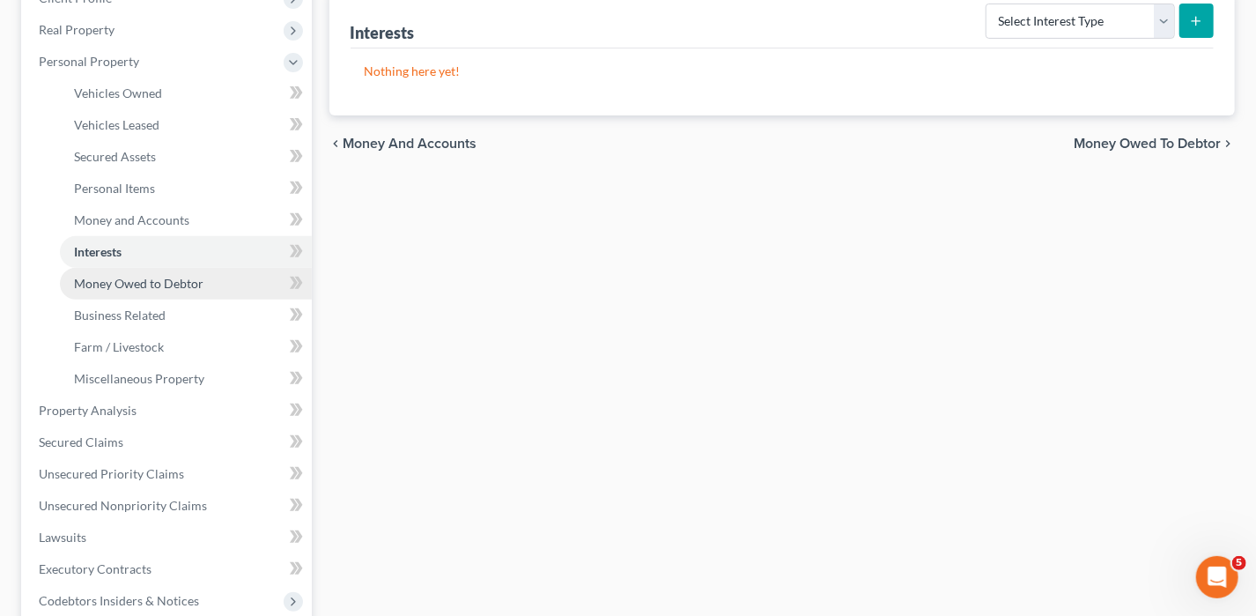
click at [144, 285] on span "Money Owed to Debtor" at bounding box center [139, 283] width 130 height 15
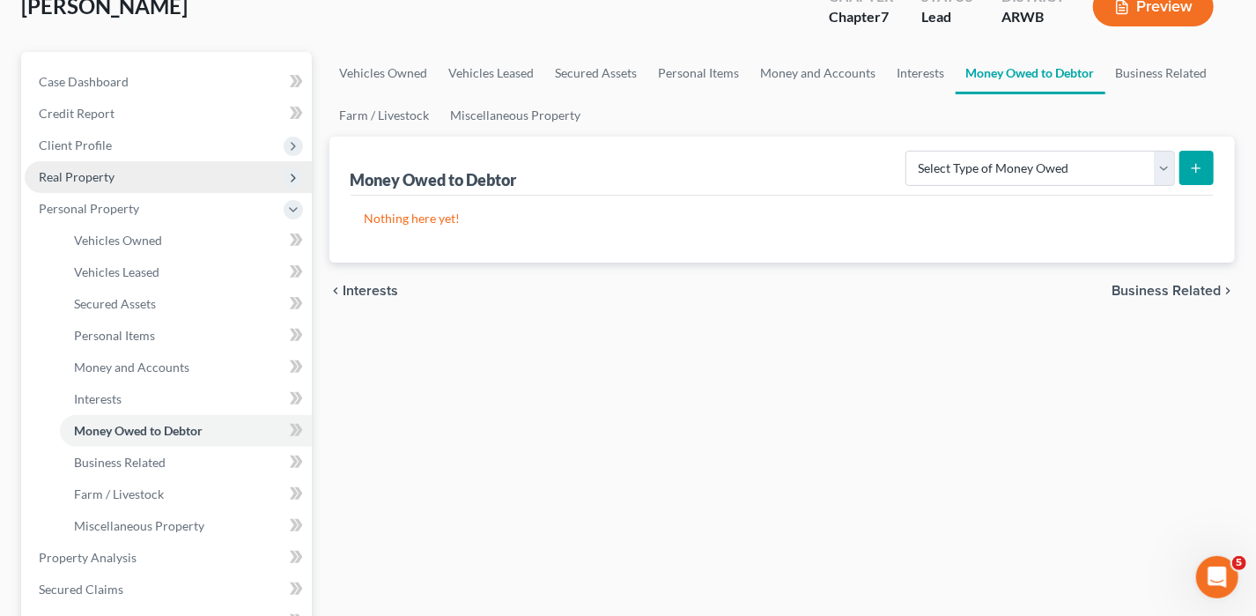
scroll to position [352, 0]
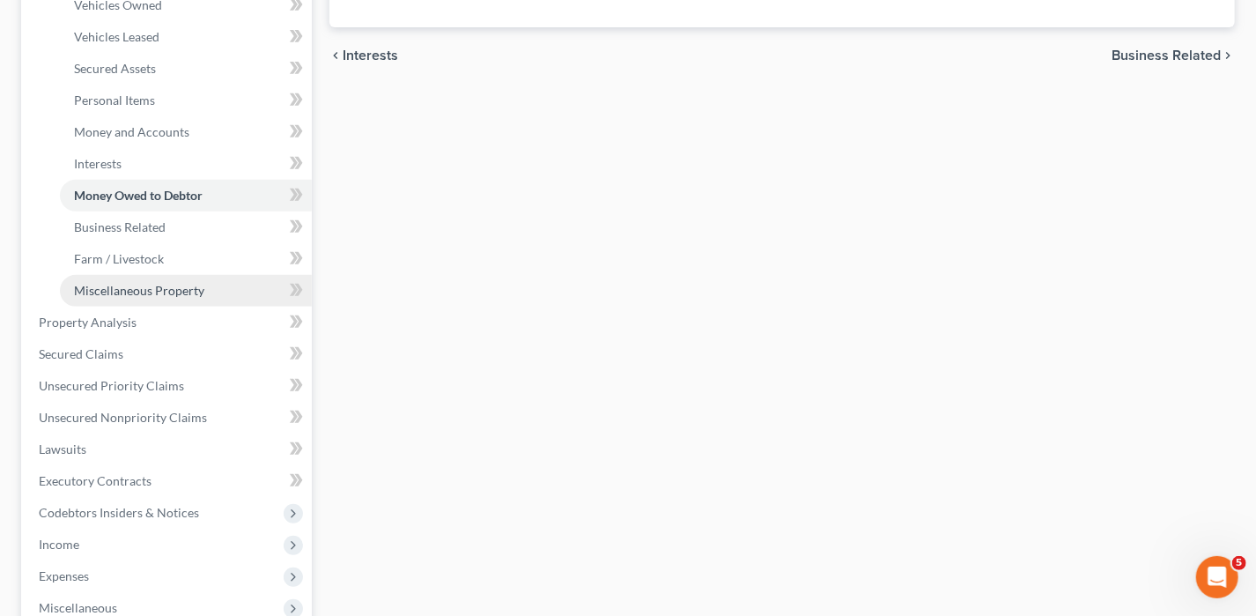
click at [139, 291] on span "Miscellaneous Property" at bounding box center [139, 290] width 130 height 15
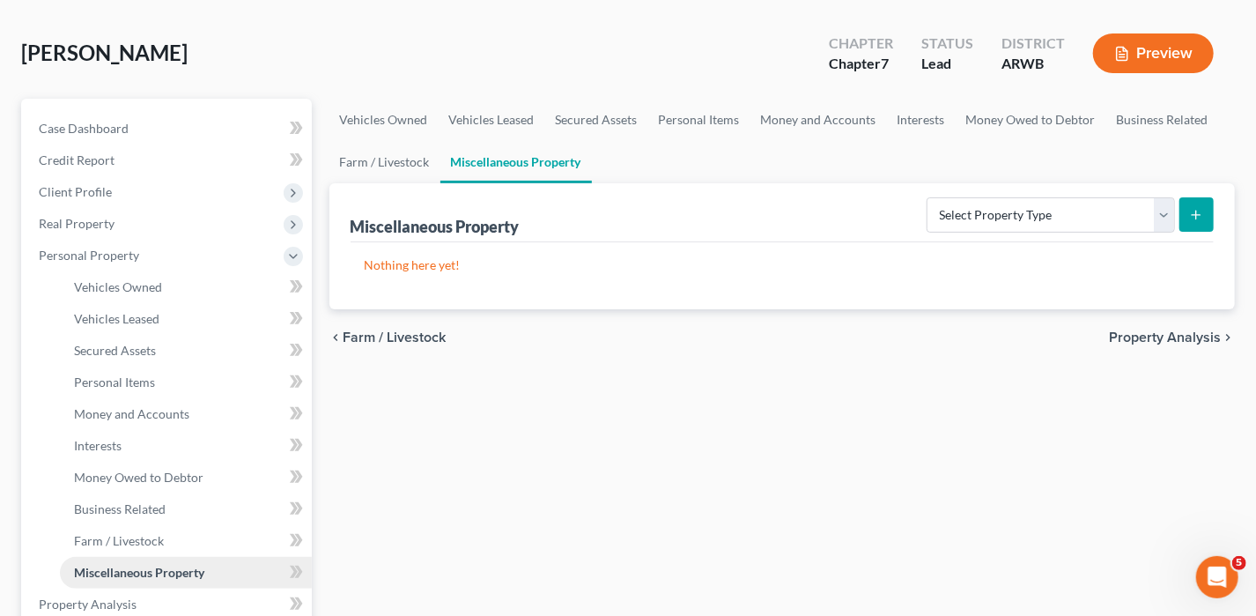
scroll to position [176, 0]
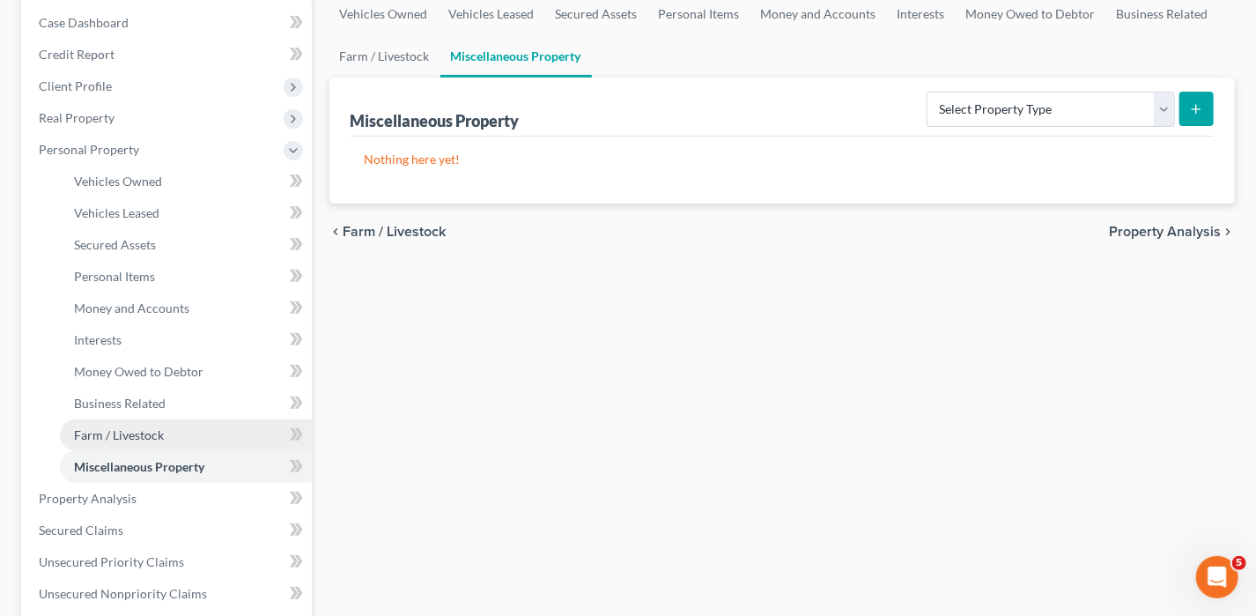
click at [100, 423] on link "Farm / Livestock" at bounding box center [186, 435] width 252 height 32
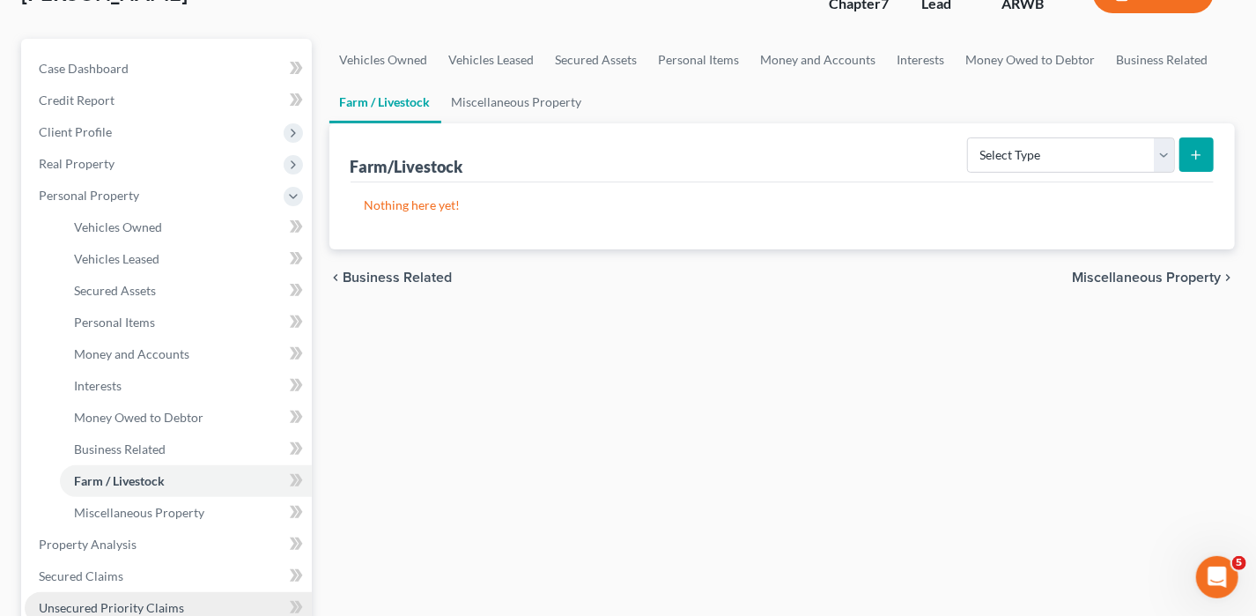
scroll to position [352, 0]
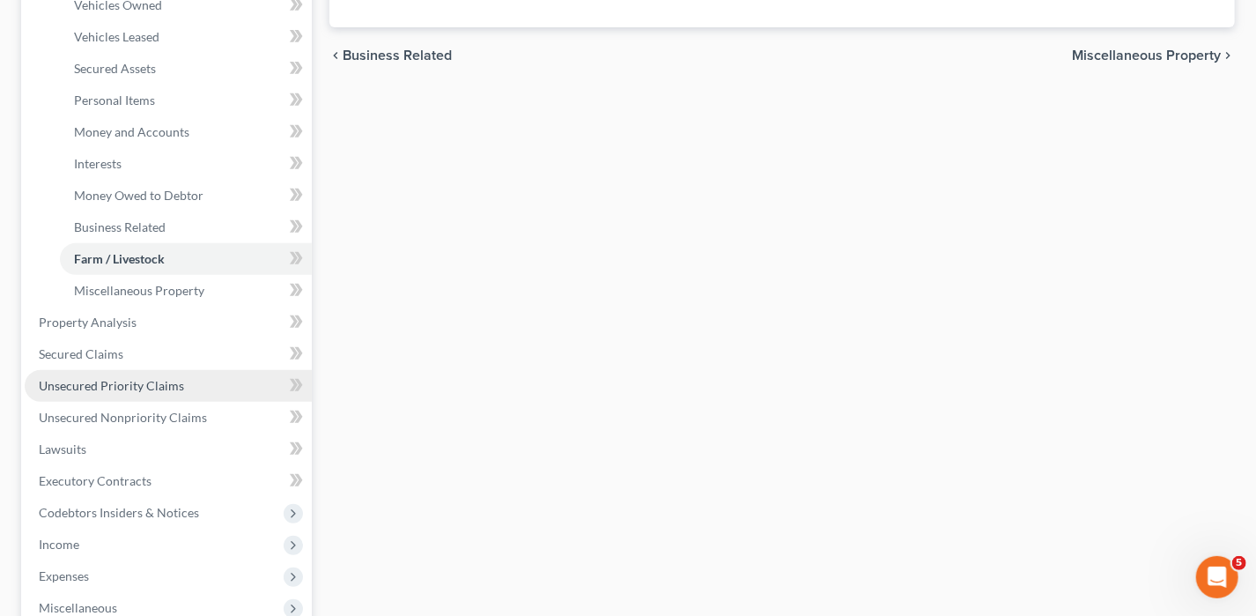
click at [108, 381] on span "Unsecured Priority Claims" at bounding box center [111, 385] width 145 height 15
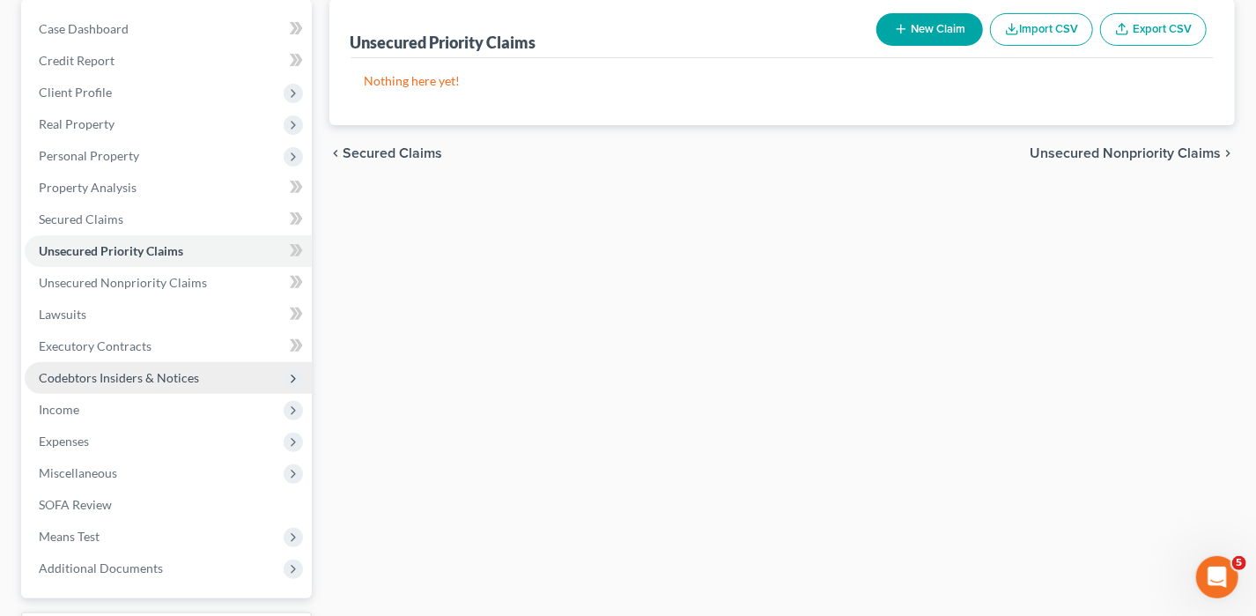
scroll to position [176, 0]
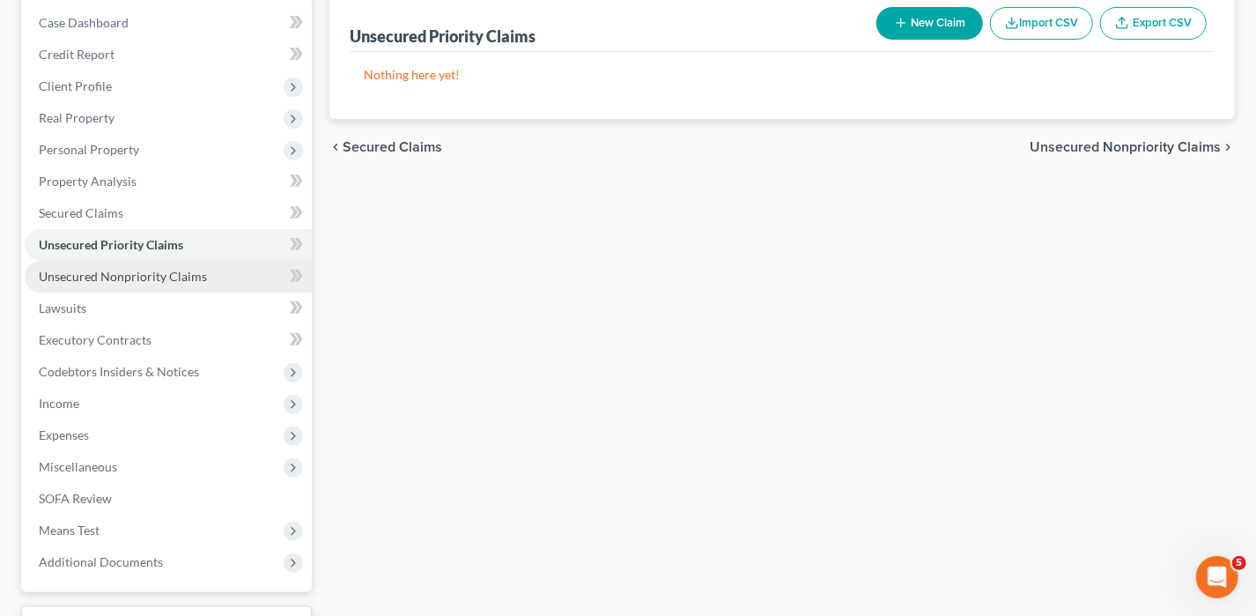
click at [127, 284] on link "Unsecured Nonpriority Claims" at bounding box center [168, 277] width 287 height 32
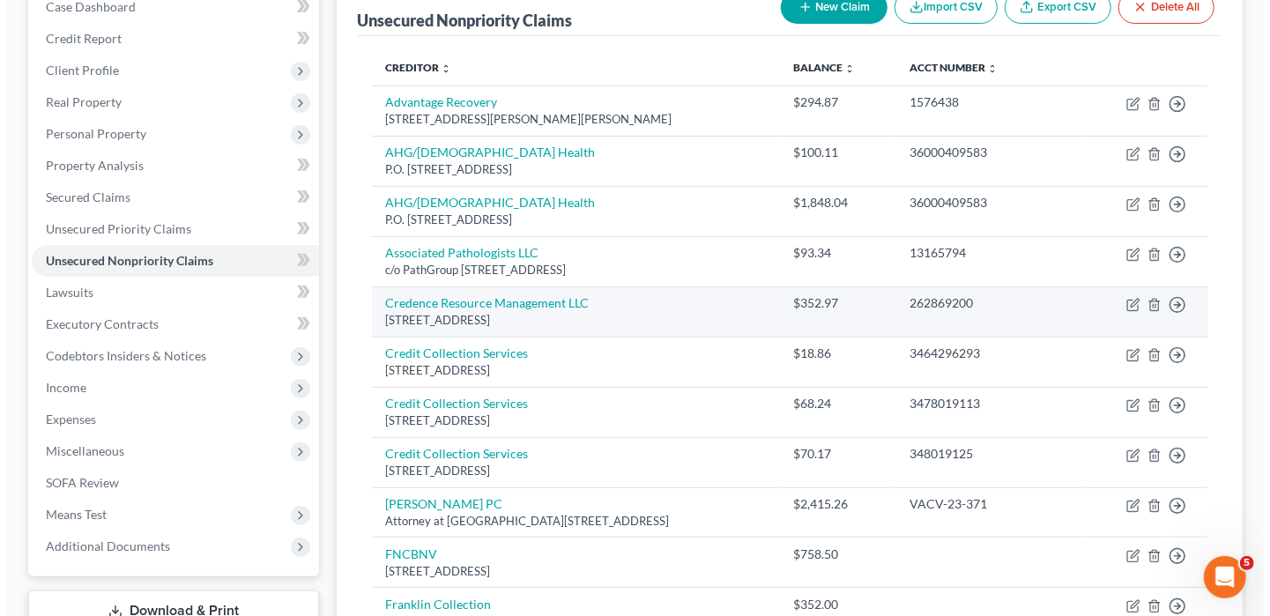
scroll to position [176, 0]
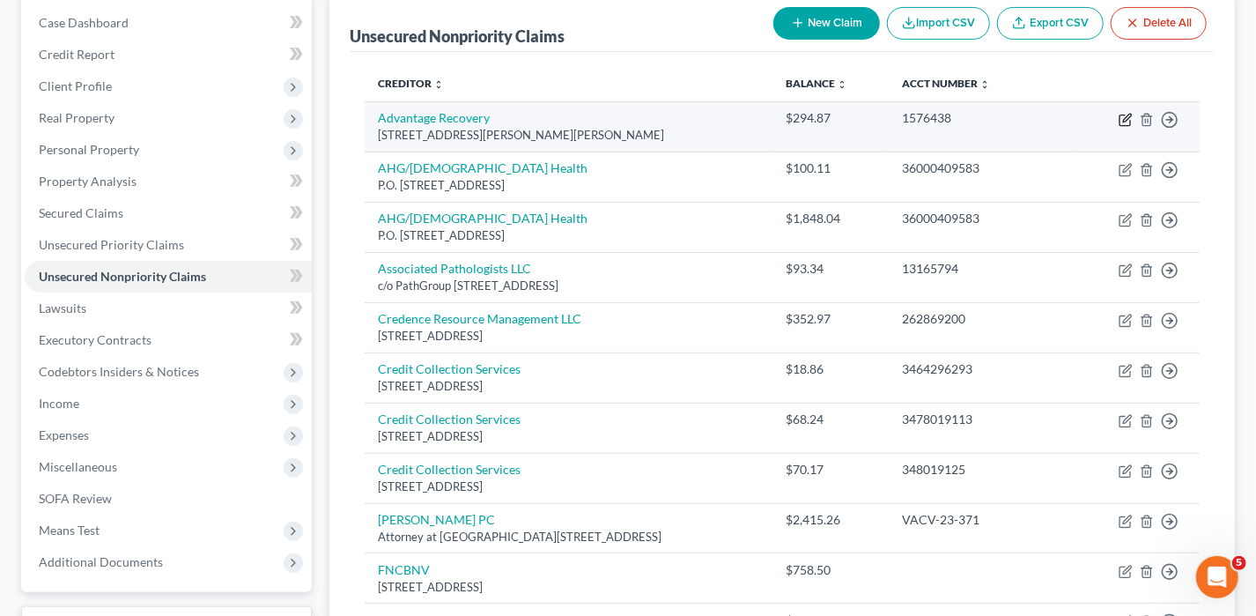
click at [1123, 113] on icon "button" at bounding box center [1126, 120] width 14 height 14
select select "2"
select select "1"
select select "0"
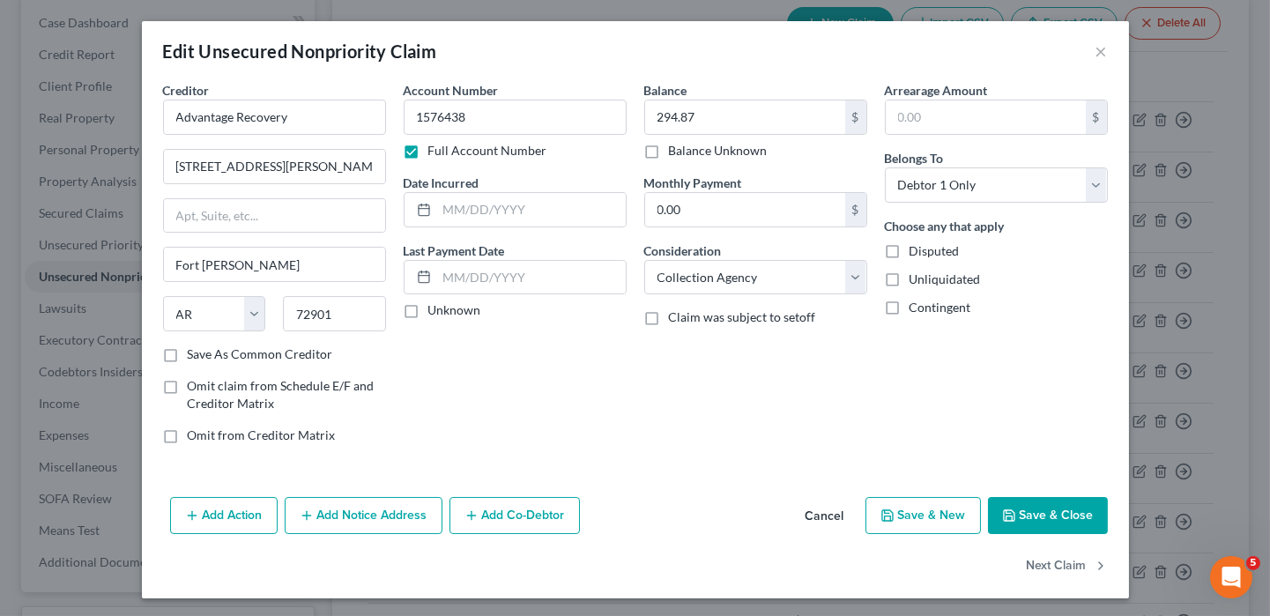
click at [388, 509] on button "Add Notice Address" at bounding box center [364, 515] width 158 height 37
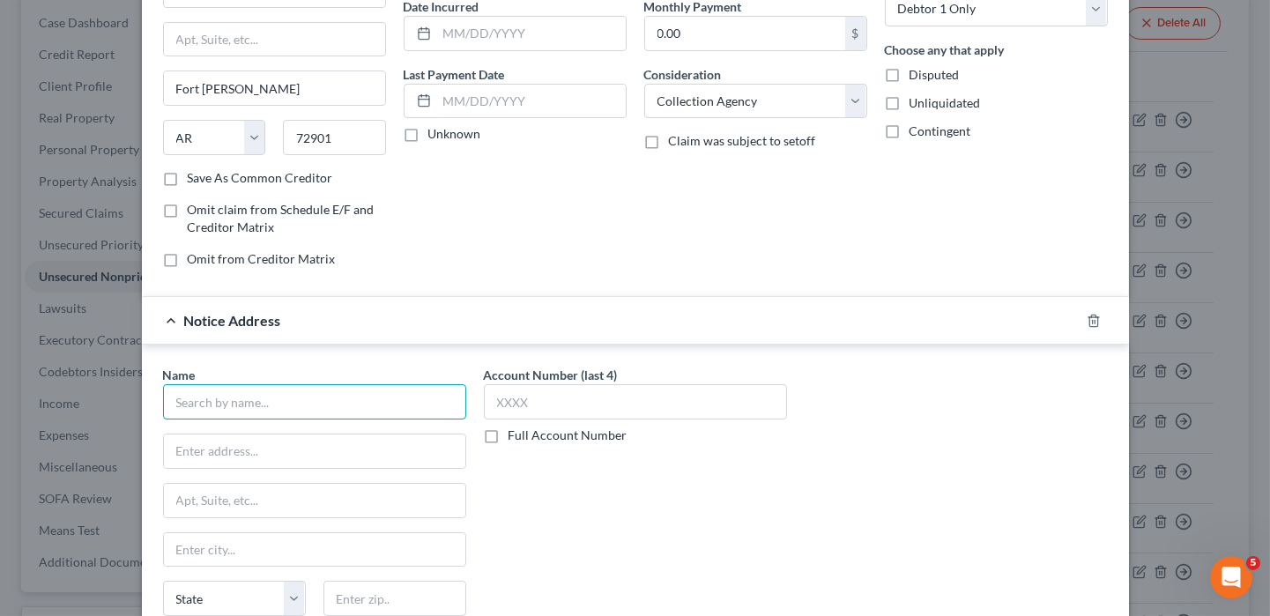
click at [300, 388] on input "text" at bounding box center [314, 401] width 303 height 35
type input "[PERSON_NAME] Dermatology"
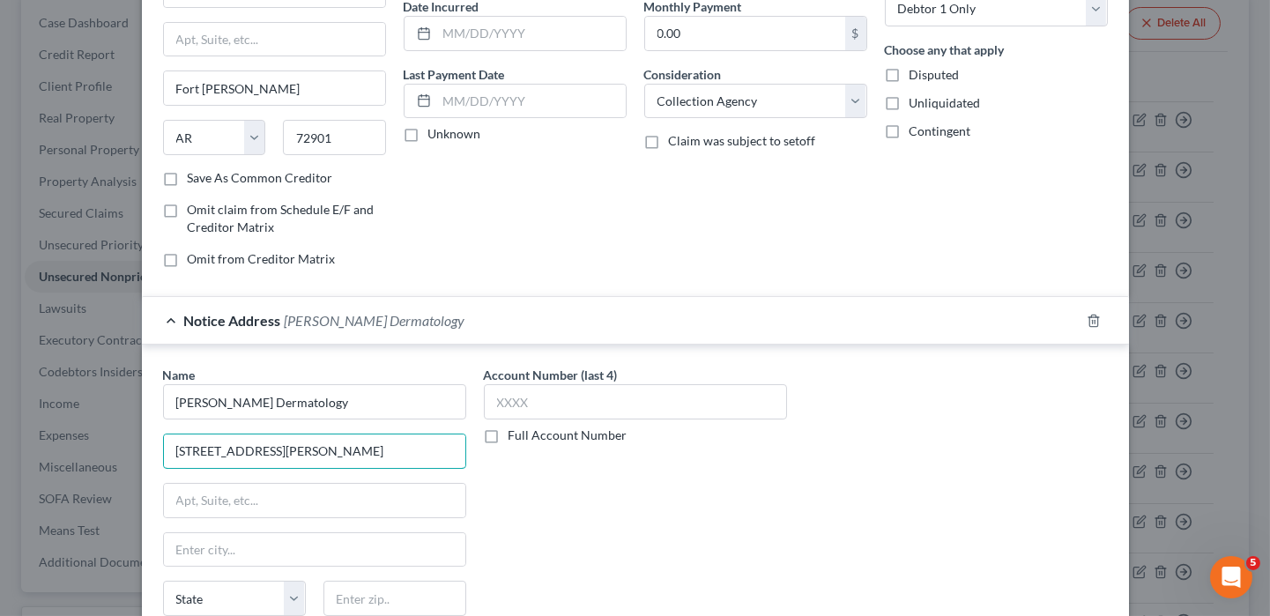
type input "[STREET_ADDRESS][PERSON_NAME]"
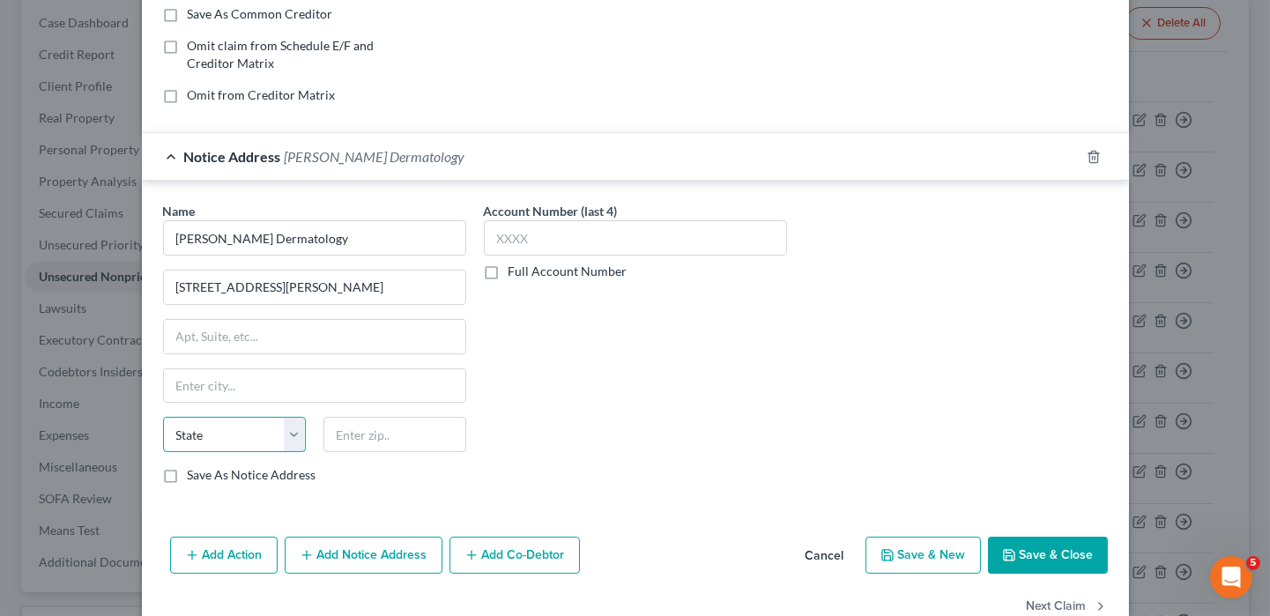
scroll to position [352, 0]
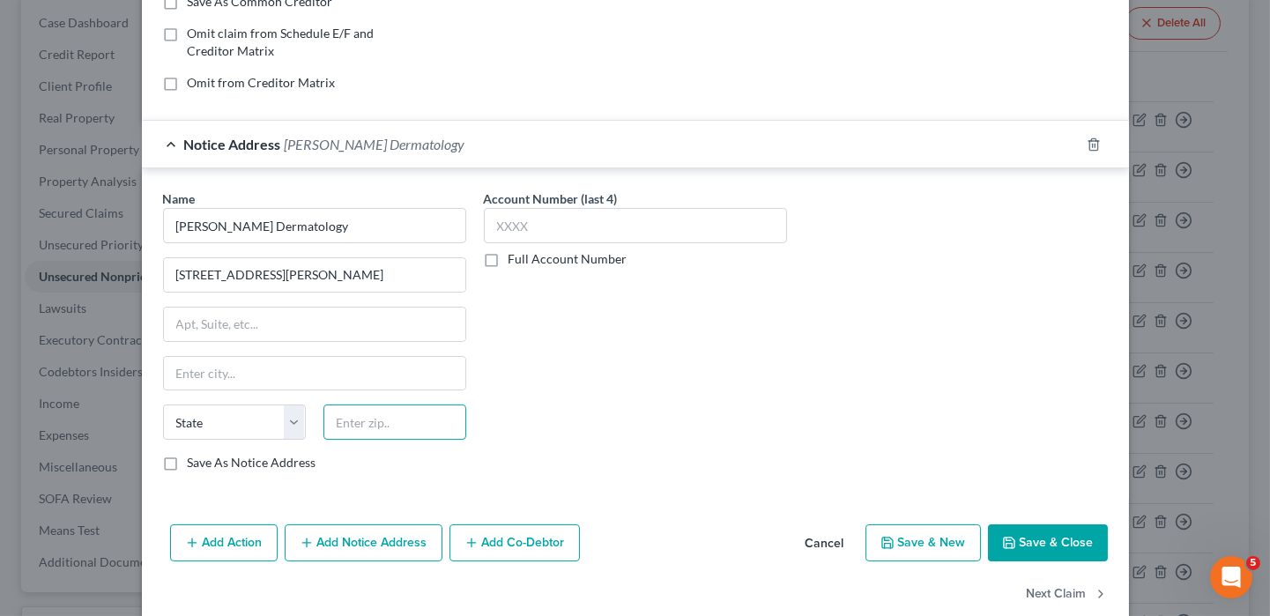
click at [430, 420] on input "text" at bounding box center [394, 421] width 143 height 35
type input "72916"
type input "Fort [PERSON_NAME]"
select select "2"
click at [1058, 546] on button "Save & Close" at bounding box center [1048, 542] width 120 height 37
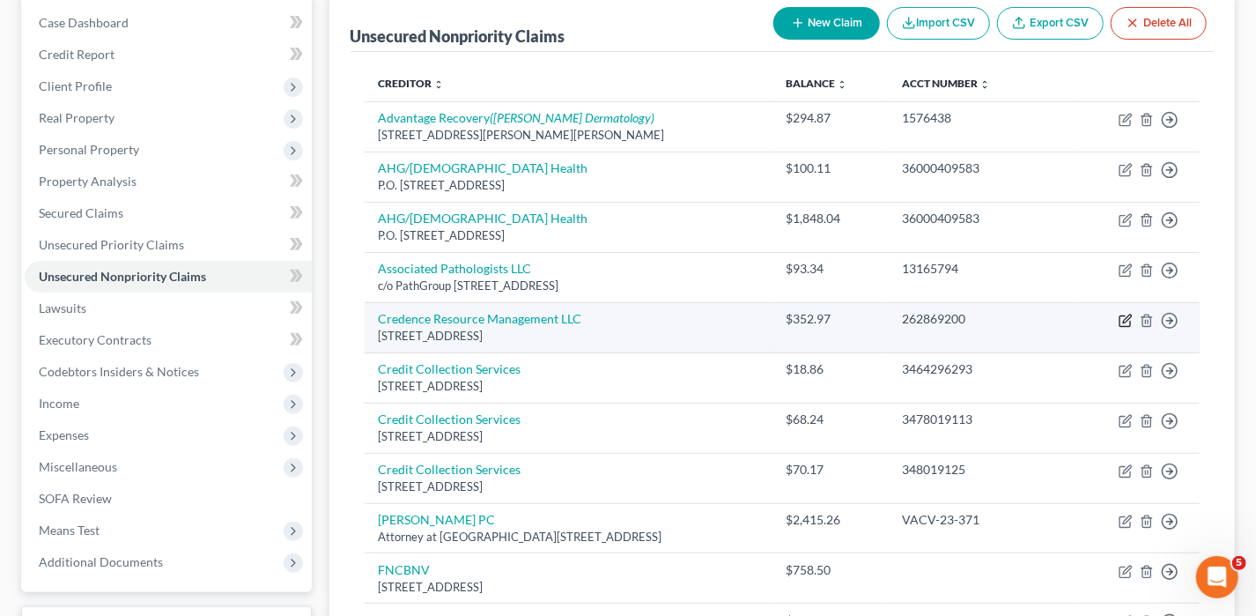
click at [1126, 318] on icon "button" at bounding box center [1127, 319] width 8 height 8
select select "23"
select select "1"
select select "0"
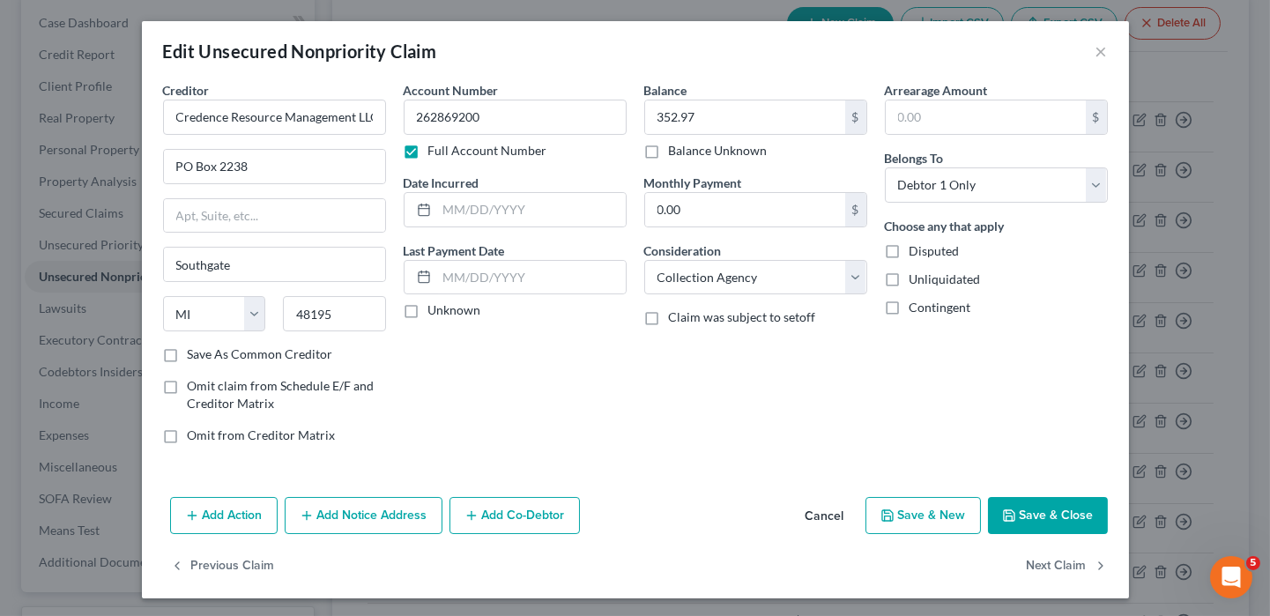
click at [368, 517] on button "Add Notice Address" at bounding box center [364, 515] width 158 height 37
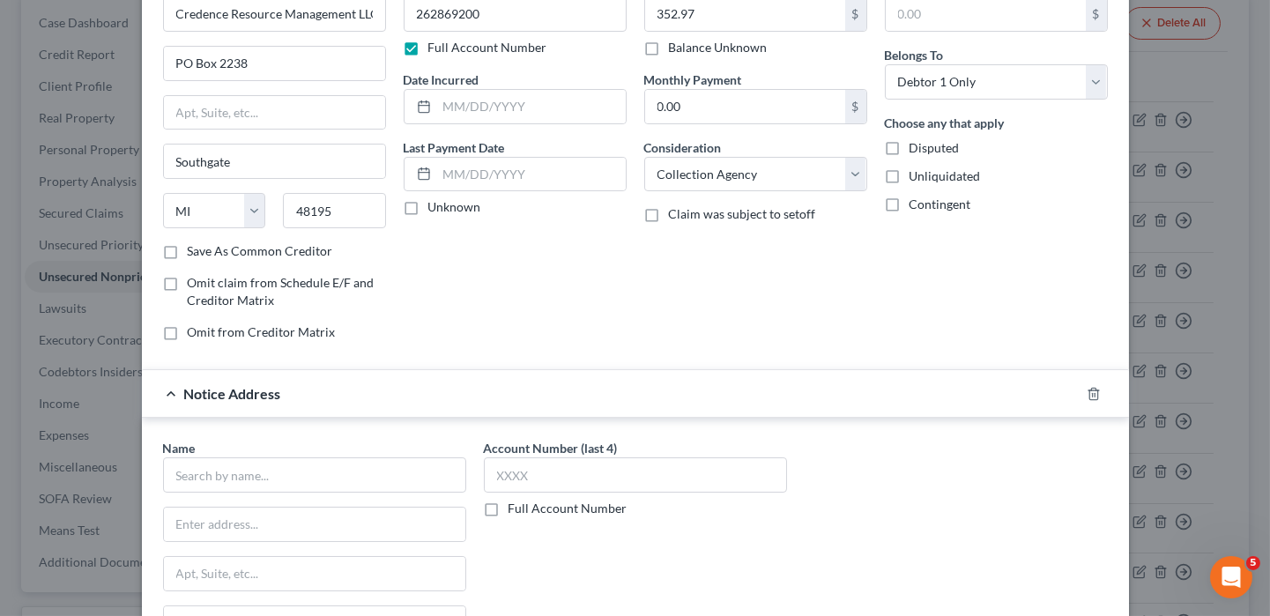
scroll to position [264, 0]
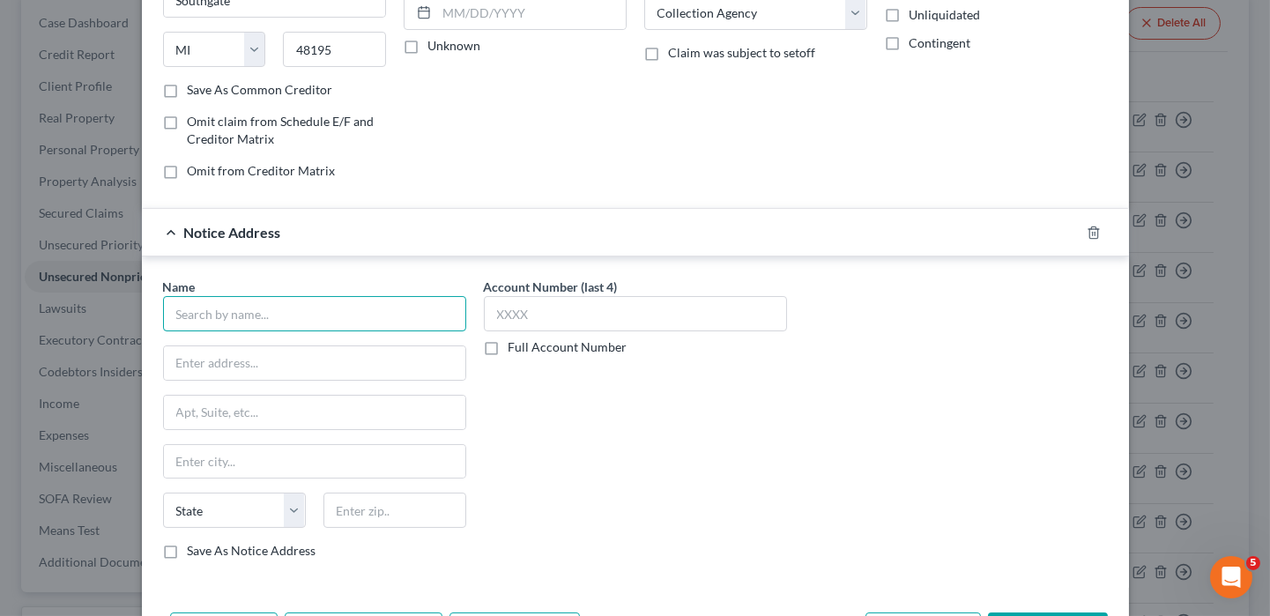
click at [315, 309] on input "text" at bounding box center [314, 313] width 303 height 35
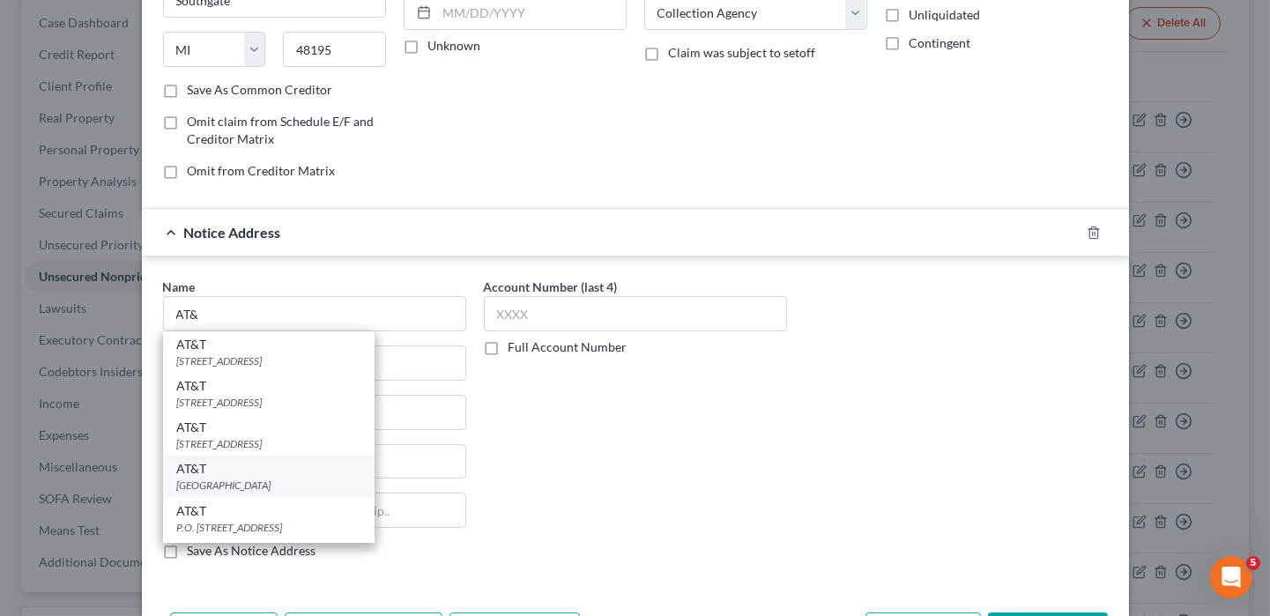
click at [199, 480] on div "[GEOGRAPHIC_DATA]" at bounding box center [268, 485] width 183 height 15
type input "AT&T"
type input "PO Box 536216"
type input "[GEOGRAPHIC_DATA]"
select select "10"
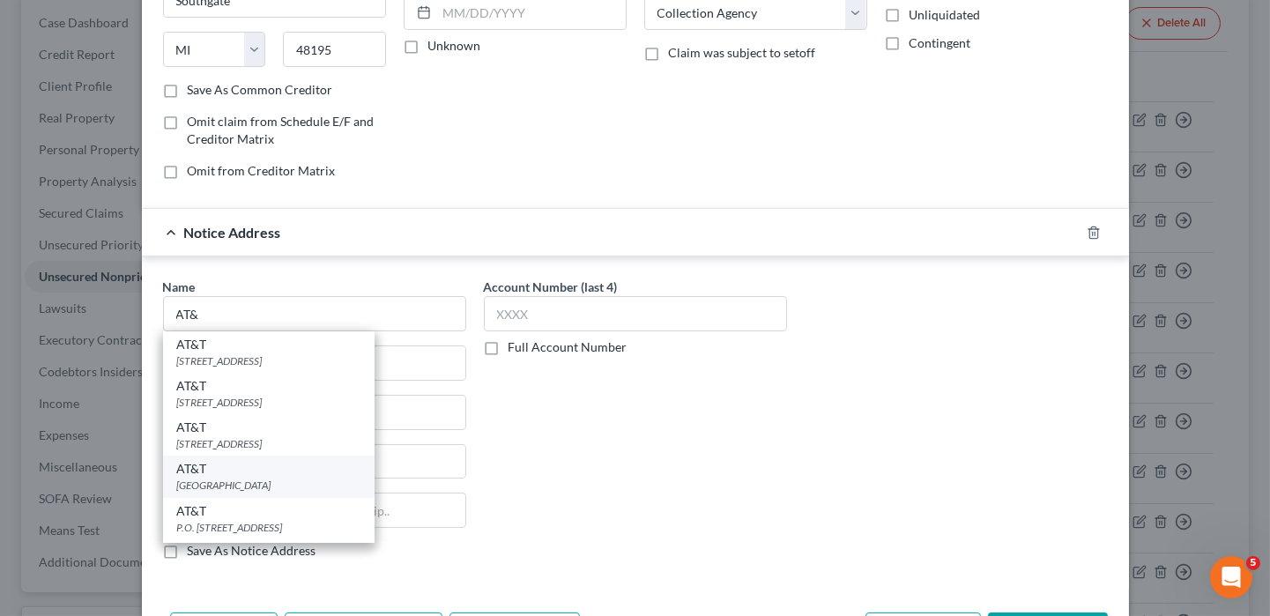
type input "30353"
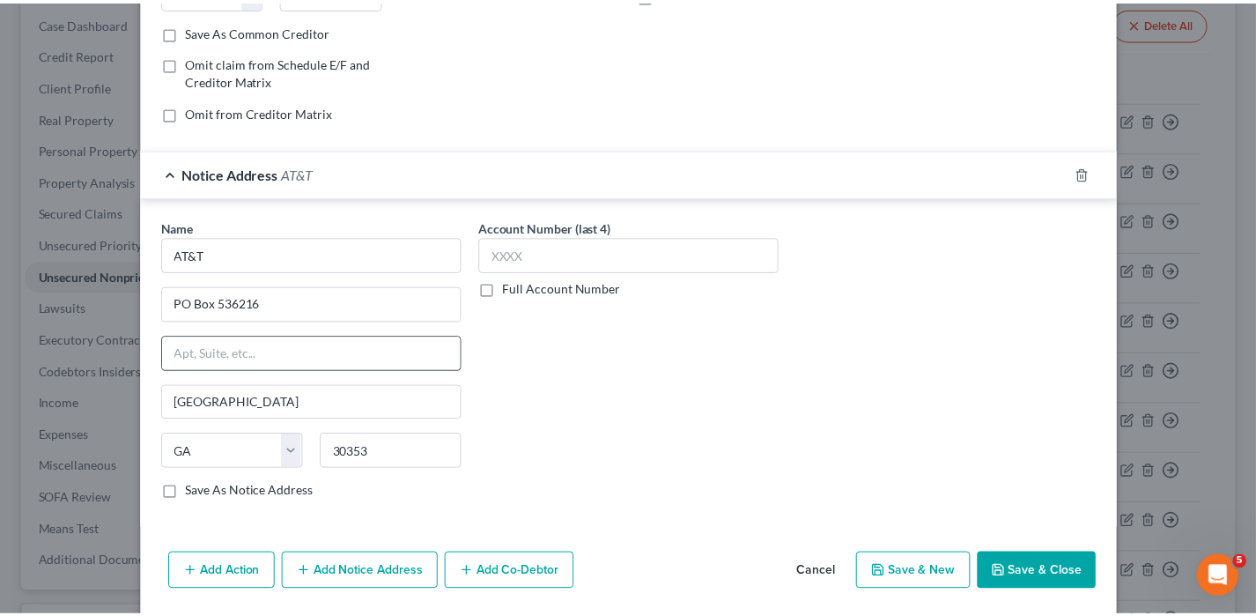
scroll to position [378, 0]
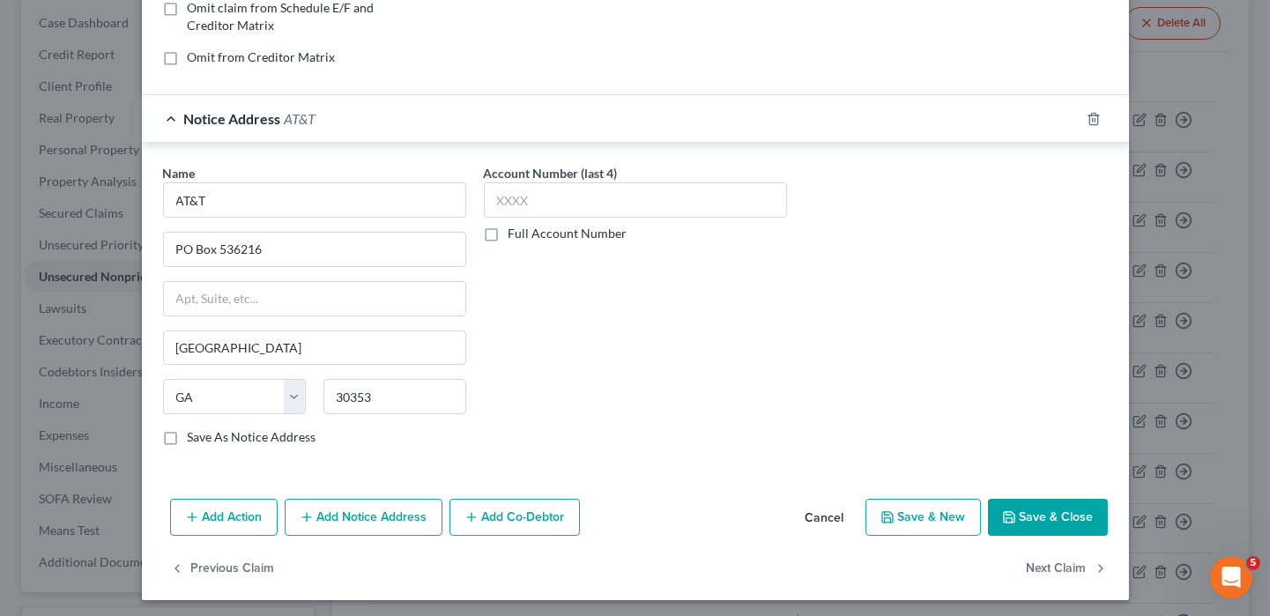
click at [1019, 515] on button "Save & Close" at bounding box center [1048, 517] width 120 height 37
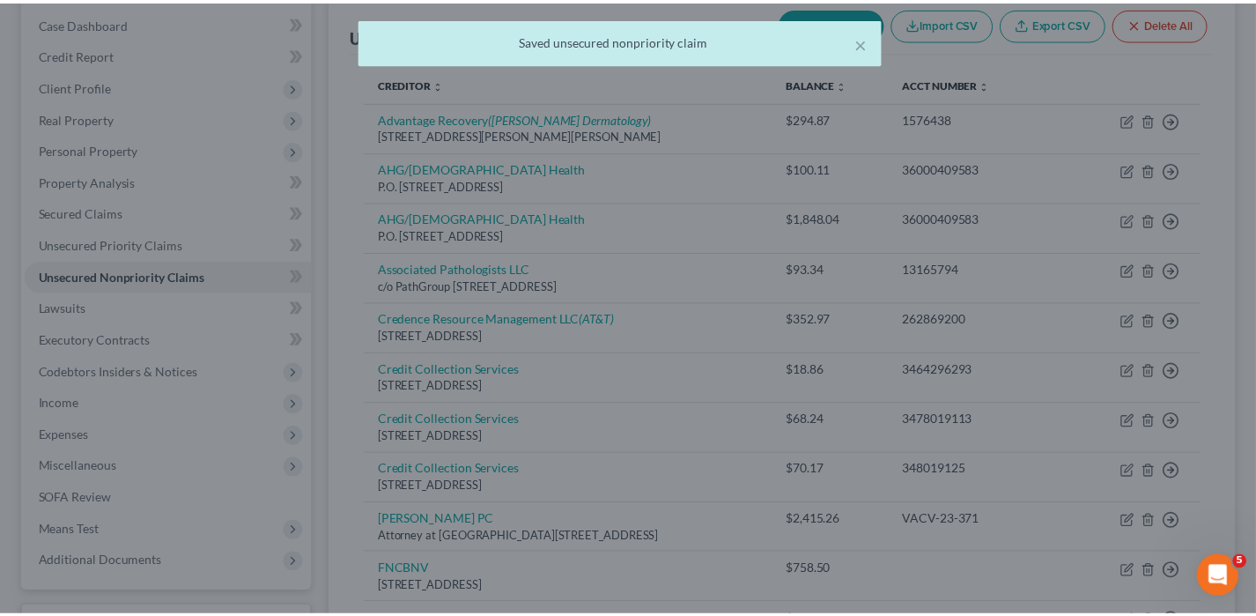
scroll to position [0, 0]
